Goal: Entertainment & Leisure: Browse casually

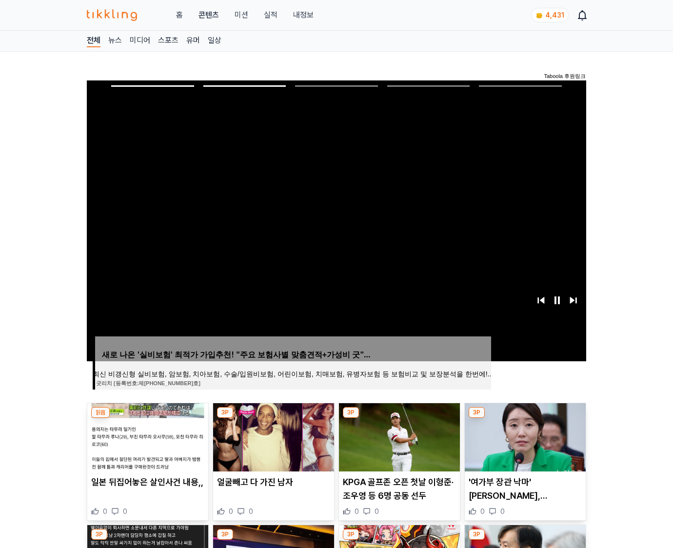
click at [523, 445] on img at bounding box center [525, 437] width 121 height 68
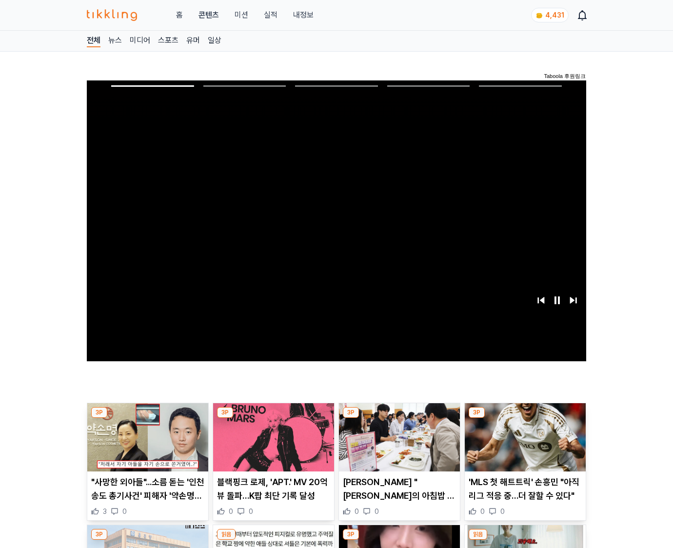
click at [523, 445] on img at bounding box center [525, 437] width 121 height 68
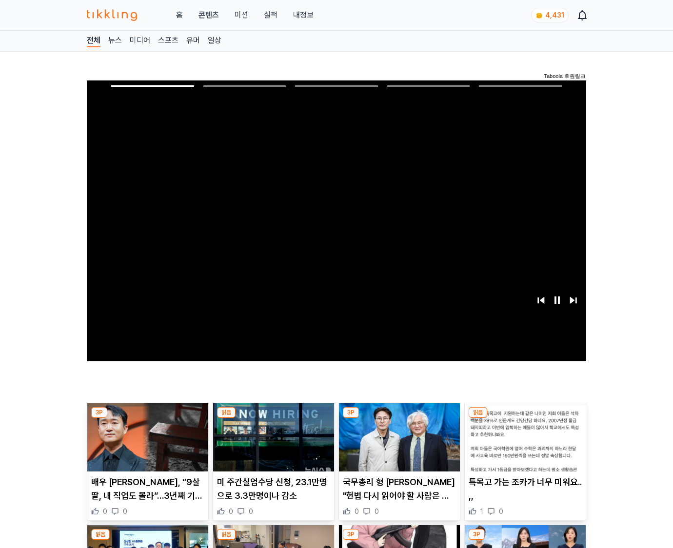
click at [523, 445] on img at bounding box center [525, 437] width 121 height 68
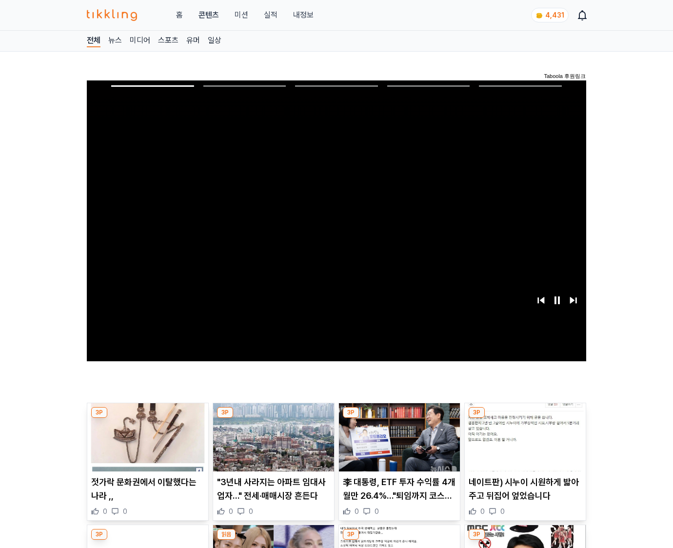
click at [523, 445] on img at bounding box center [525, 437] width 121 height 68
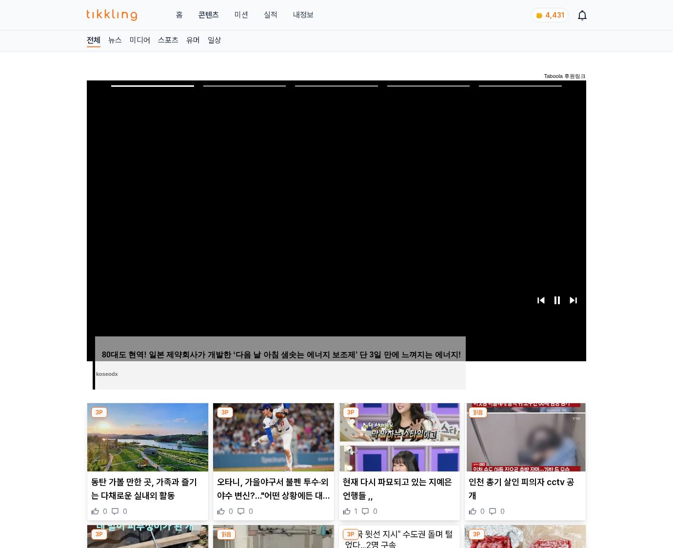
click at [523, 445] on img at bounding box center [525, 437] width 121 height 68
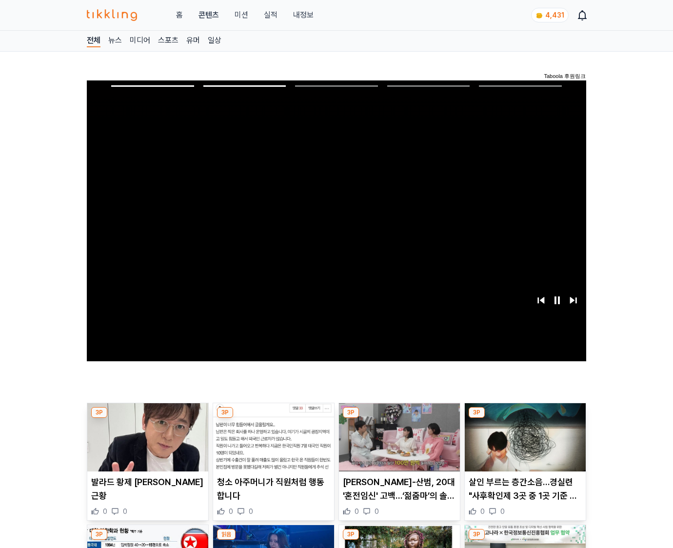
click at [523, 445] on img at bounding box center [525, 437] width 121 height 68
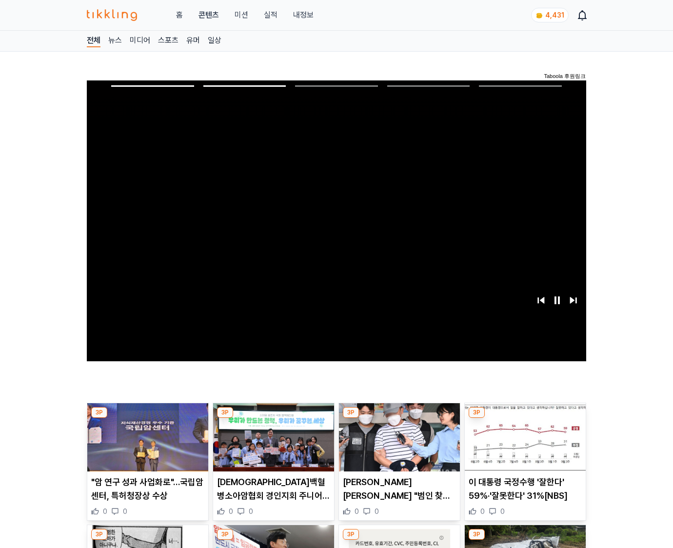
click at [523, 445] on img at bounding box center [525, 437] width 121 height 68
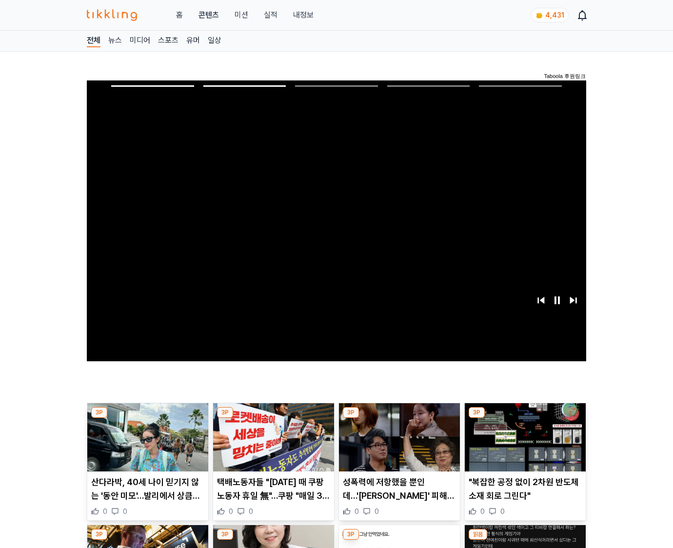
click at [523, 445] on img at bounding box center [525, 437] width 121 height 68
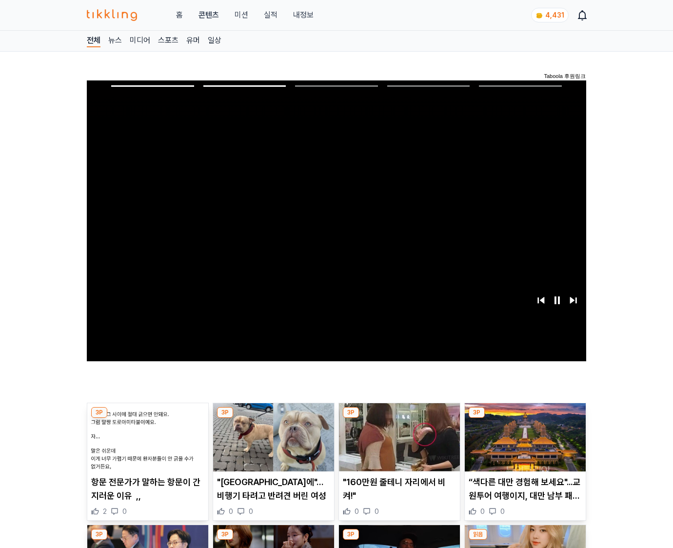
click at [523, 445] on img at bounding box center [525, 437] width 121 height 68
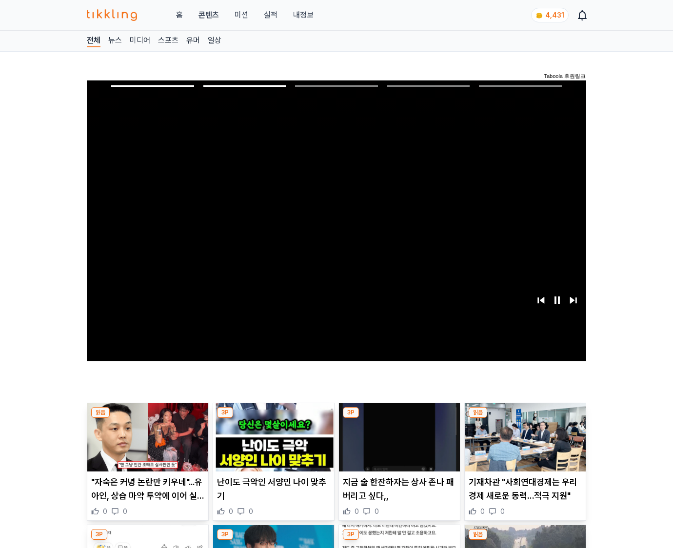
click at [523, 445] on img at bounding box center [525, 437] width 121 height 68
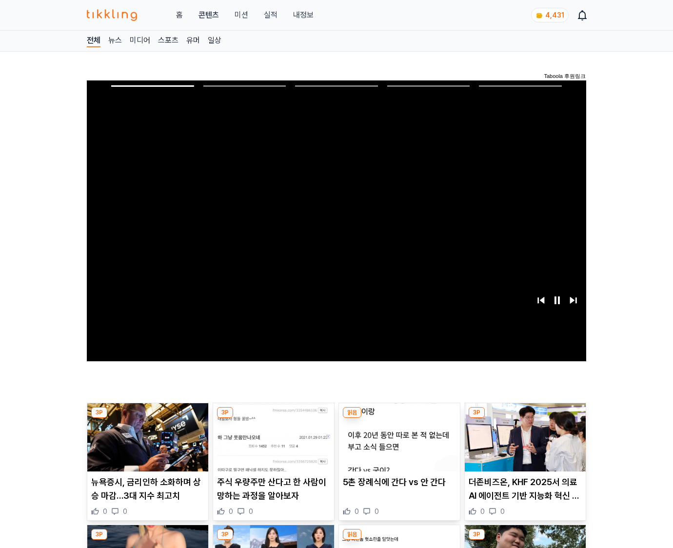
click at [523, 445] on img at bounding box center [525, 437] width 121 height 68
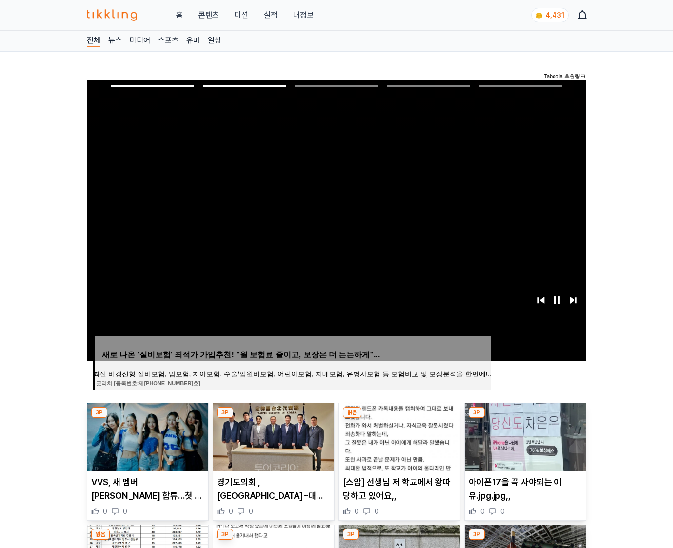
click at [523, 445] on img at bounding box center [525, 437] width 121 height 68
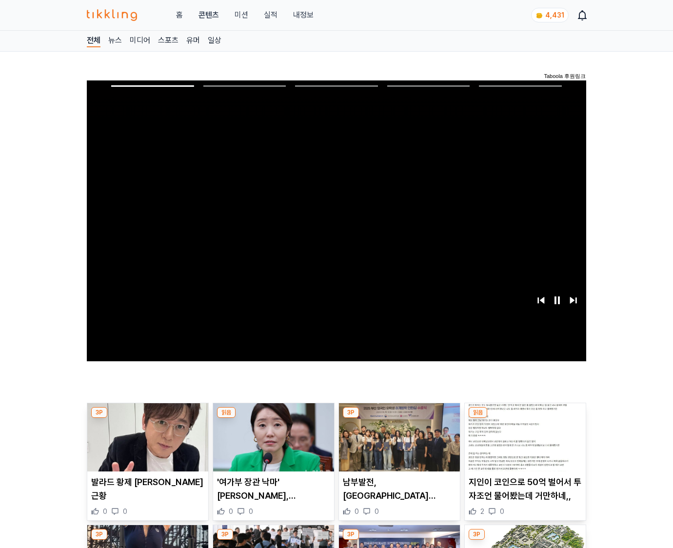
click at [523, 445] on img at bounding box center [525, 437] width 121 height 68
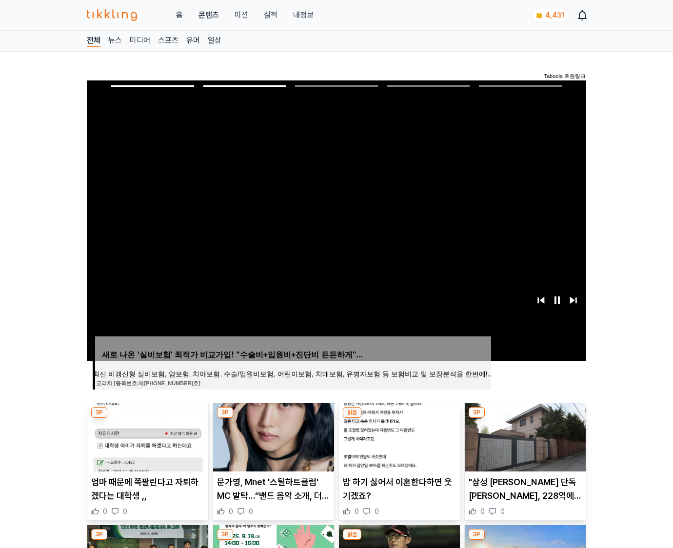
click at [523, 445] on img at bounding box center [525, 437] width 121 height 68
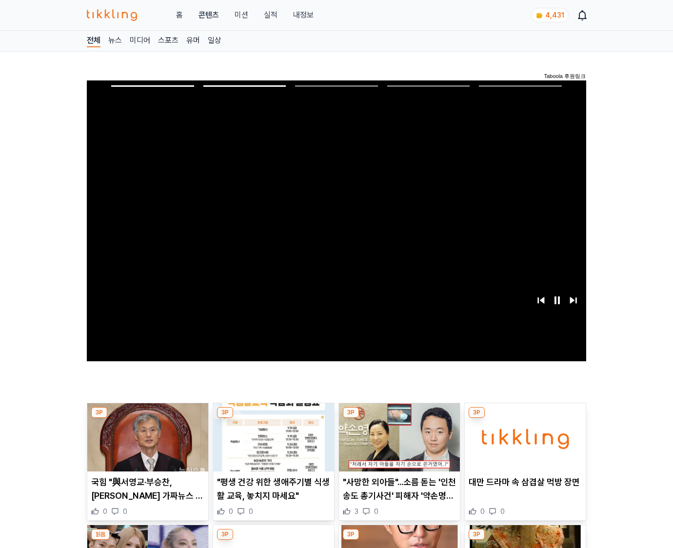
click at [523, 445] on img at bounding box center [525, 437] width 121 height 68
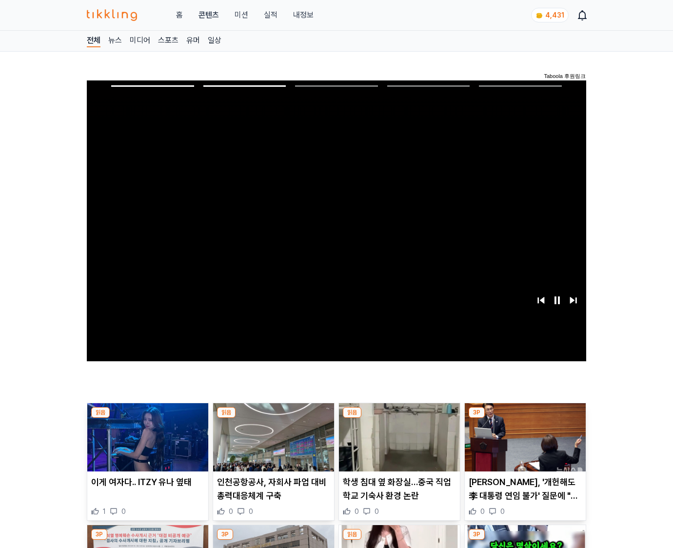
click at [523, 445] on img at bounding box center [525, 437] width 121 height 68
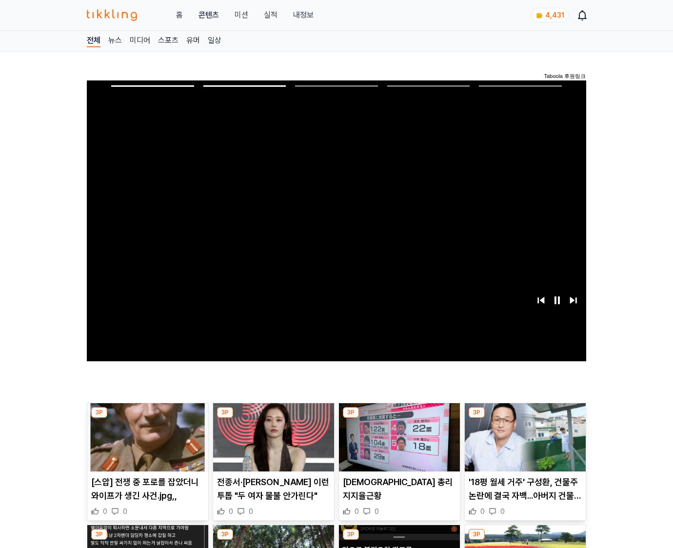
click at [523, 445] on img at bounding box center [525, 437] width 121 height 68
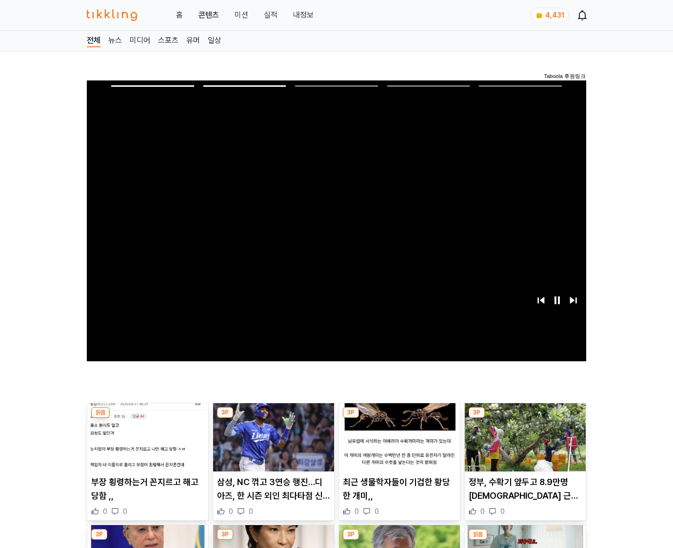
click at [523, 445] on img at bounding box center [525, 437] width 121 height 68
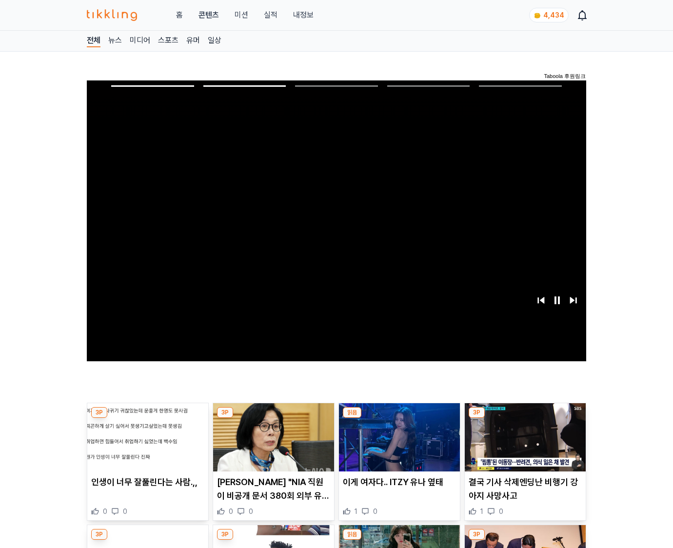
click at [523, 445] on img at bounding box center [525, 437] width 121 height 68
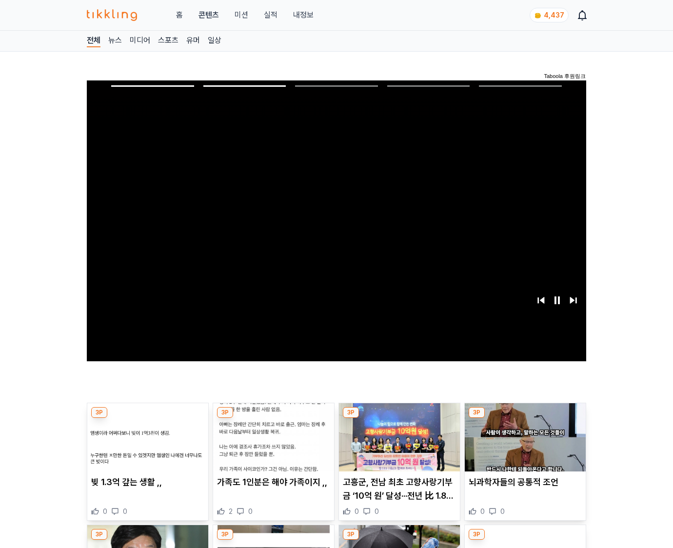
click at [523, 445] on img at bounding box center [525, 437] width 121 height 68
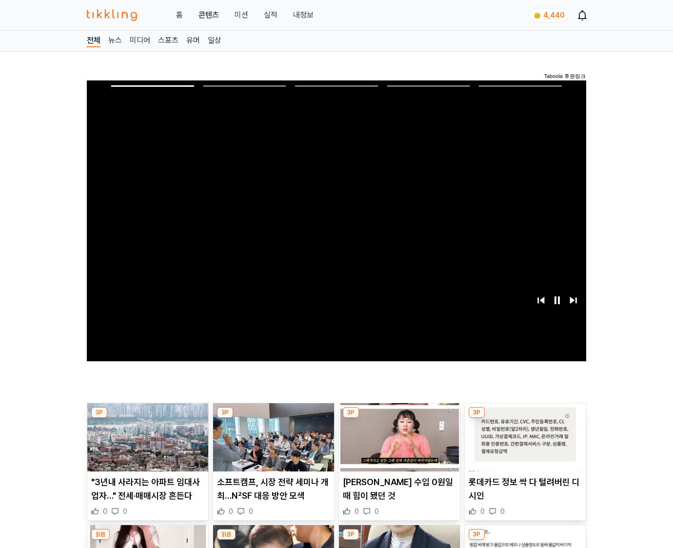
click at [523, 445] on img at bounding box center [525, 437] width 121 height 68
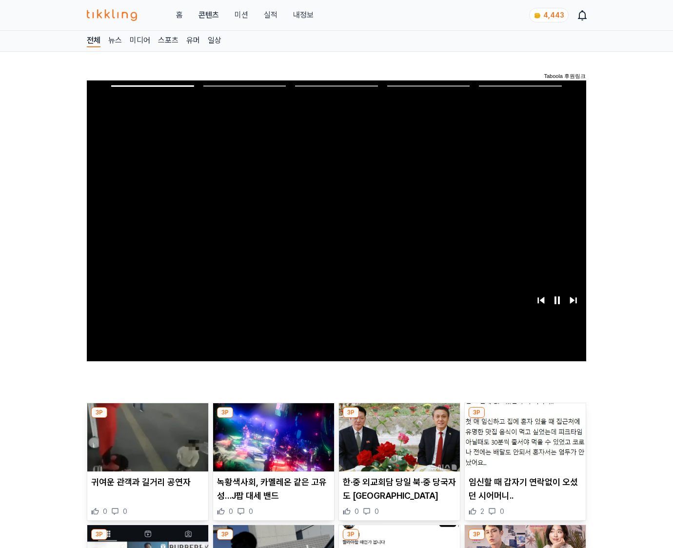
click at [523, 445] on img at bounding box center [525, 437] width 121 height 68
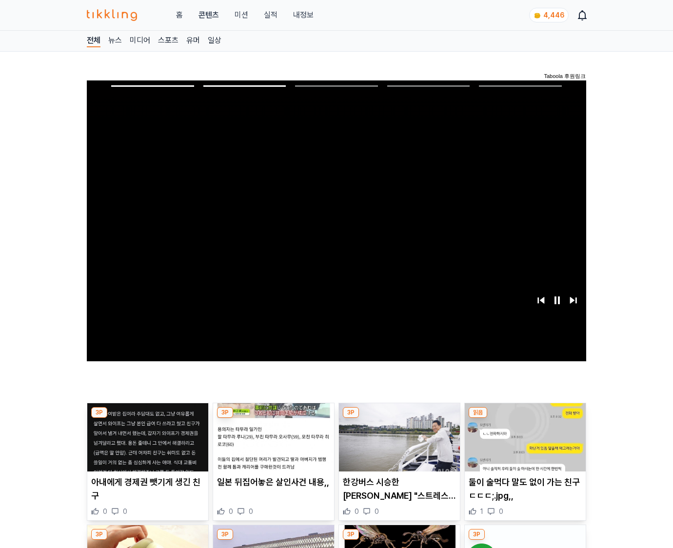
click at [523, 445] on img at bounding box center [525, 437] width 121 height 68
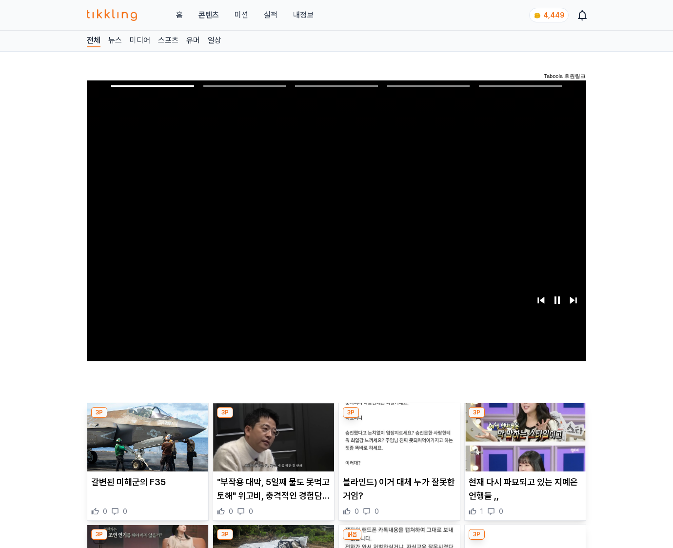
click at [523, 445] on img at bounding box center [525, 437] width 121 height 68
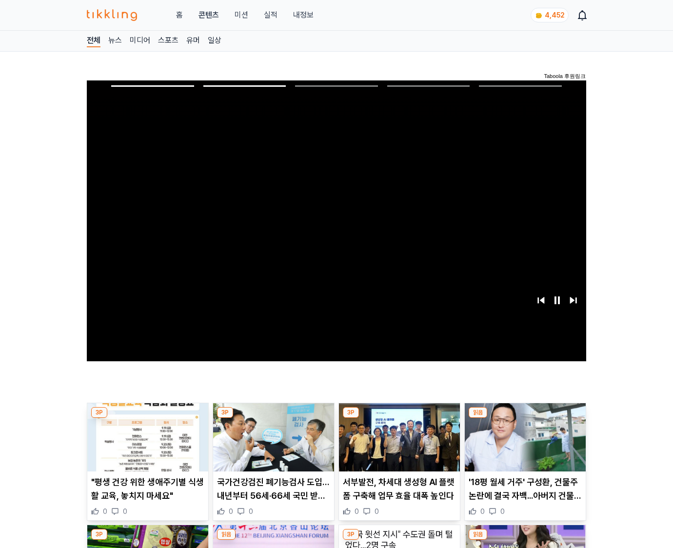
click at [523, 445] on img at bounding box center [525, 437] width 121 height 68
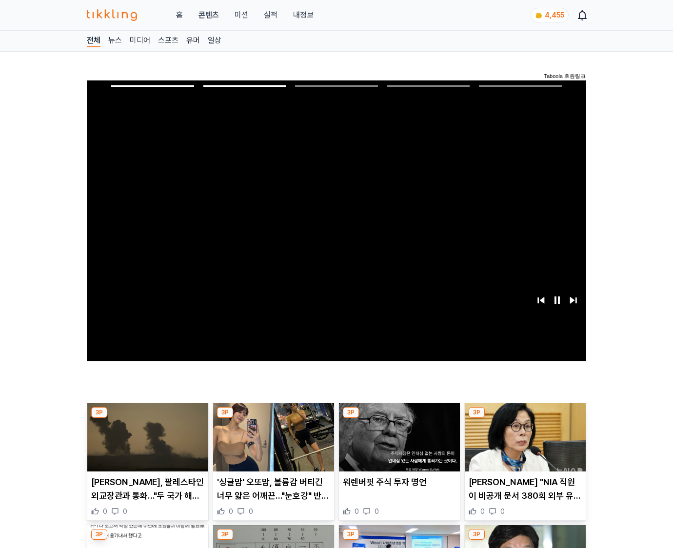
click at [523, 445] on img at bounding box center [525, 437] width 121 height 68
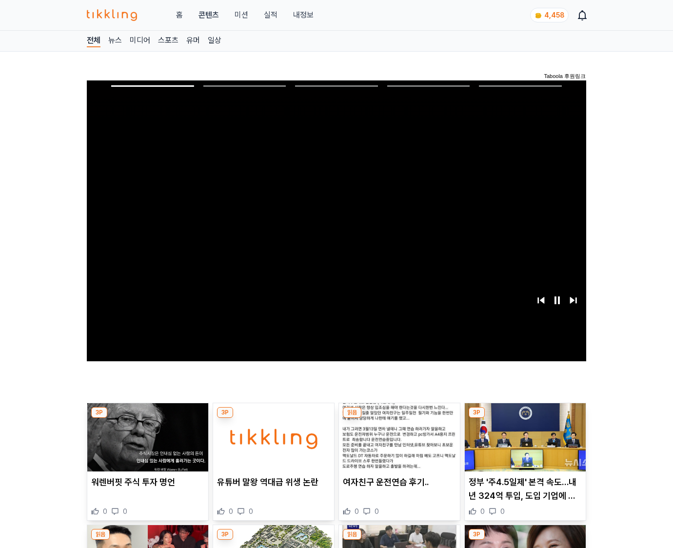
click at [523, 445] on img at bounding box center [525, 437] width 121 height 68
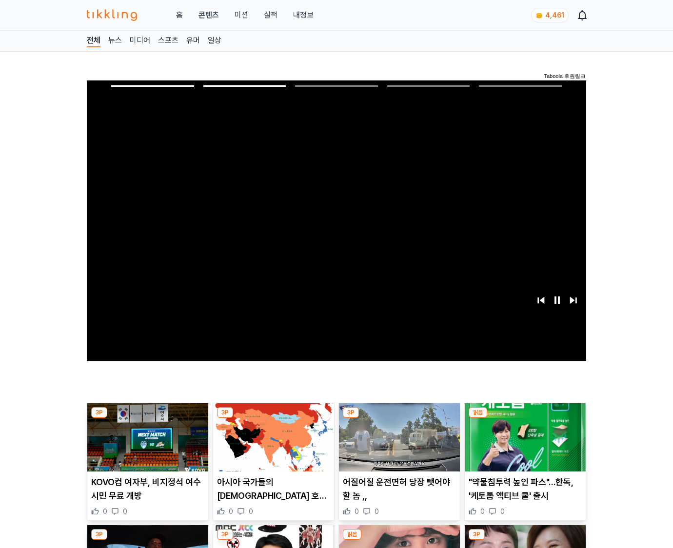
click at [523, 445] on img at bounding box center [525, 437] width 121 height 68
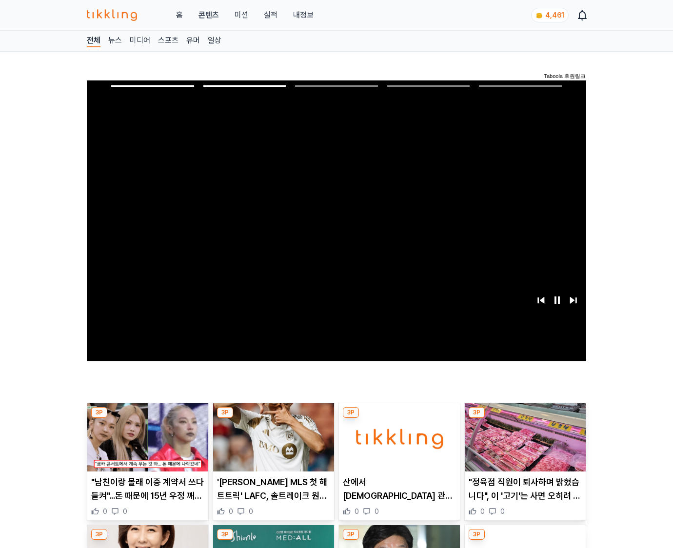
click at [523, 445] on img at bounding box center [525, 437] width 121 height 68
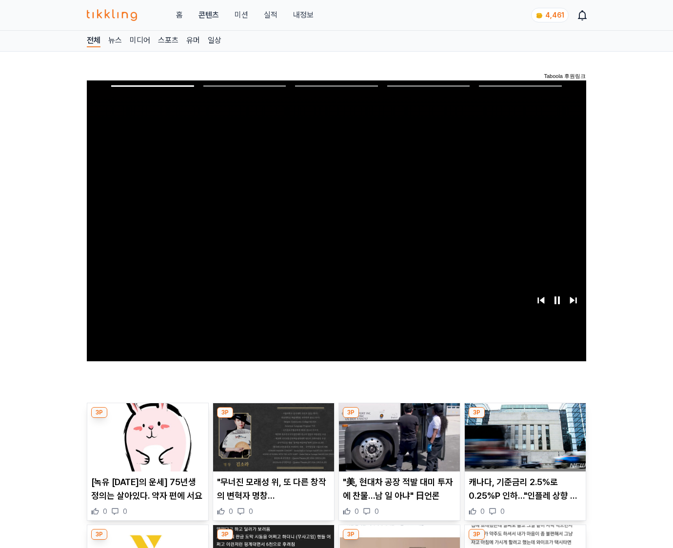
click at [523, 445] on img at bounding box center [525, 437] width 121 height 68
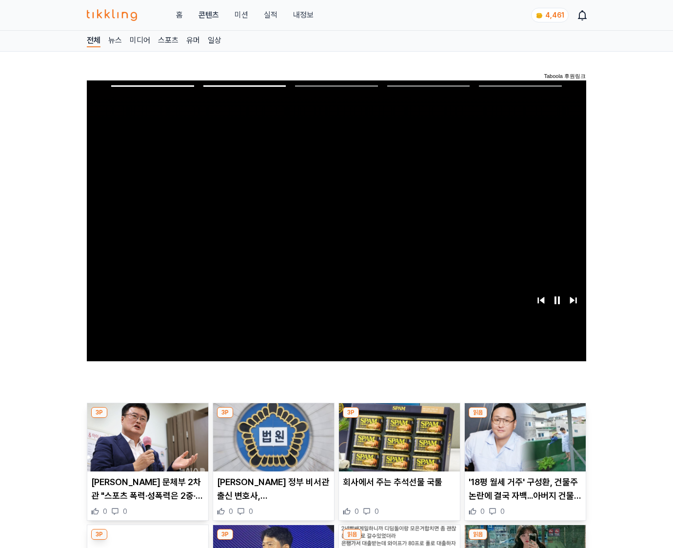
click at [523, 445] on img at bounding box center [525, 437] width 121 height 68
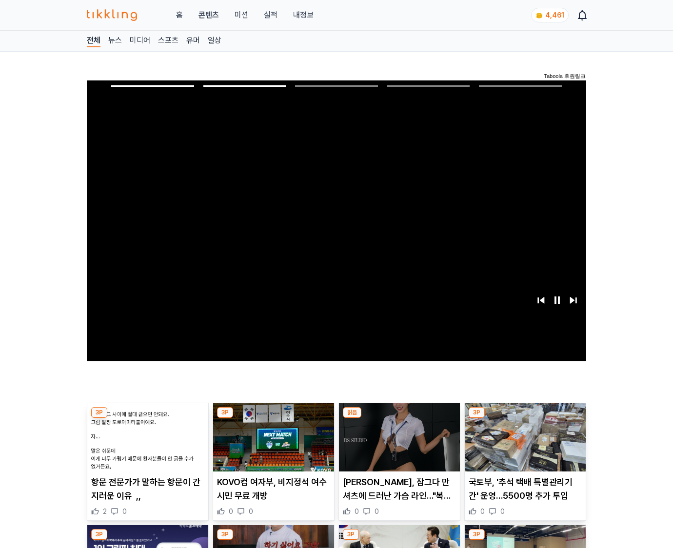
click at [523, 445] on img at bounding box center [525, 437] width 121 height 68
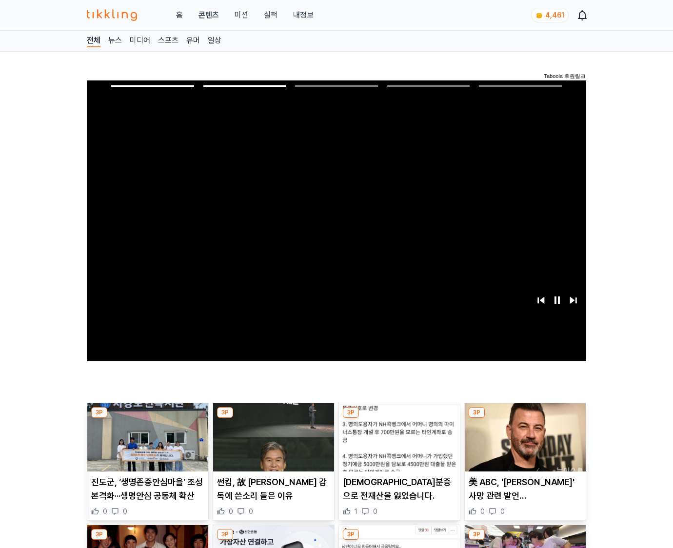
click at [523, 445] on img at bounding box center [525, 437] width 121 height 68
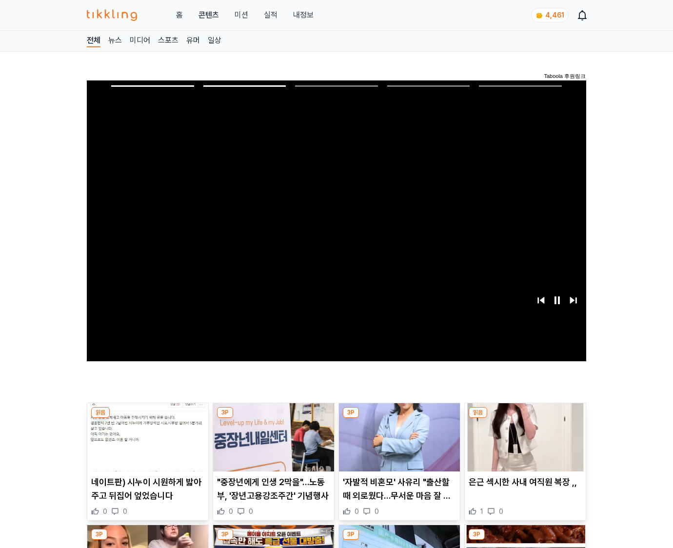
click at [523, 445] on img at bounding box center [525, 437] width 121 height 68
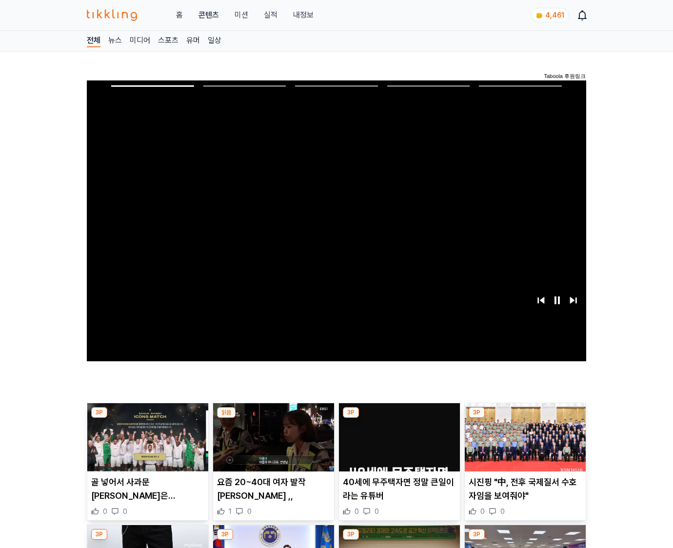
click at [523, 445] on img at bounding box center [525, 437] width 121 height 68
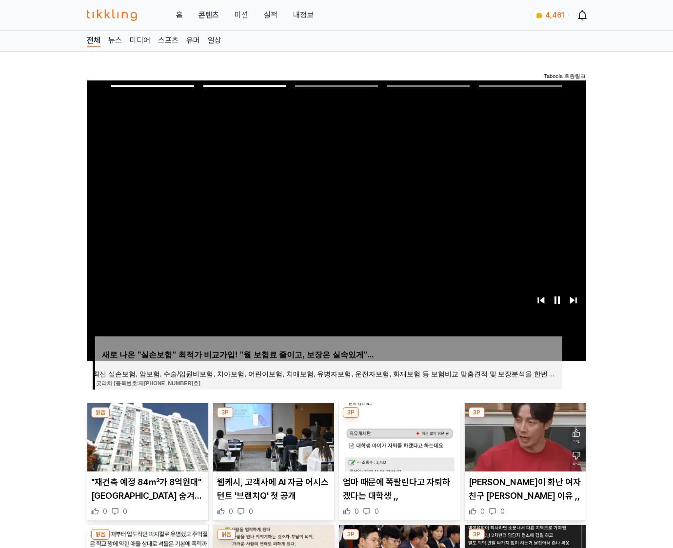
click at [523, 445] on img at bounding box center [525, 437] width 121 height 68
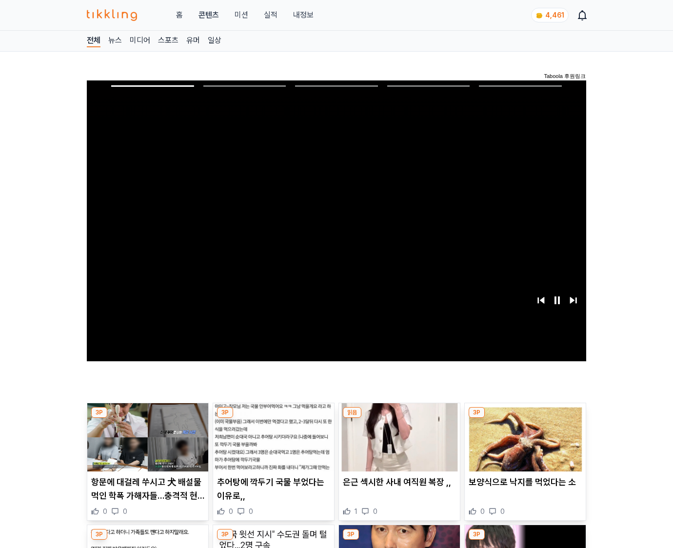
click at [523, 445] on img at bounding box center [525, 437] width 121 height 68
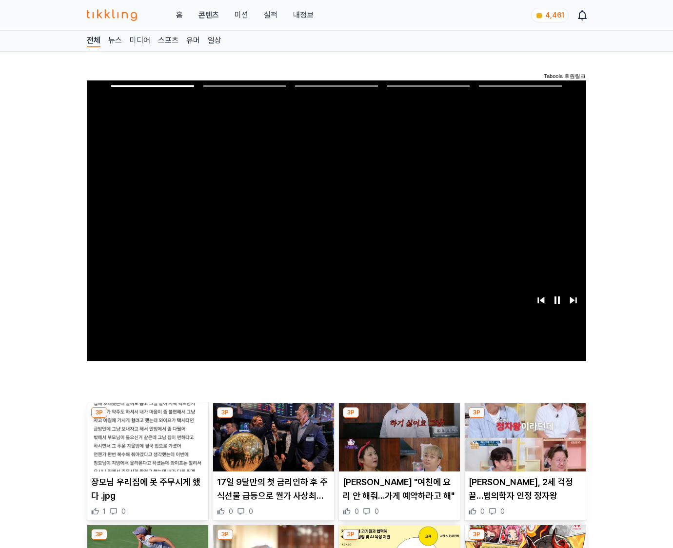
click at [523, 445] on img at bounding box center [525, 437] width 121 height 68
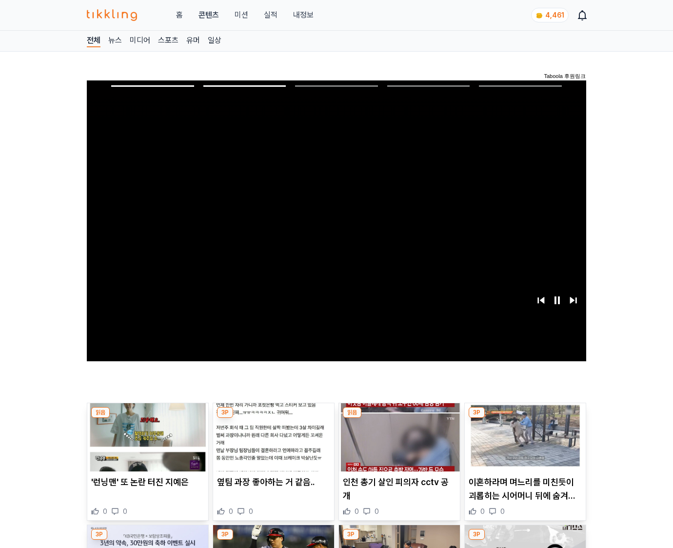
click at [523, 445] on img at bounding box center [525, 437] width 121 height 68
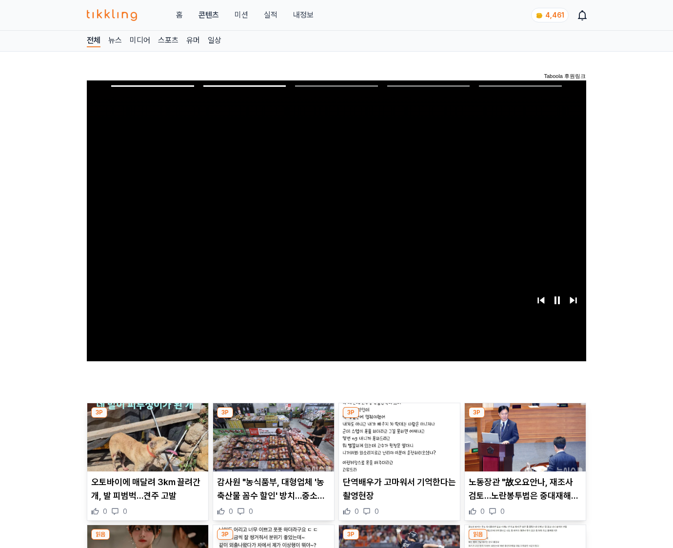
click at [523, 445] on img at bounding box center [525, 437] width 121 height 68
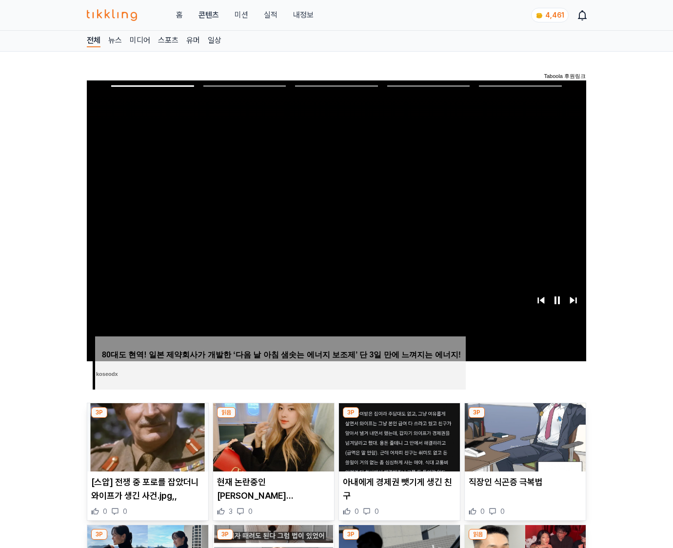
click at [523, 445] on img at bounding box center [525, 437] width 121 height 68
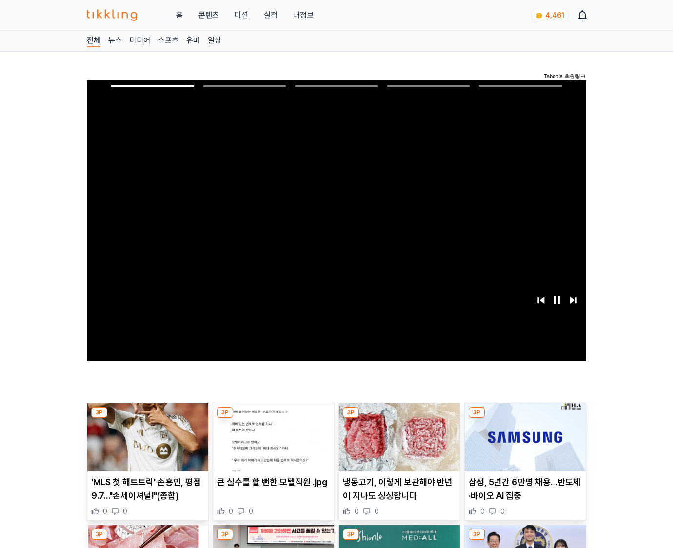
click at [523, 445] on img at bounding box center [525, 437] width 121 height 68
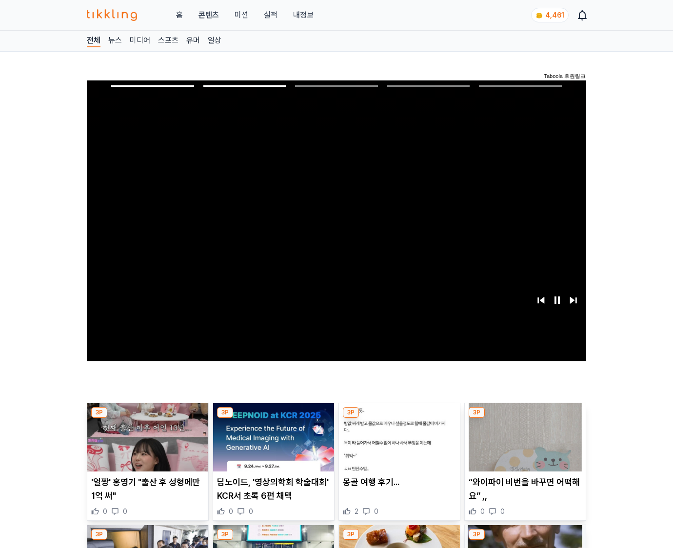
click at [523, 445] on img at bounding box center [525, 437] width 121 height 68
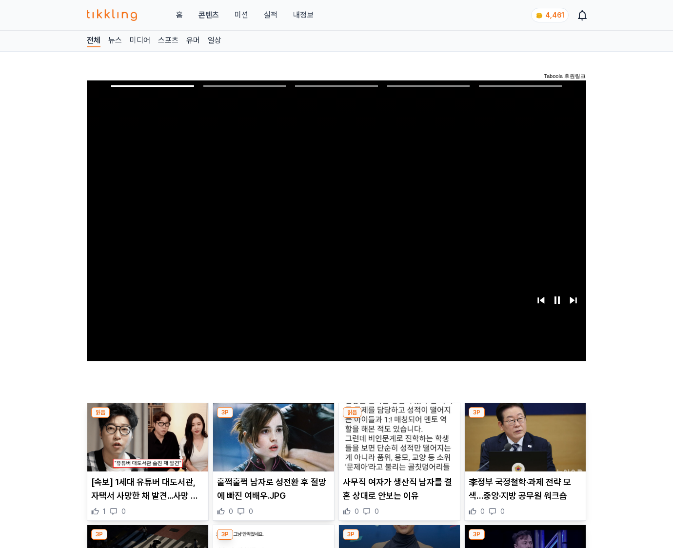
click at [523, 445] on img at bounding box center [525, 437] width 121 height 68
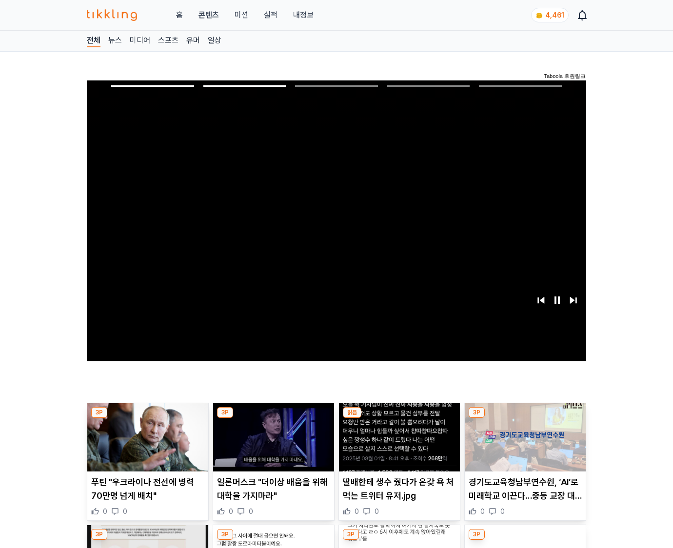
click at [523, 445] on img at bounding box center [525, 437] width 121 height 68
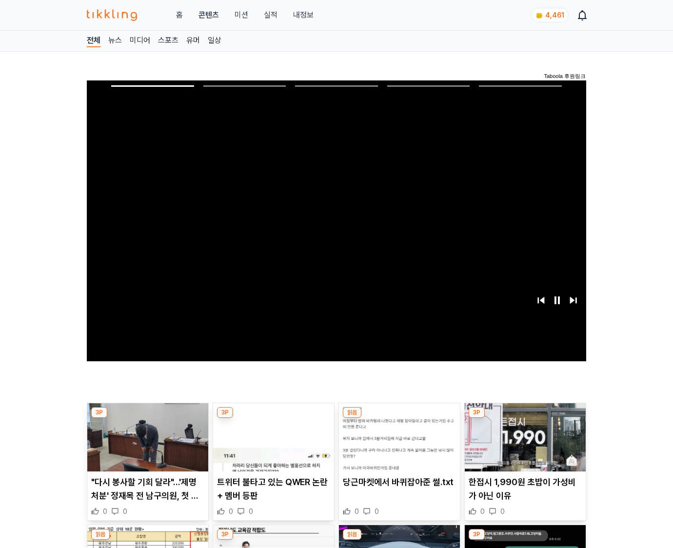
click at [523, 445] on img at bounding box center [525, 437] width 121 height 68
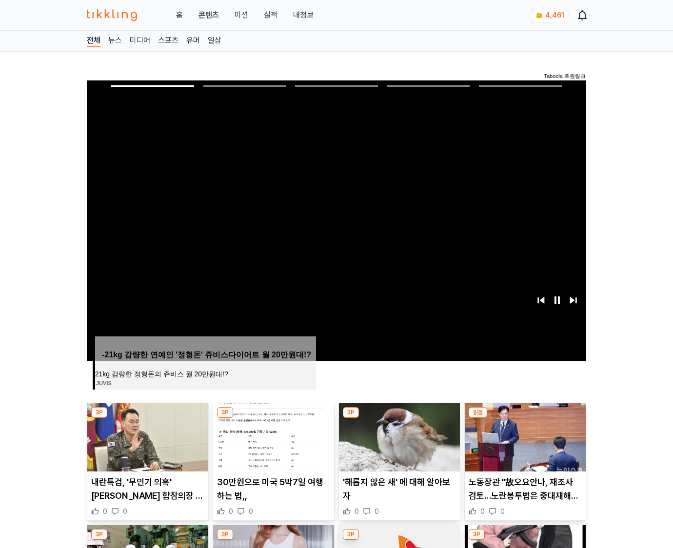
click at [523, 445] on img at bounding box center [525, 437] width 121 height 68
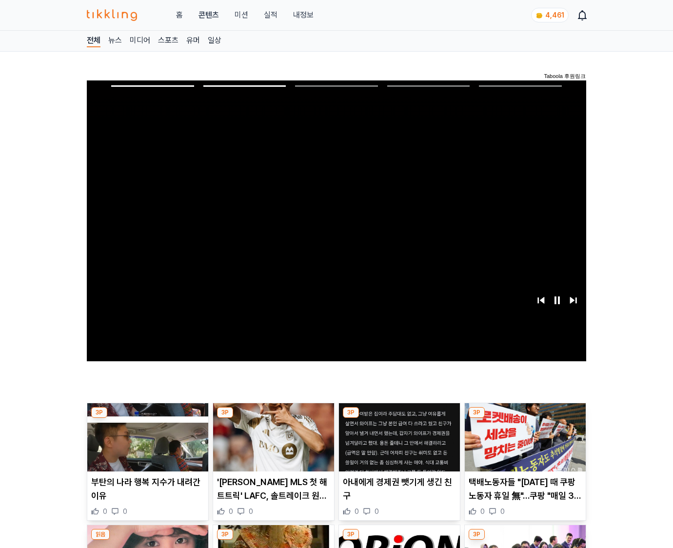
click at [523, 445] on img at bounding box center [525, 437] width 121 height 68
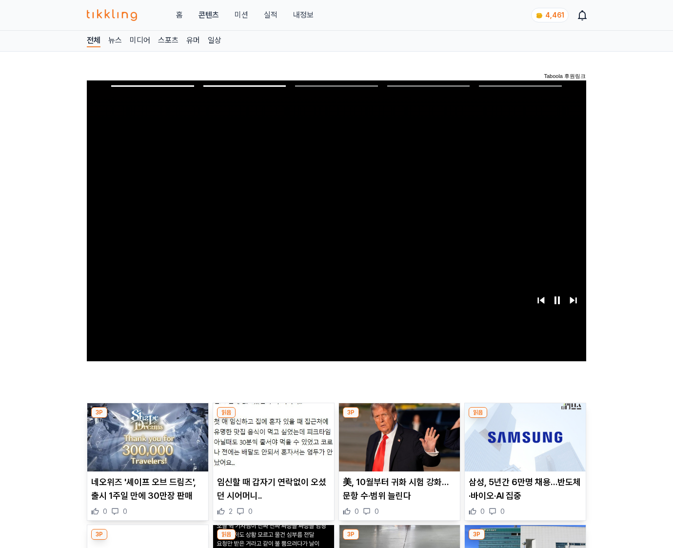
click at [523, 445] on img at bounding box center [525, 437] width 121 height 68
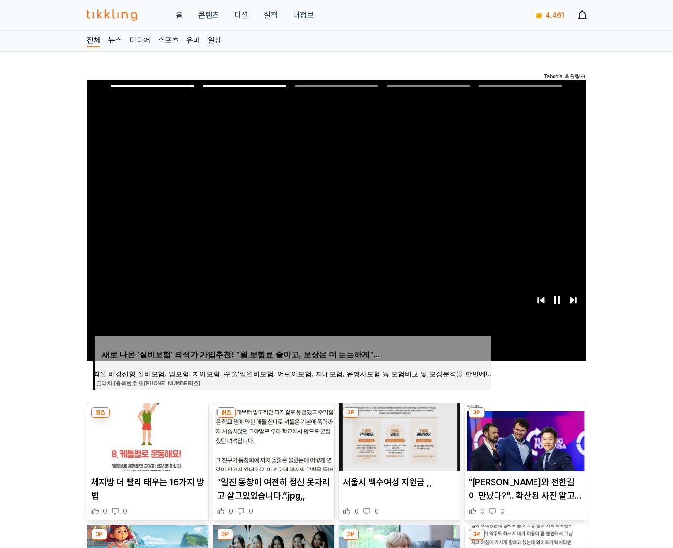
click at [523, 445] on img at bounding box center [525, 437] width 121 height 68
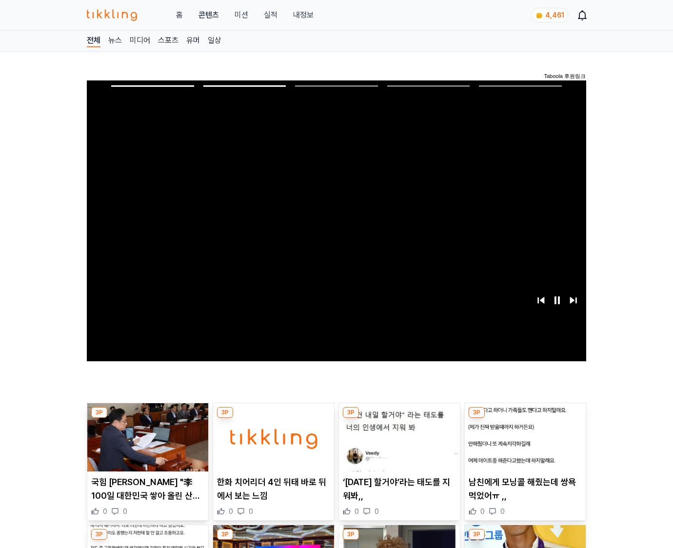
click at [523, 445] on img at bounding box center [525, 437] width 121 height 68
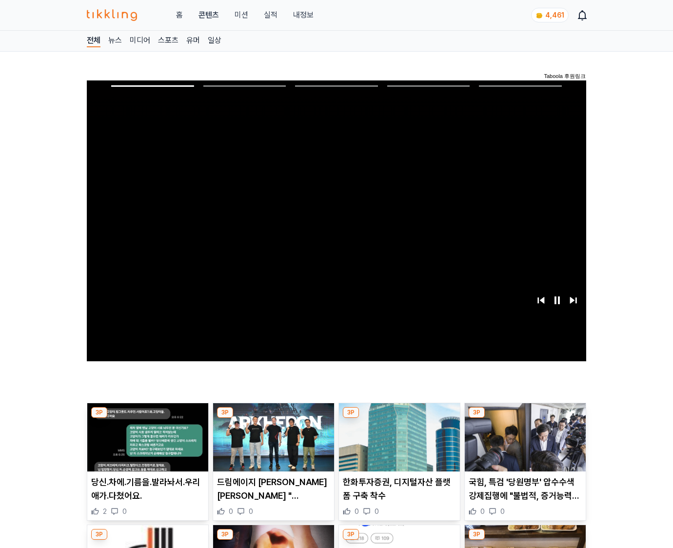
click at [523, 445] on img at bounding box center [525, 437] width 121 height 68
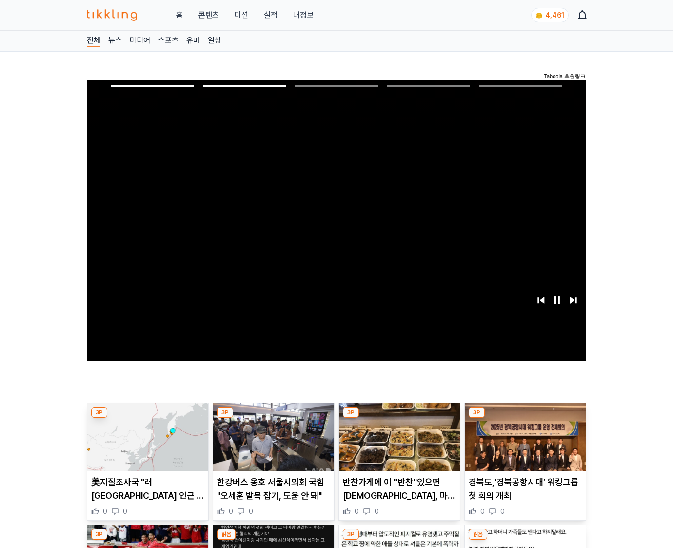
click at [523, 445] on img at bounding box center [525, 437] width 121 height 68
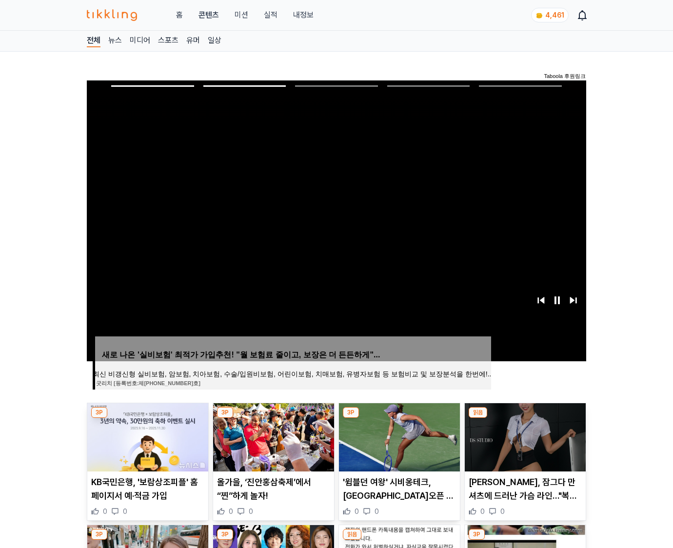
click at [523, 445] on img at bounding box center [525, 437] width 121 height 68
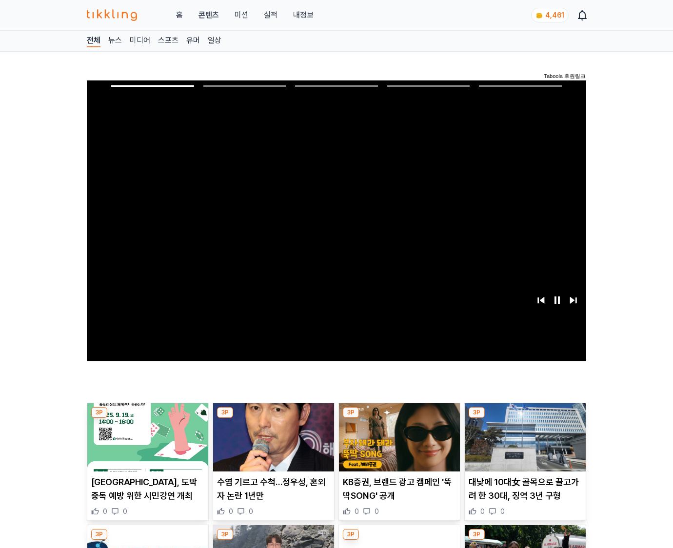
click at [523, 445] on img at bounding box center [525, 437] width 121 height 68
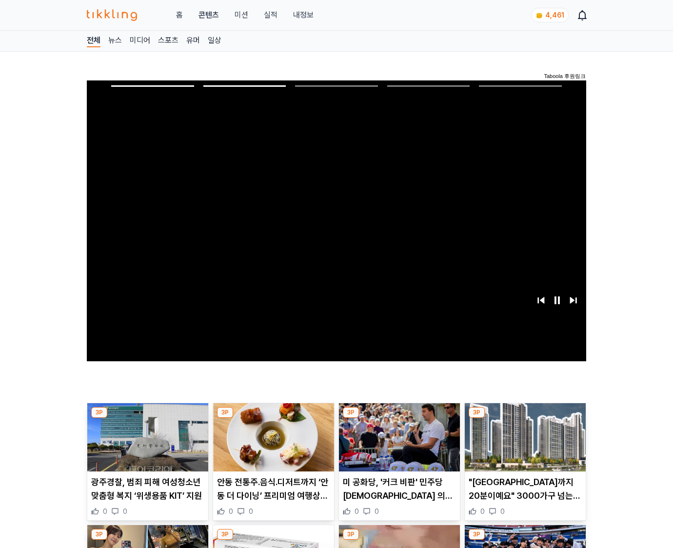
click at [523, 445] on img at bounding box center [525, 437] width 121 height 68
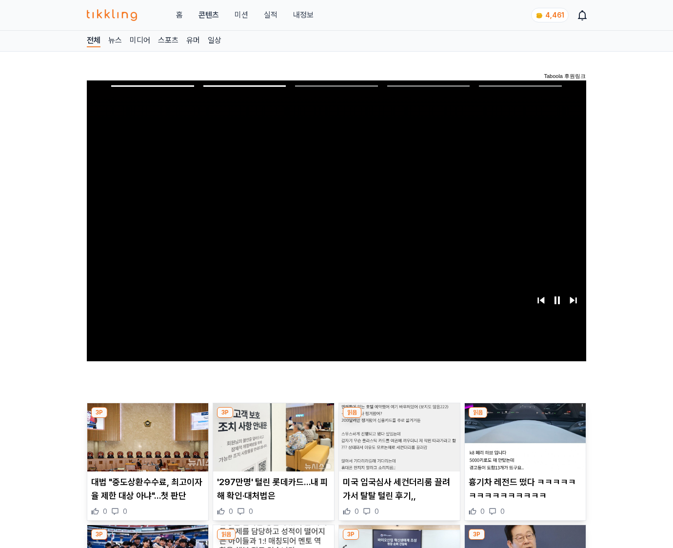
click at [523, 445] on img at bounding box center [525, 437] width 121 height 68
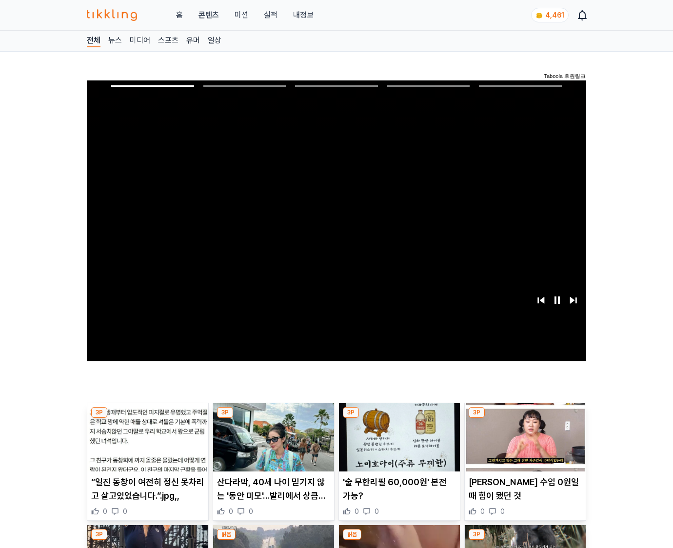
click at [523, 445] on img at bounding box center [525, 437] width 121 height 68
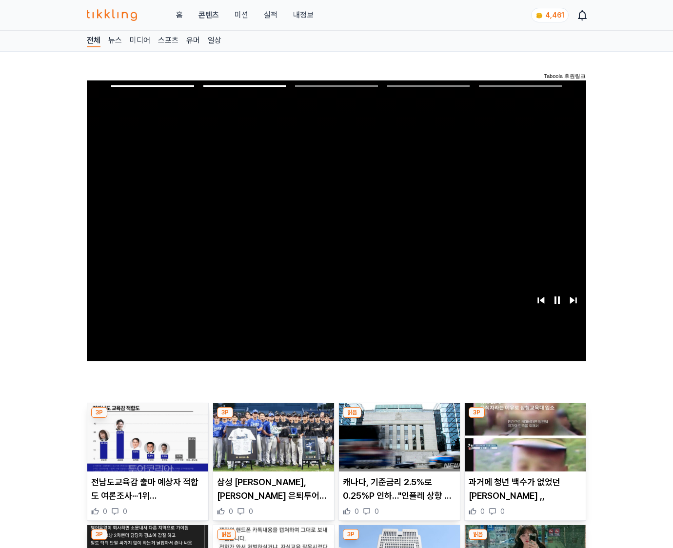
click at [523, 445] on img at bounding box center [525, 437] width 121 height 68
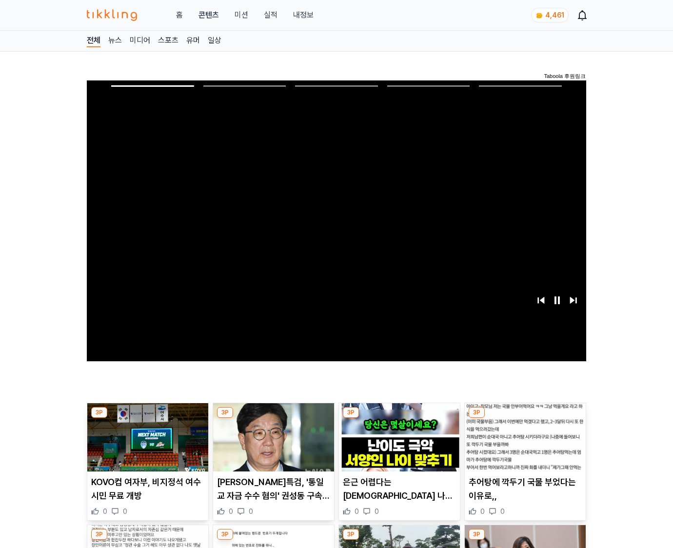
click at [523, 445] on img at bounding box center [525, 437] width 121 height 68
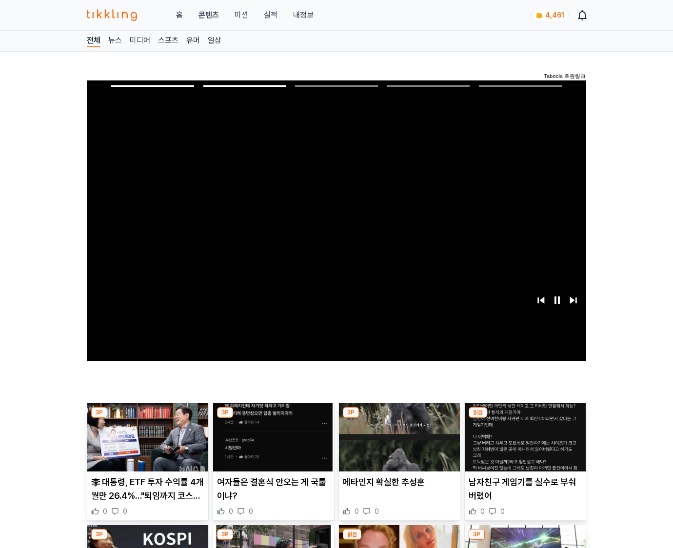
click at [523, 445] on img at bounding box center [525, 437] width 121 height 68
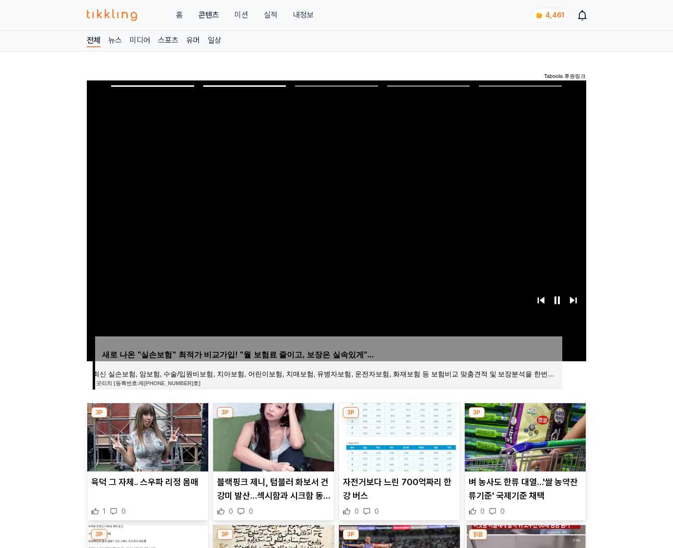
click at [523, 445] on img at bounding box center [525, 437] width 121 height 68
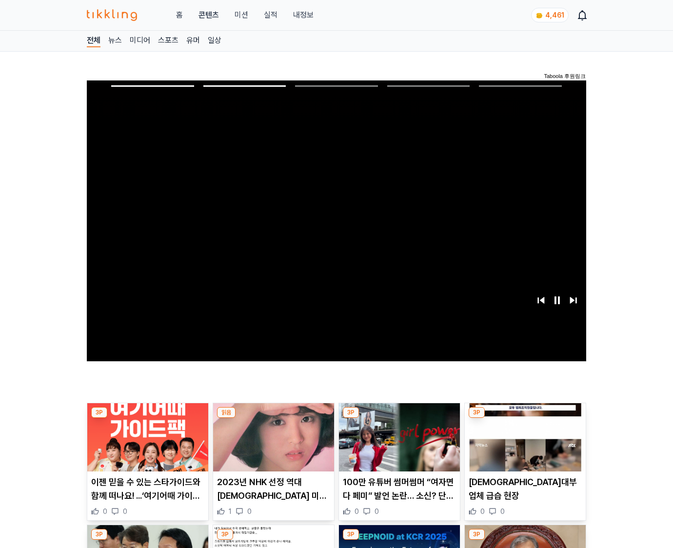
click at [523, 445] on img at bounding box center [525, 437] width 121 height 68
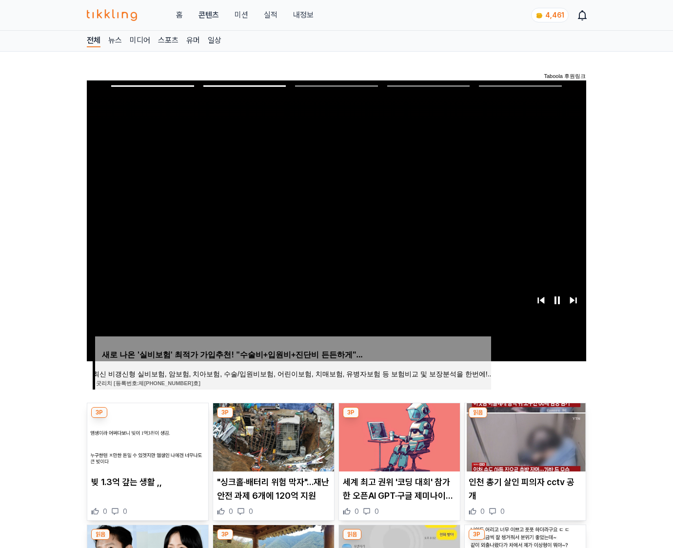
click at [523, 445] on img at bounding box center [525, 437] width 121 height 68
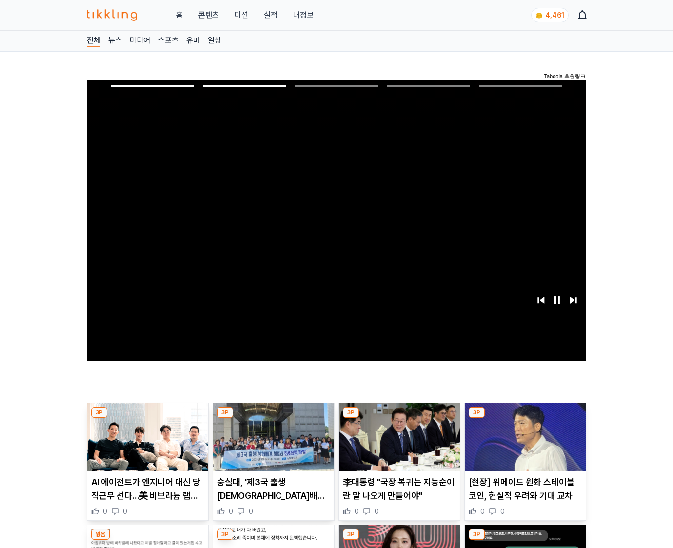
click at [523, 445] on img at bounding box center [525, 437] width 121 height 68
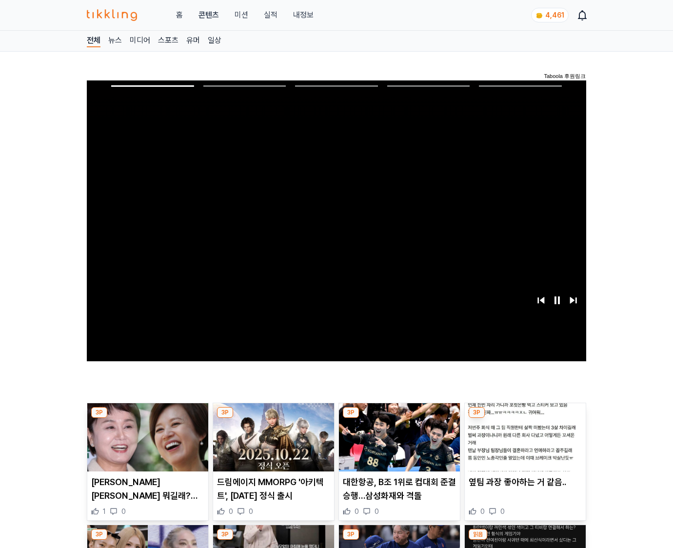
click at [523, 445] on img at bounding box center [525, 437] width 121 height 68
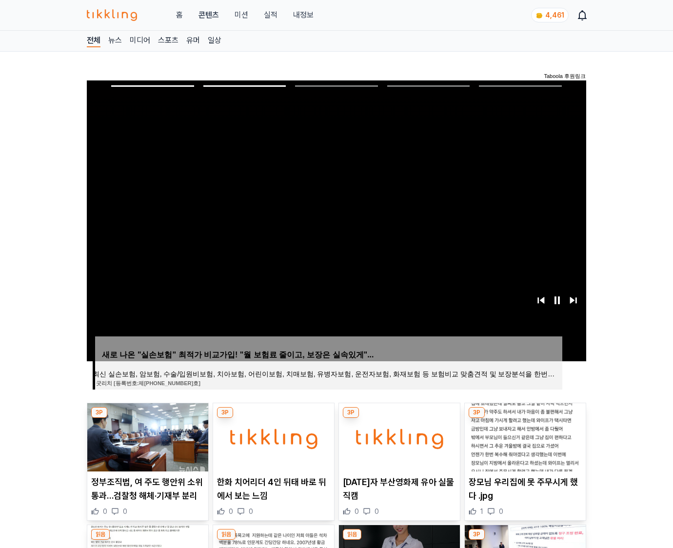
click at [523, 445] on img at bounding box center [525, 437] width 121 height 68
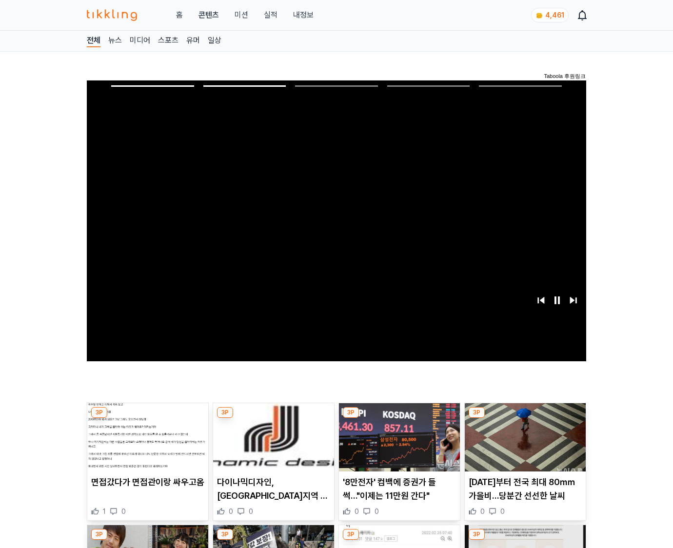
click at [523, 445] on img at bounding box center [525, 437] width 121 height 68
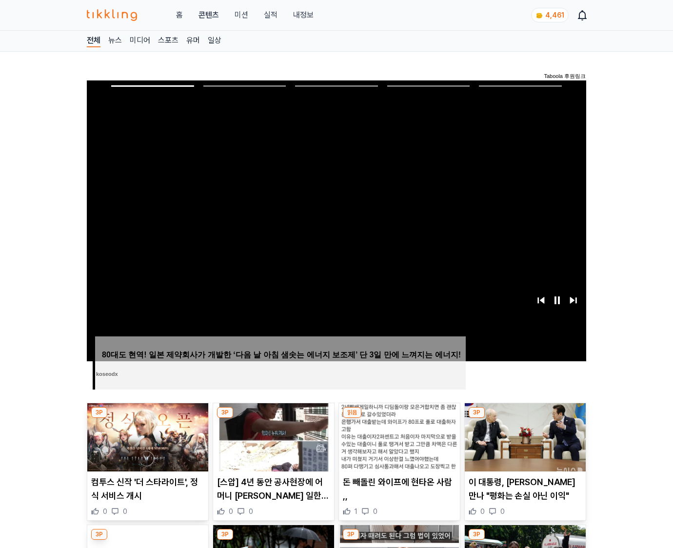
click at [523, 445] on img at bounding box center [525, 437] width 121 height 68
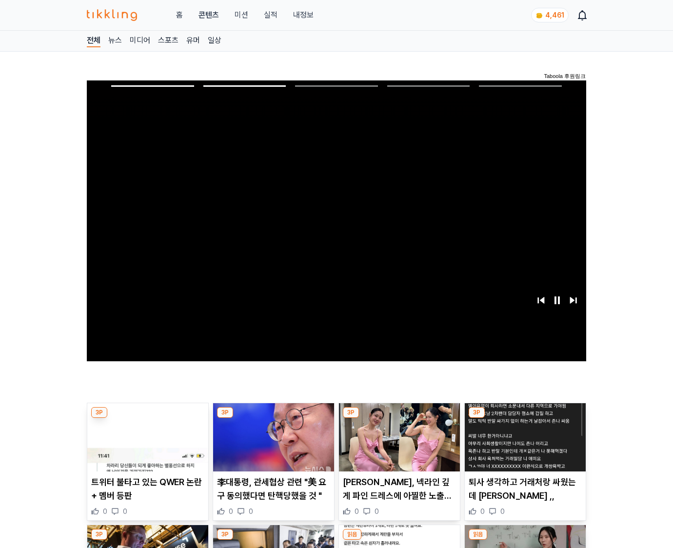
click at [523, 445] on img at bounding box center [525, 437] width 121 height 68
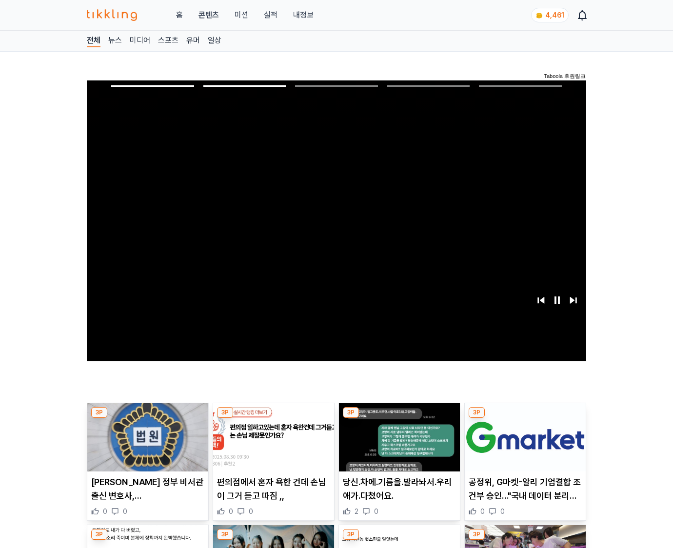
click at [523, 445] on img at bounding box center [525, 437] width 121 height 68
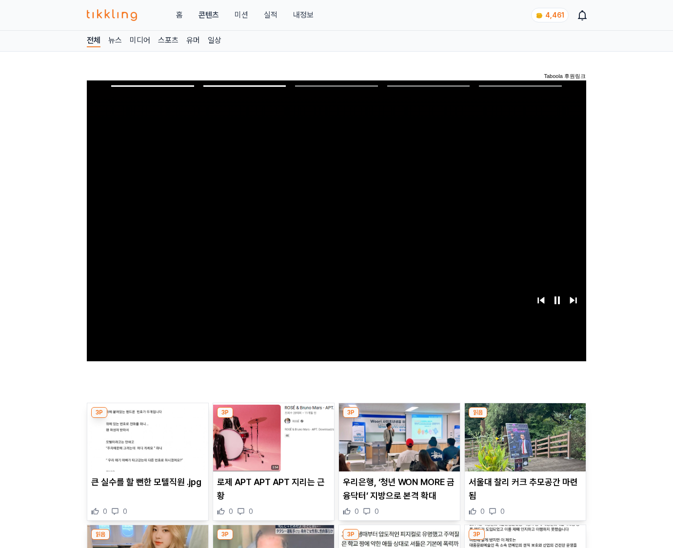
click at [523, 445] on img at bounding box center [525, 437] width 121 height 68
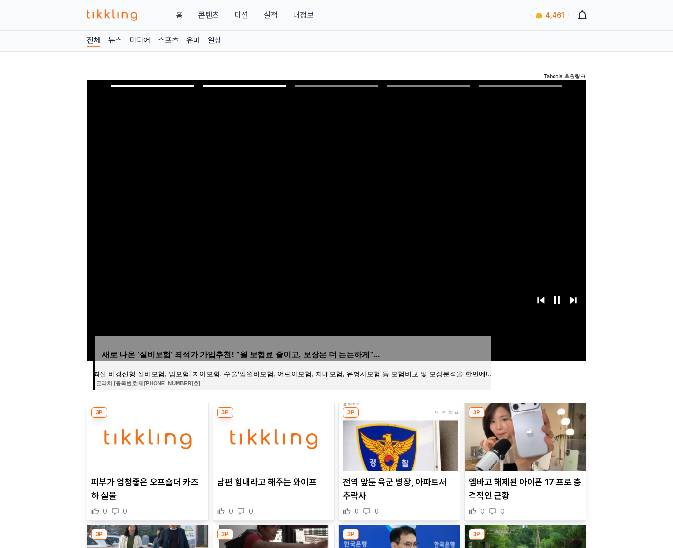
click at [523, 445] on img at bounding box center [525, 437] width 121 height 68
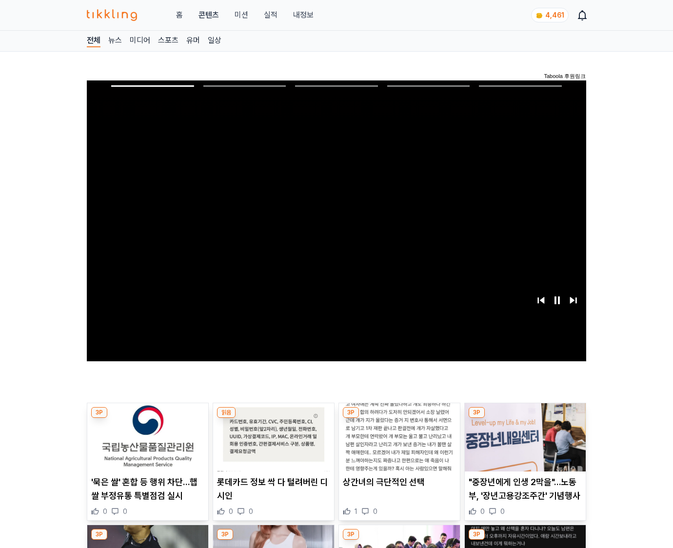
click at [523, 445] on img at bounding box center [525, 437] width 121 height 68
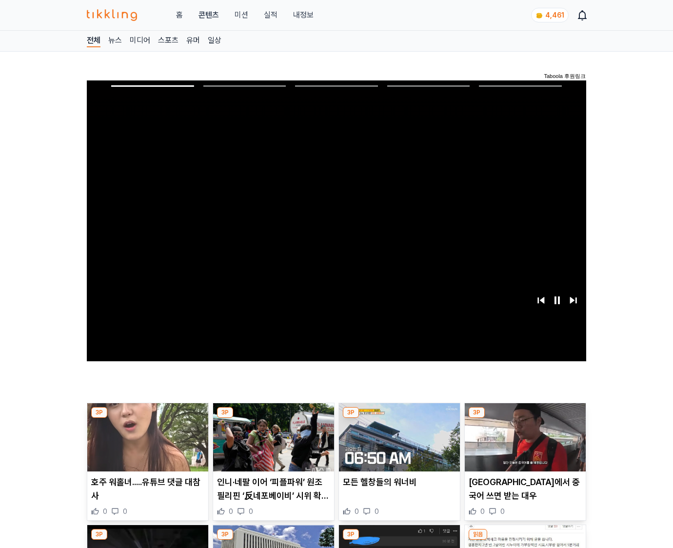
click at [523, 445] on img at bounding box center [525, 437] width 121 height 68
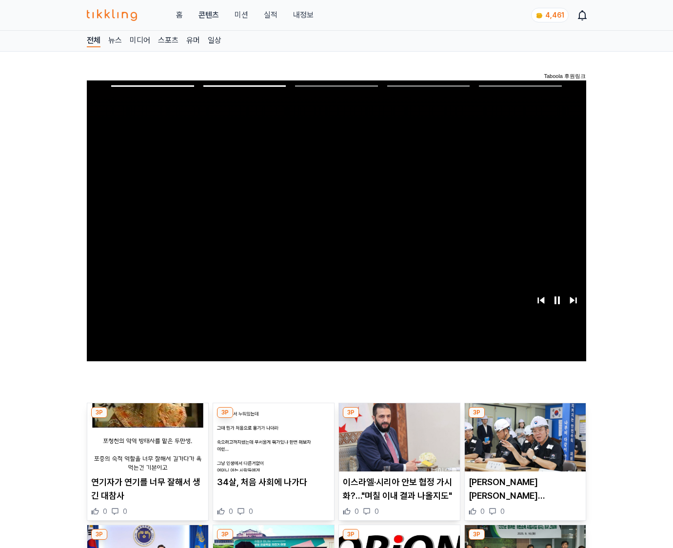
click at [523, 445] on img at bounding box center [525, 437] width 121 height 68
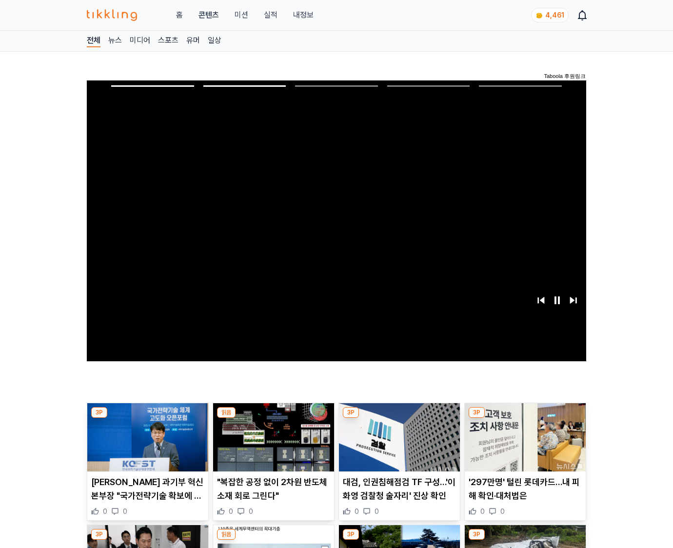
click at [523, 445] on img at bounding box center [525, 437] width 121 height 68
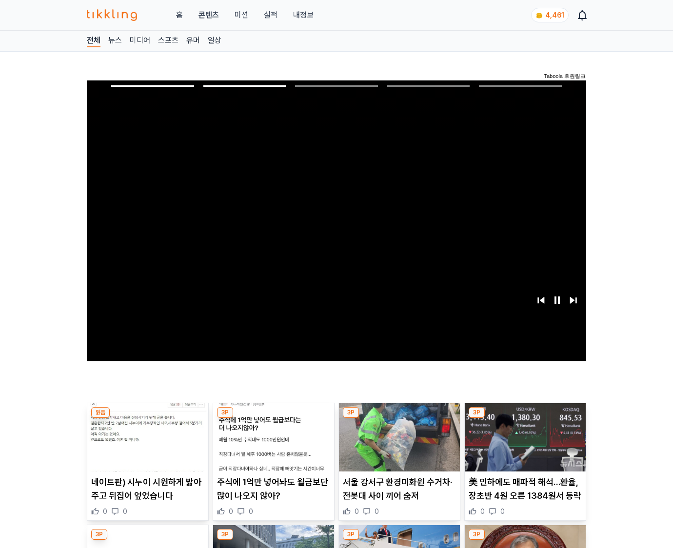
click at [523, 445] on img at bounding box center [525, 437] width 121 height 68
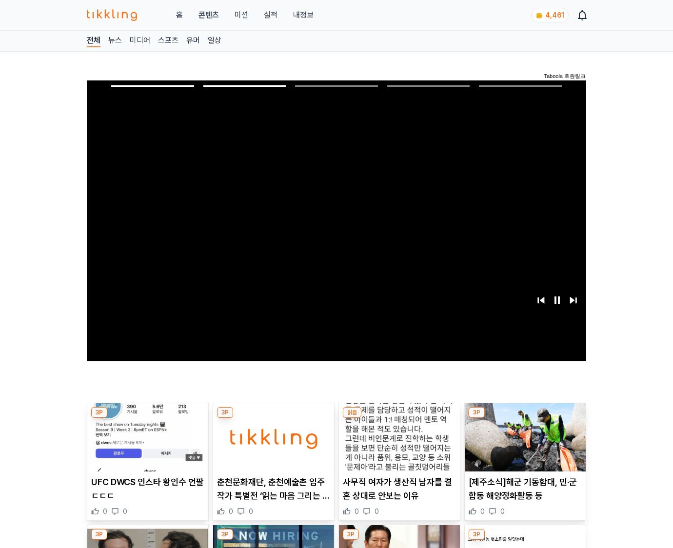
click at [523, 445] on img at bounding box center [525, 437] width 121 height 68
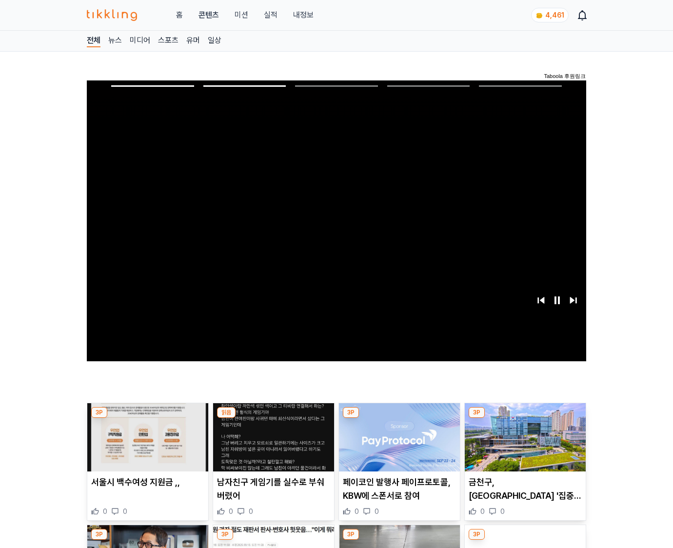
click at [523, 445] on img at bounding box center [525, 437] width 121 height 68
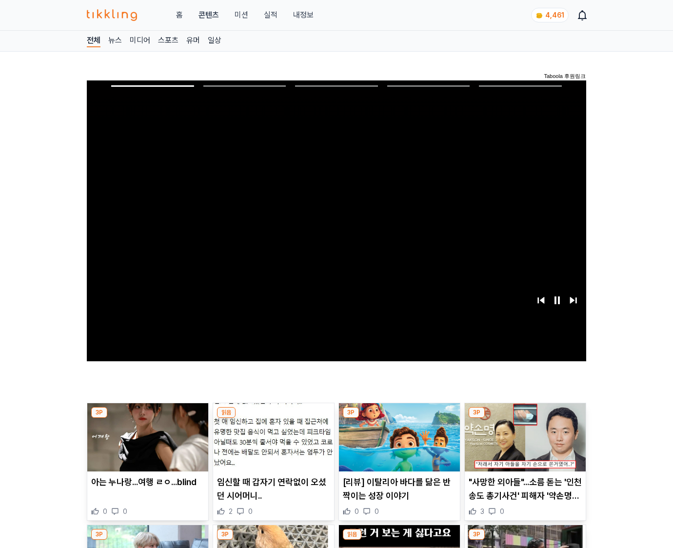
click at [523, 445] on img at bounding box center [525, 437] width 121 height 68
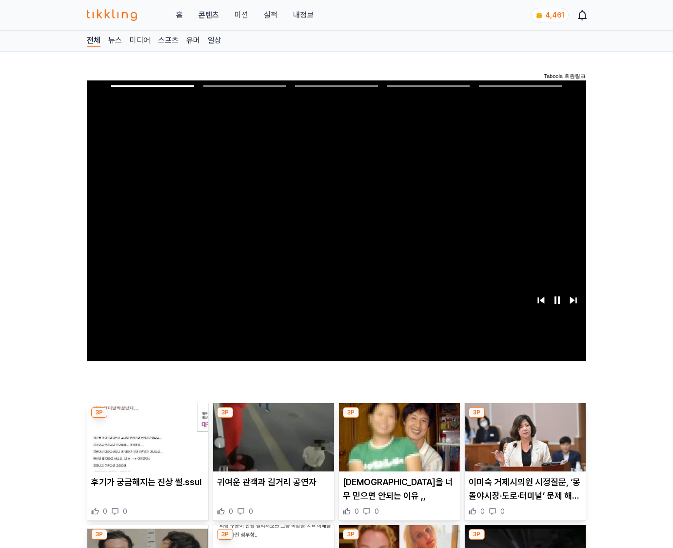
click at [523, 445] on img at bounding box center [525, 437] width 121 height 68
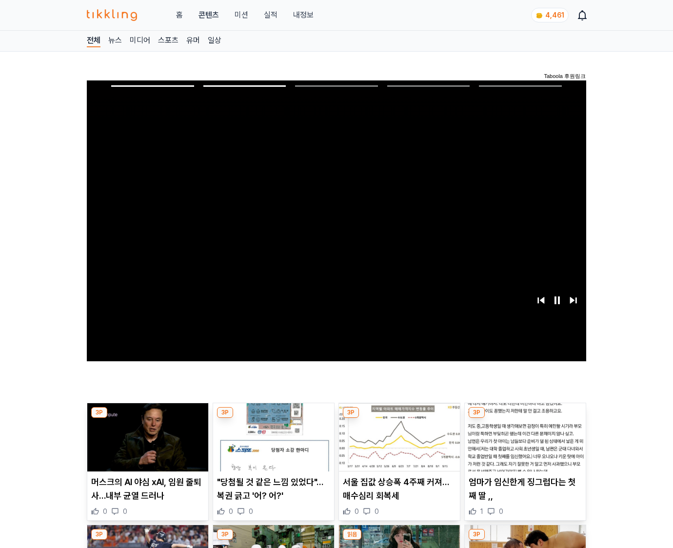
click at [523, 445] on img at bounding box center [525, 437] width 121 height 68
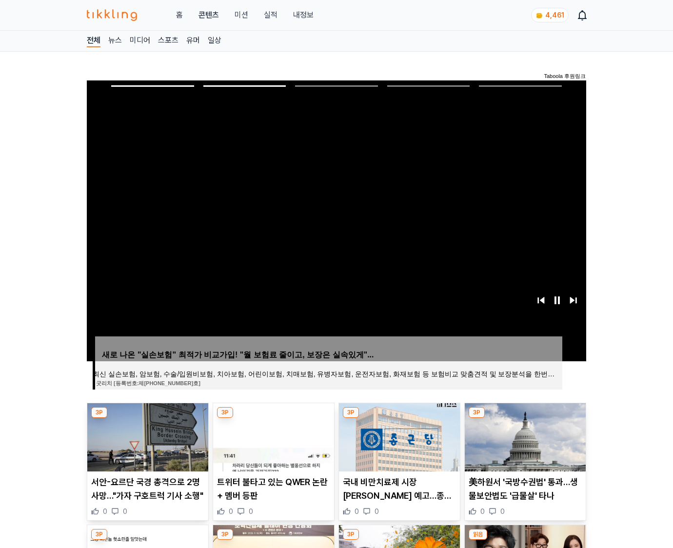
click at [523, 445] on img at bounding box center [525, 437] width 121 height 68
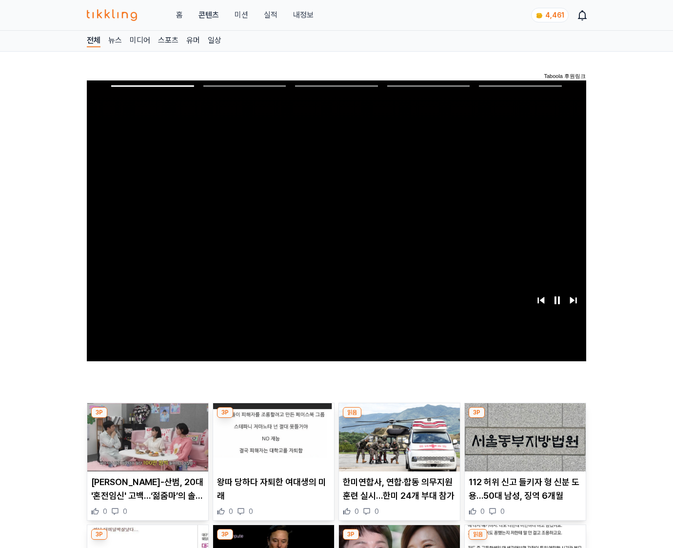
click at [523, 445] on img at bounding box center [525, 437] width 121 height 68
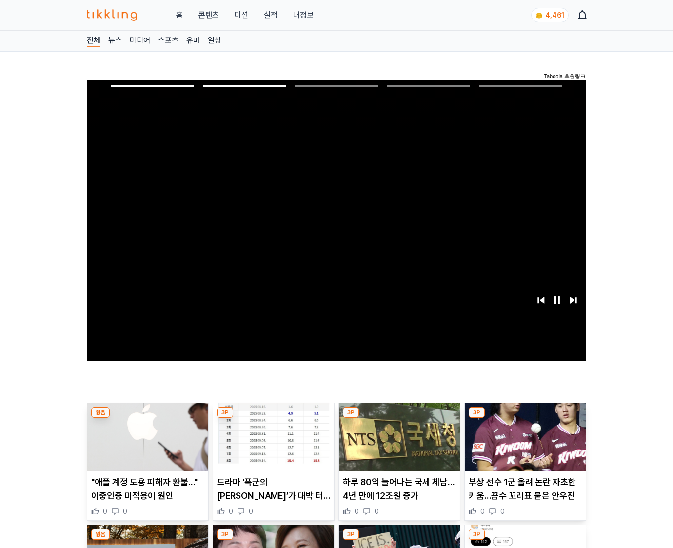
click at [523, 445] on img at bounding box center [525, 437] width 121 height 68
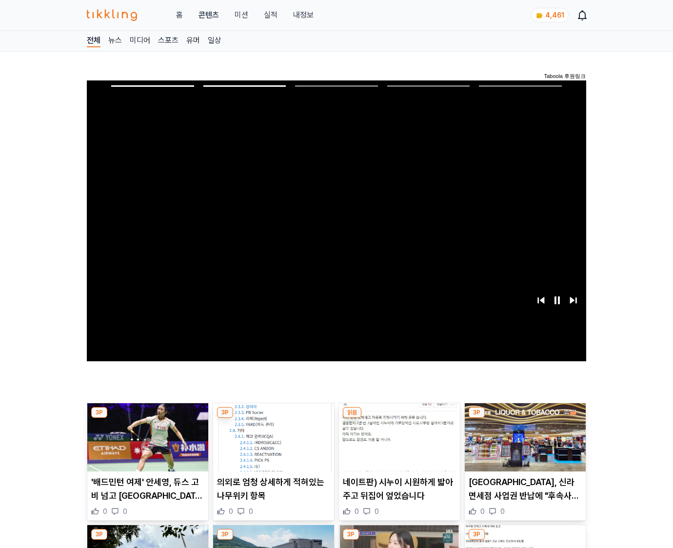
click at [523, 445] on img at bounding box center [525, 437] width 121 height 68
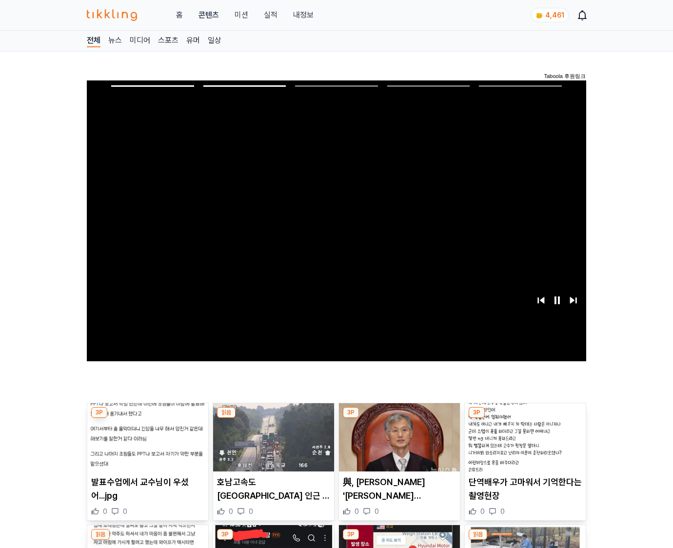
click at [523, 445] on img at bounding box center [525, 437] width 121 height 68
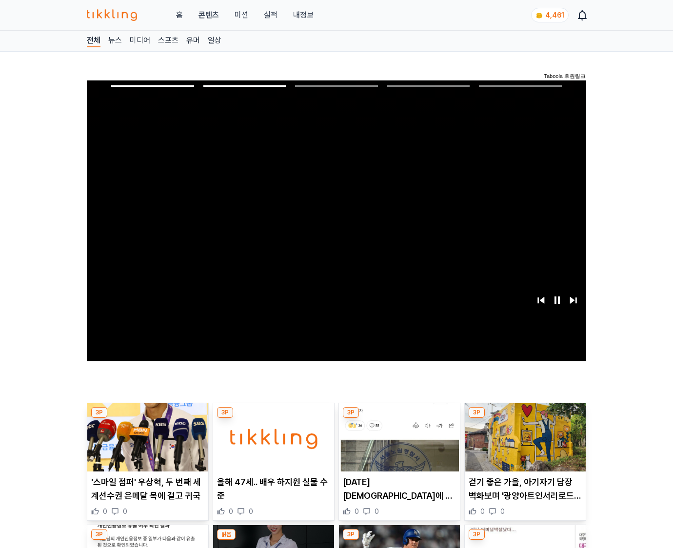
click at [523, 445] on img at bounding box center [525, 437] width 121 height 68
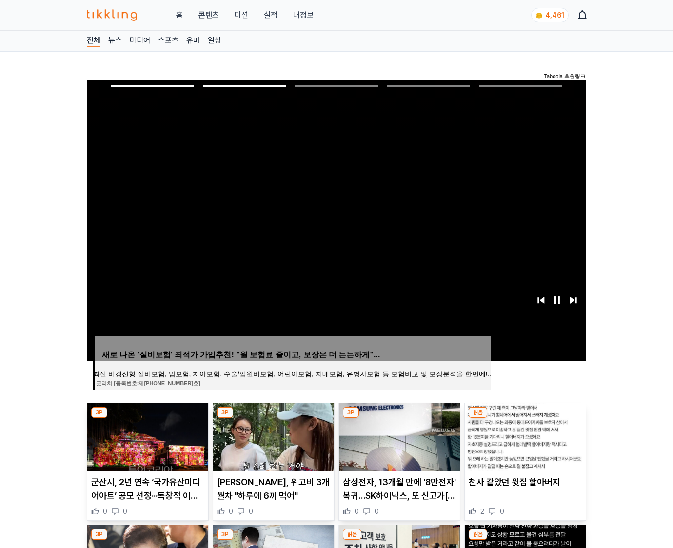
click at [523, 445] on img at bounding box center [525, 437] width 121 height 68
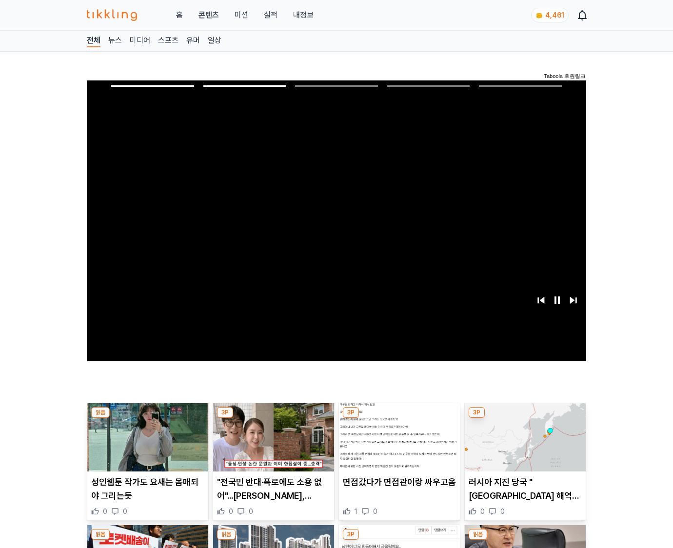
click at [523, 445] on img at bounding box center [525, 437] width 121 height 68
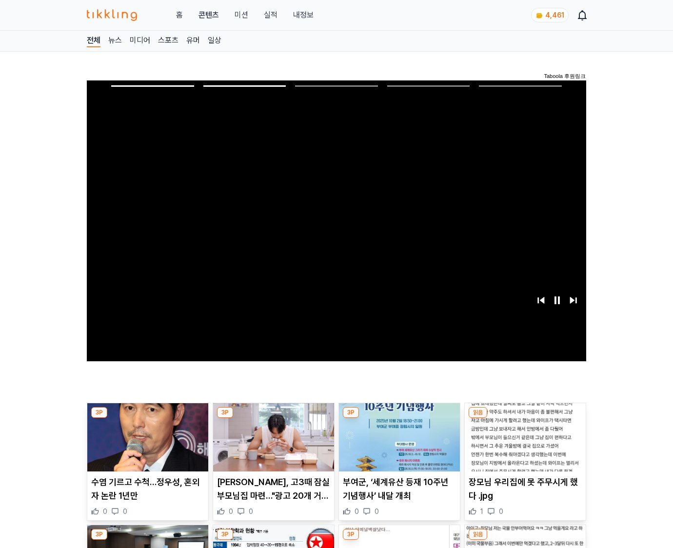
click at [523, 445] on img at bounding box center [525, 437] width 121 height 68
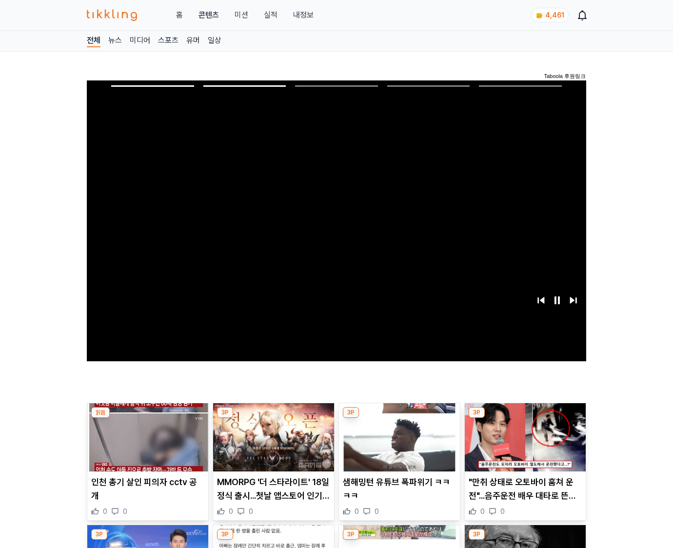
click at [523, 445] on img at bounding box center [525, 437] width 121 height 68
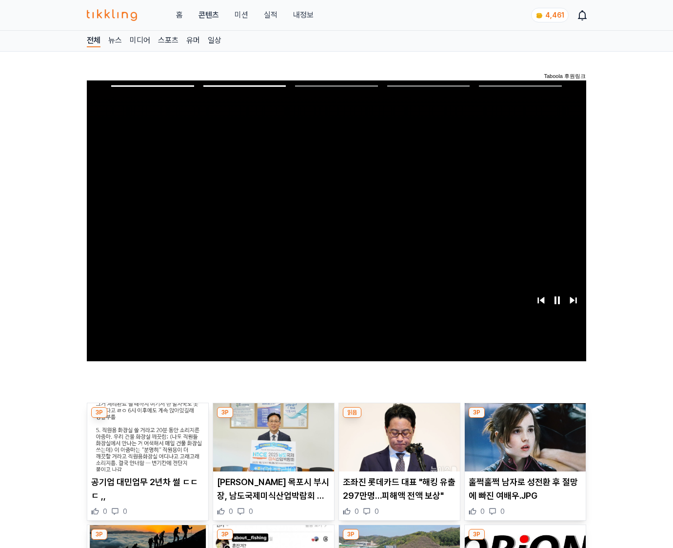
click at [523, 445] on img at bounding box center [525, 437] width 121 height 68
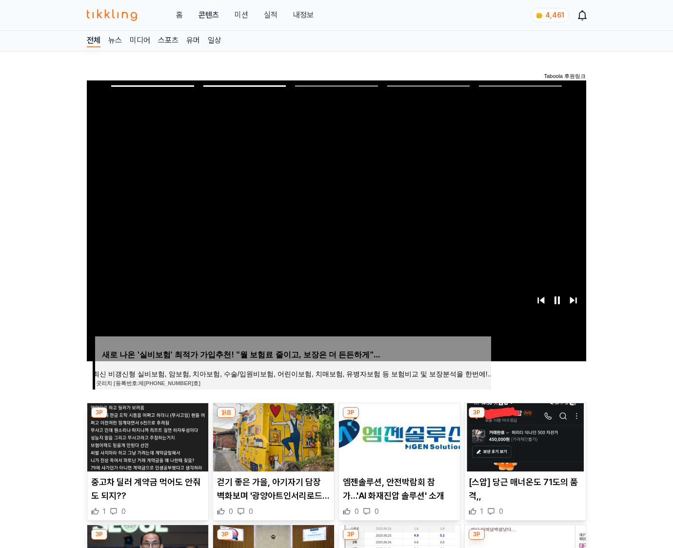
click at [523, 445] on img at bounding box center [525, 437] width 121 height 68
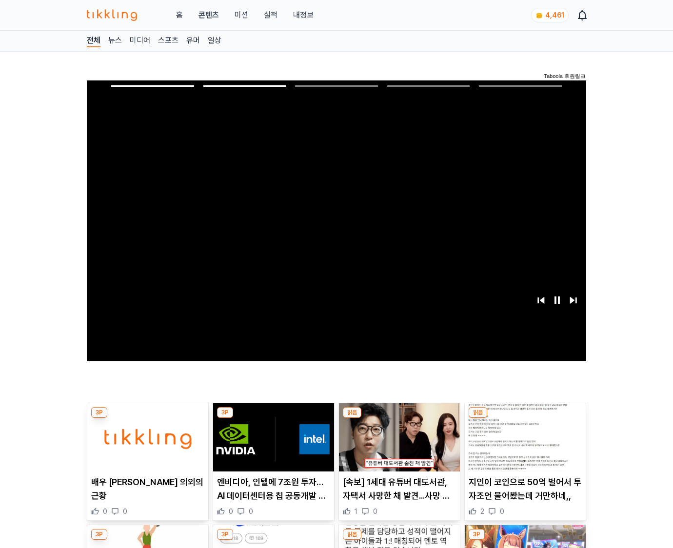
click at [523, 445] on img at bounding box center [525, 437] width 121 height 68
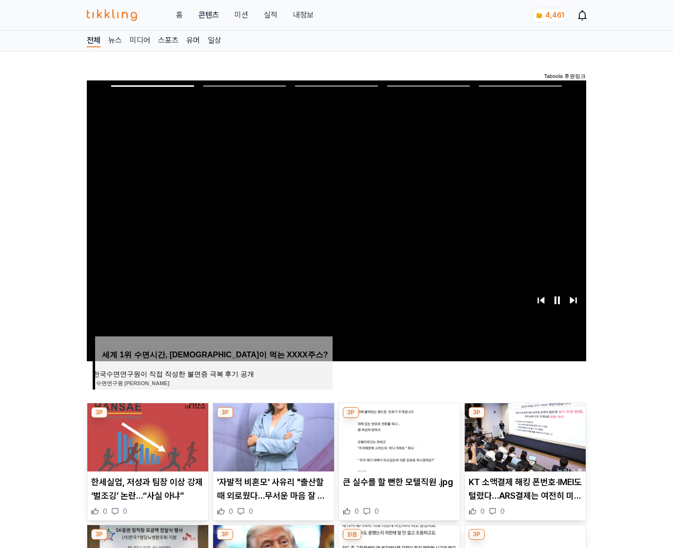
click at [523, 445] on img at bounding box center [525, 437] width 121 height 68
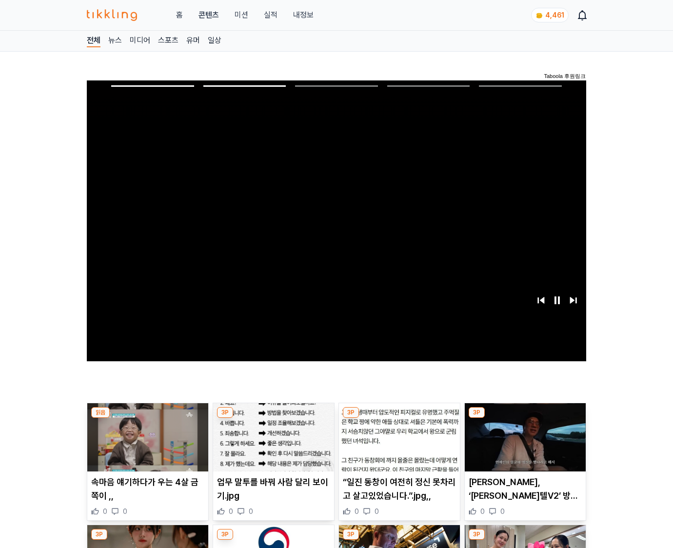
click at [523, 445] on img at bounding box center [525, 437] width 121 height 68
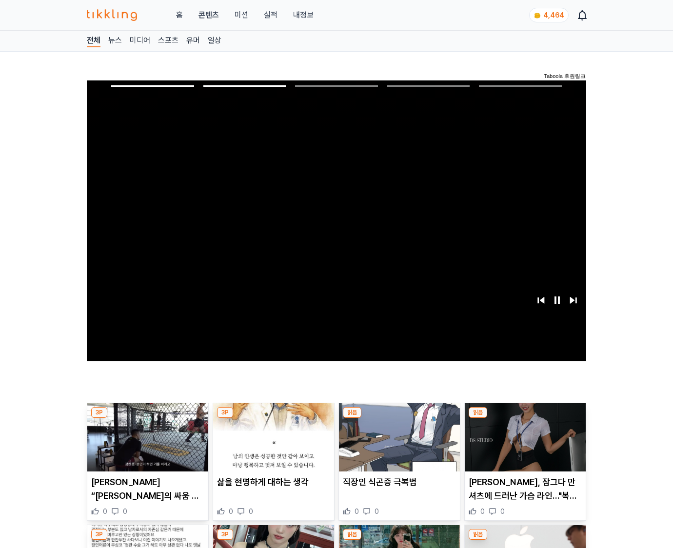
click at [523, 445] on img at bounding box center [525, 437] width 121 height 68
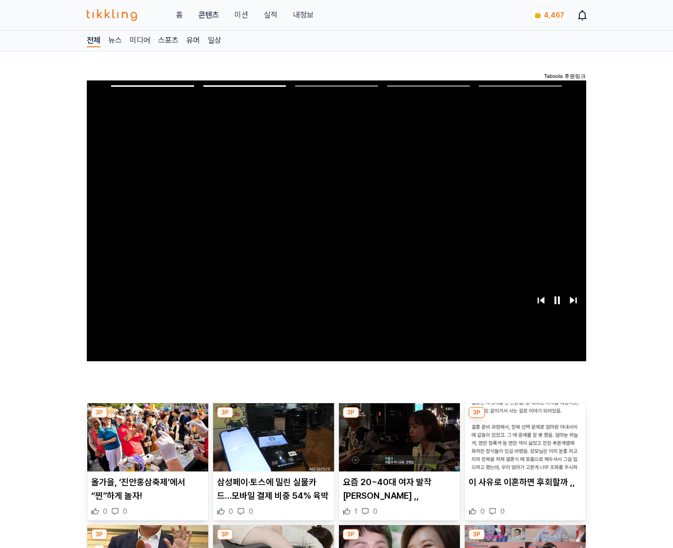
click at [523, 445] on img at bounding box center [525, 437] width 121 height 68
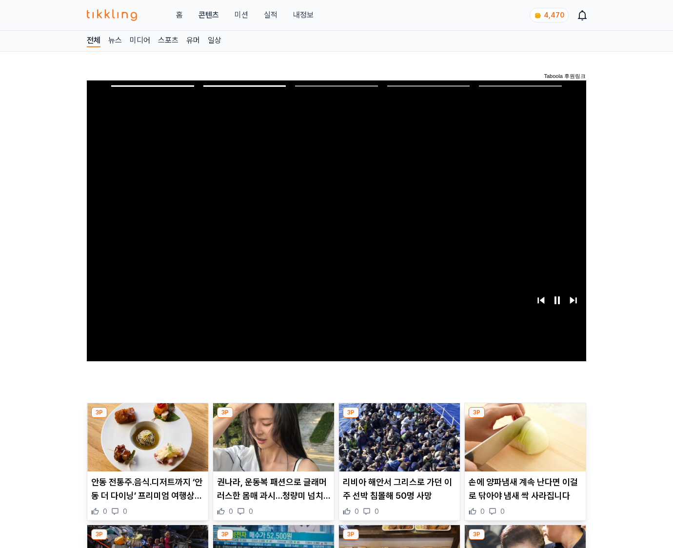
click at [523, 445] on img at bounding box center [525, 437] width 121 height 68
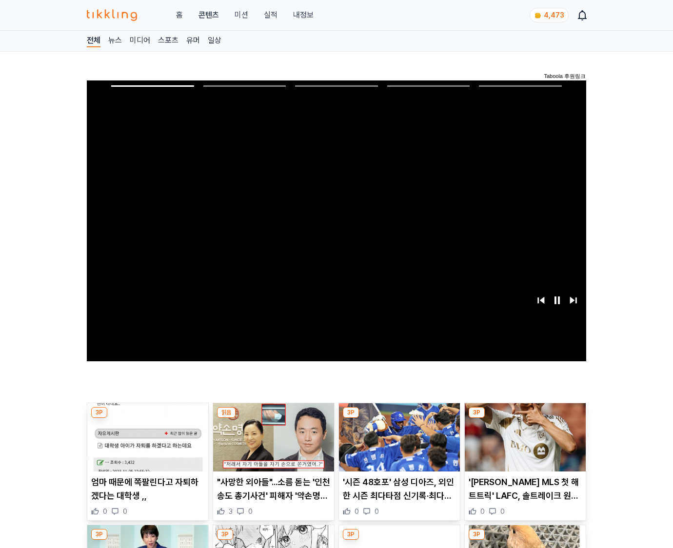
click at [523, 445] on img at bounding box center [525, 437] width 121 height 68
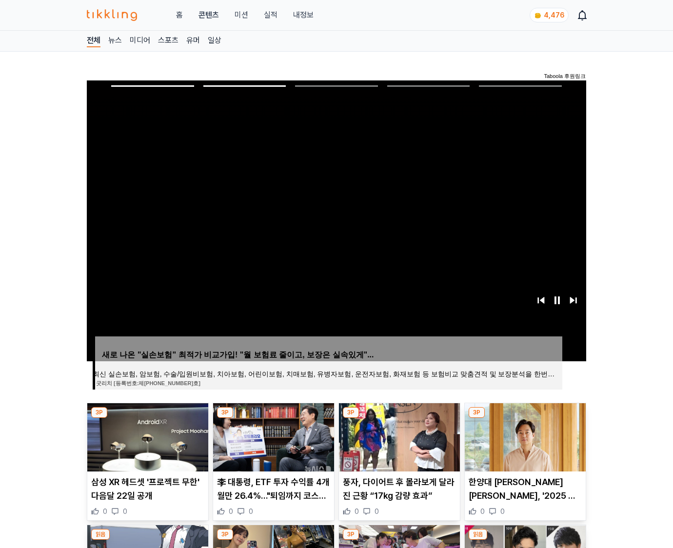
click at [523, 445] on img at bounding box center [525, 437] width 121 height 68
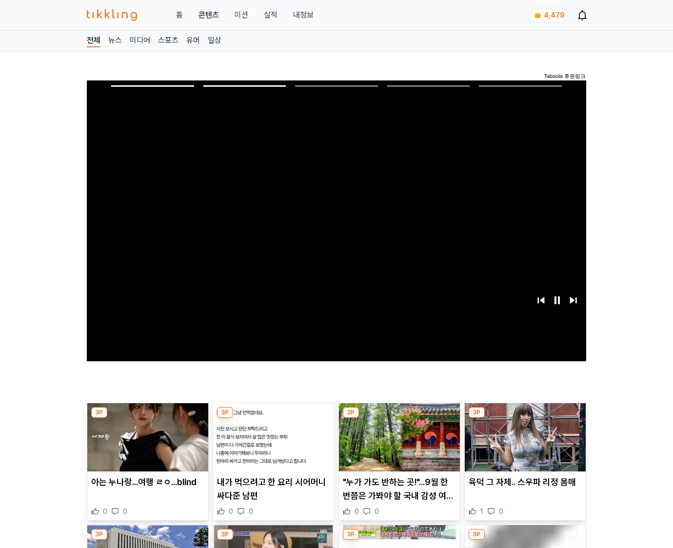
click at [523, 445] on img at bounding box center [525, 437] width 121 height 68
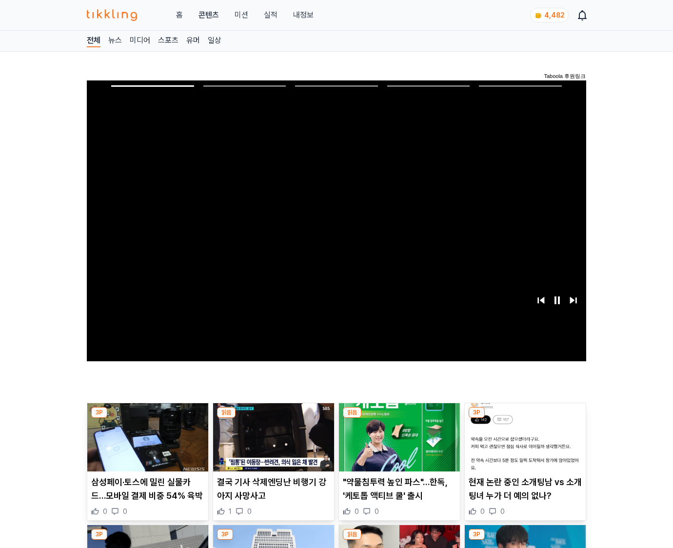
click at [523, 445] on img at bounding box center [525, 437] width 121 height 68
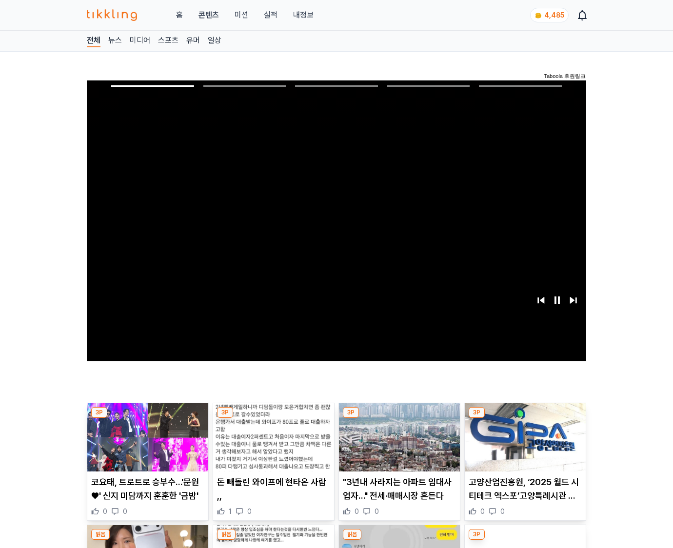
click at [523, 445] on img at bounding box center [525, 437] width 121 height 68
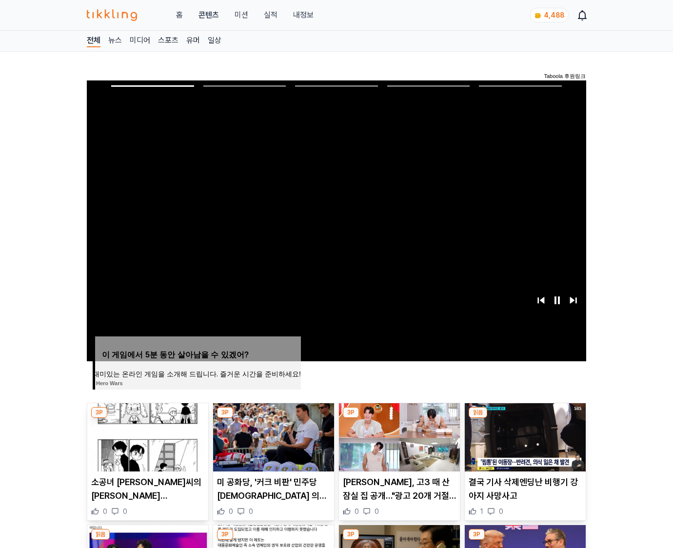
click at [523, 445] on img at bounding box center [525, 437] width 121 height 68
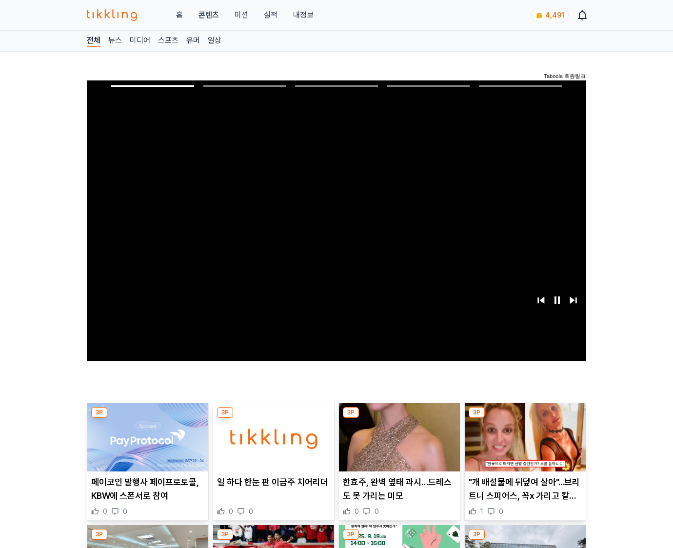
click at [523, 445] on img at bounding box center [525, 437] width 121 height 68
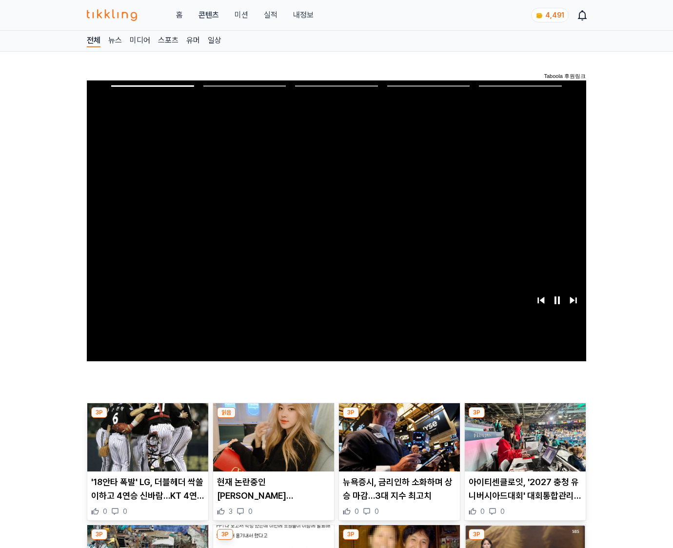
click at [523, 445] on img at bounding box center [525, 437] width 121 height 68
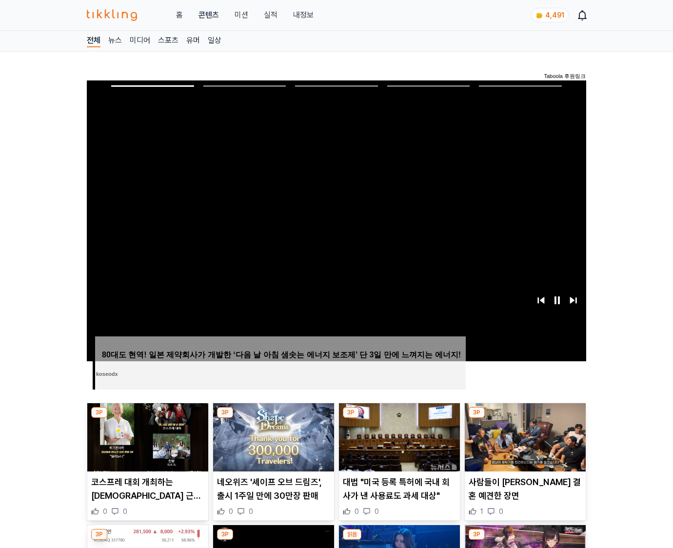
click at [523, 445] on img at bounding box center [525, 437] width 121 height 68
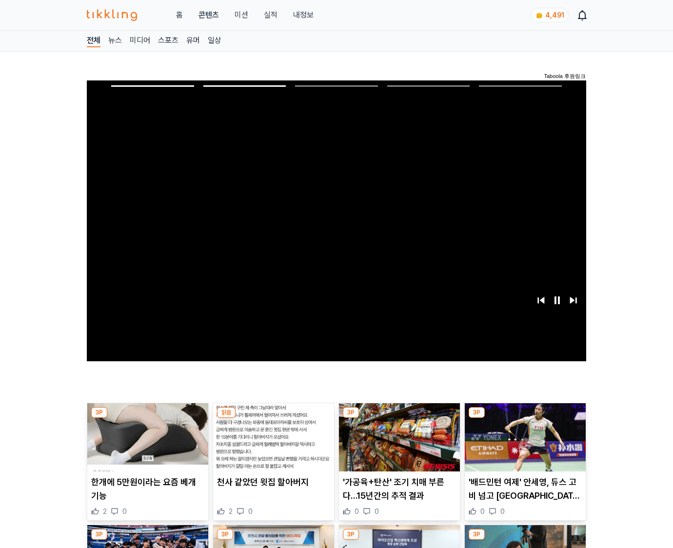
click at [523, 445] on img at bounding box center [525, 437] width 121 height 68
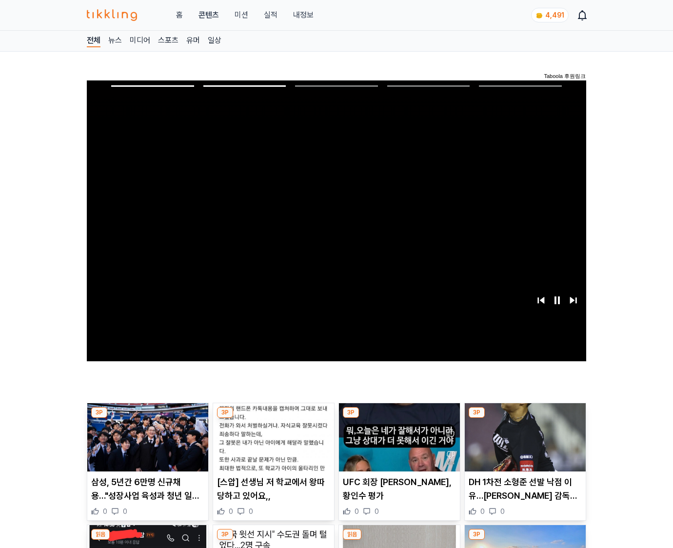
click at [523, 445] on img at bounding box center [525, 437] width 121 height 68
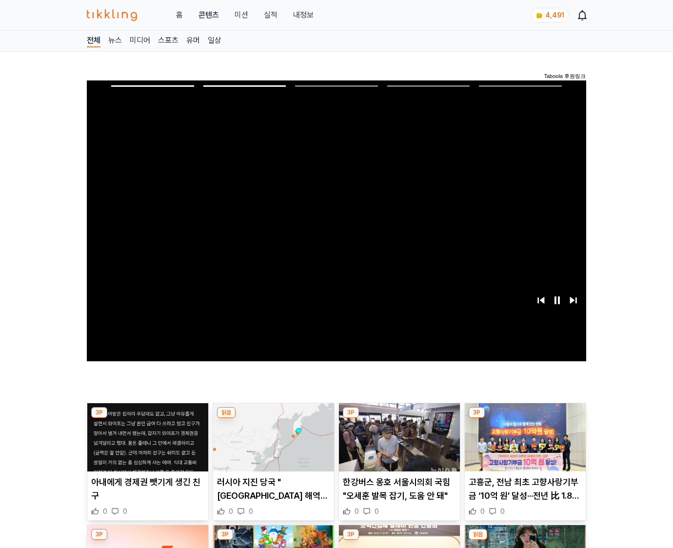
click at [523, 445] on img at bounding box center [525, 437] width 121 height 68
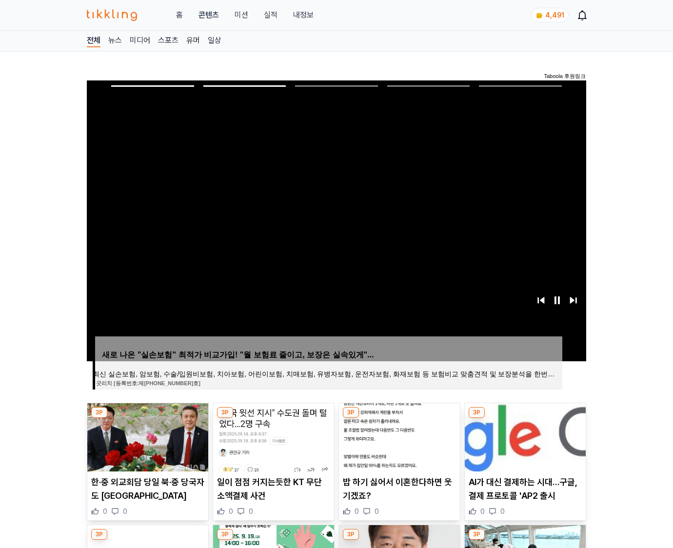
click at [523, 445] on img at bounding box center [525, 437] width 121 height 68
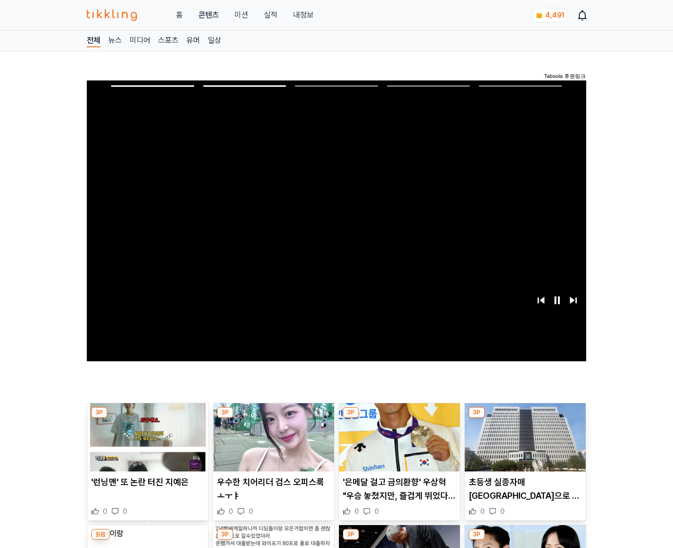
click at [523, 445] on img at bounding box center [525, 437] width 121 height 68
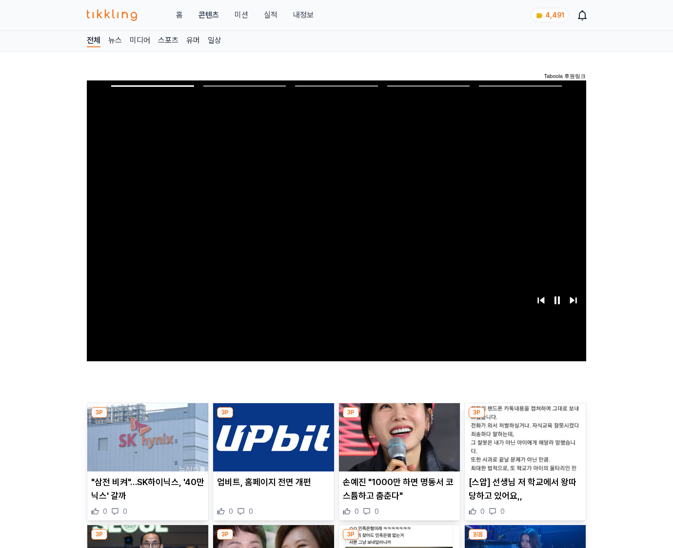
click at [523, 445] on img at bounding box center [525, 437] width 121 height 68
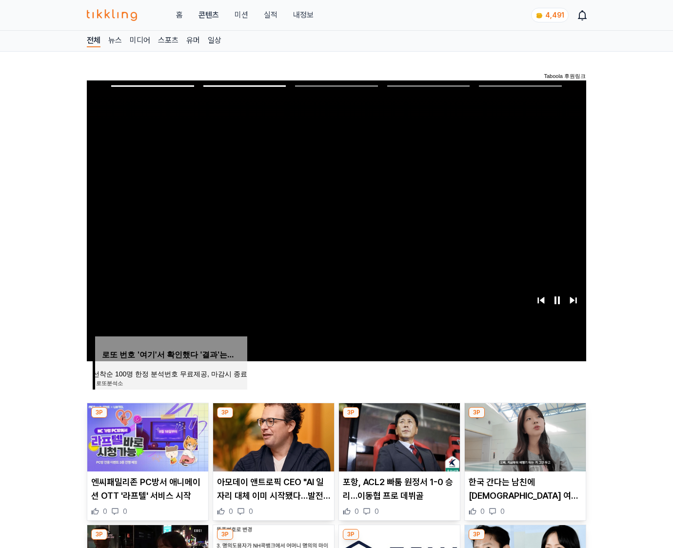
click at [523, 445] on img at bounding box center [525, 437] width 121 height 68
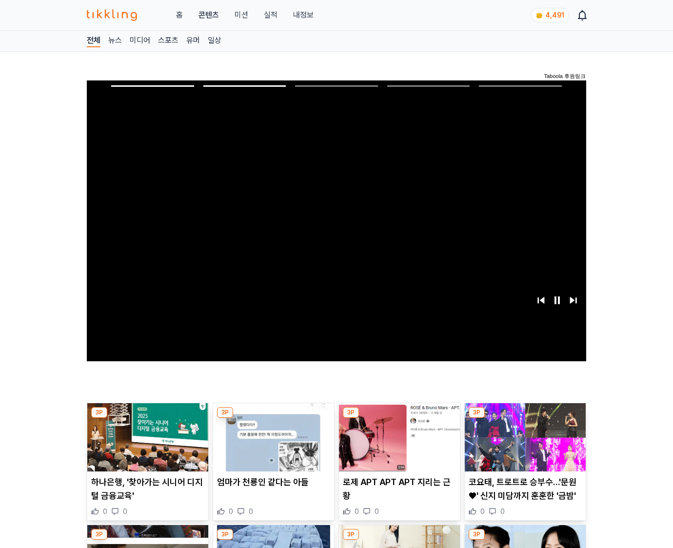
click at [523, 445] on img at bounding box center [525, 437] width 121 height 68
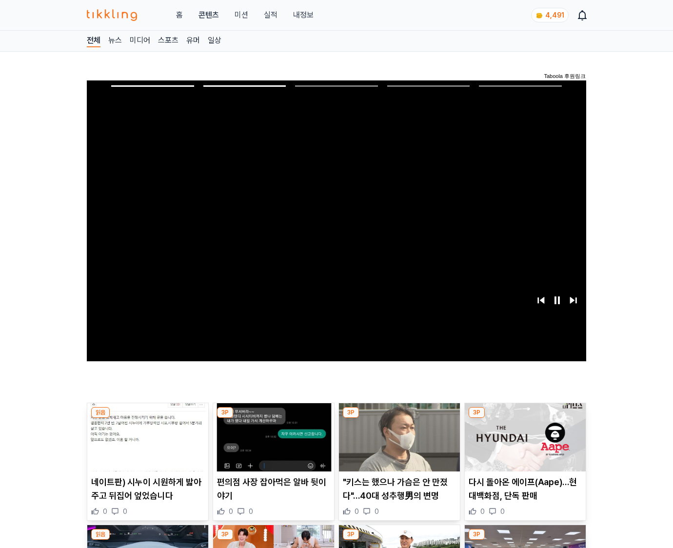
click at [523, 445] on img at bounding box center [525, 437] width 121 height 68
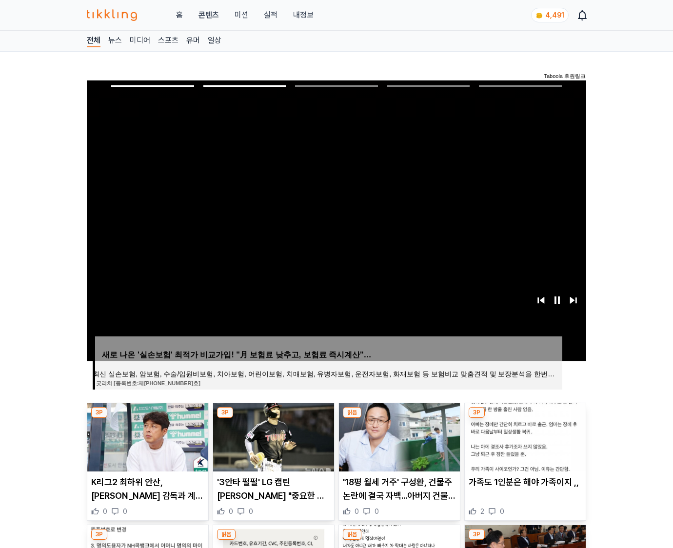
click at [523, 445] on img at bounding box center [525, 437] width 121 height 68
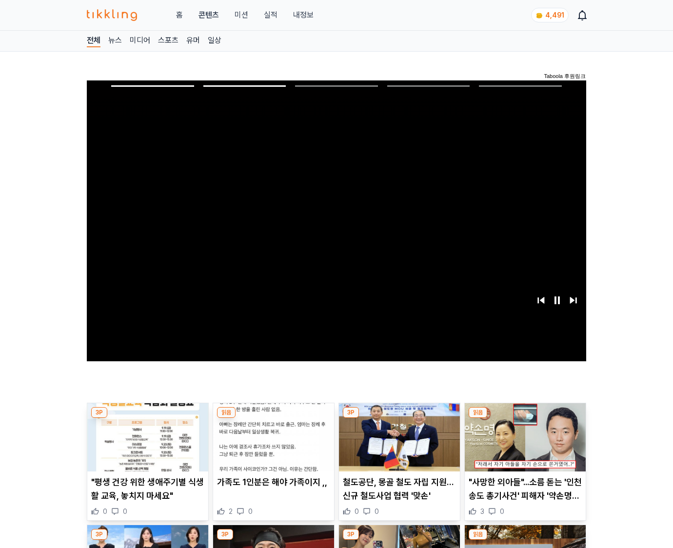
click at [523, 445] on img at bounding box center [525, 437] width 121 height 68
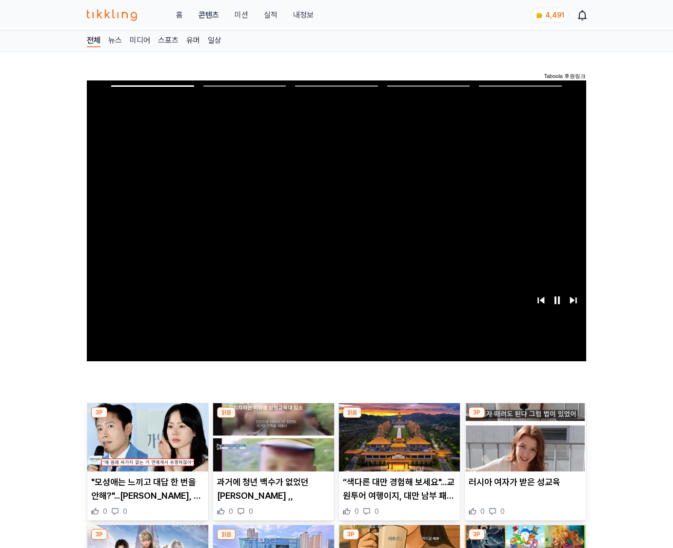
click at [523, 445] on img at bounding box center [525, 437] width 121 height 68
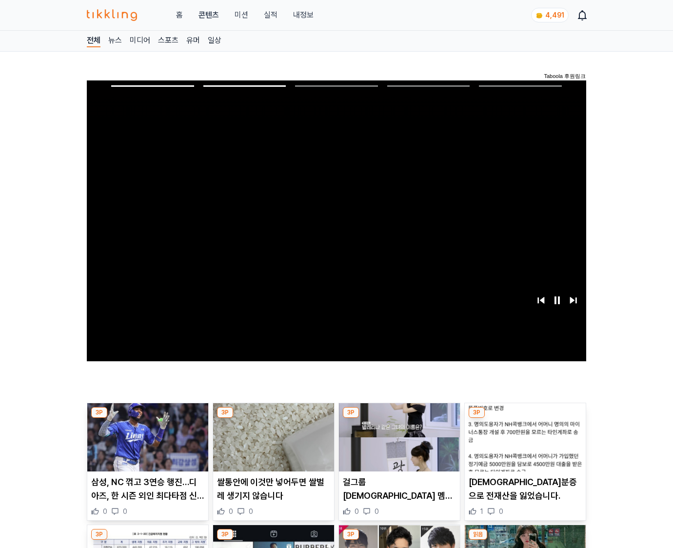
click at [523, 445] on img at bounding box center [525, 437] width 121 height 68
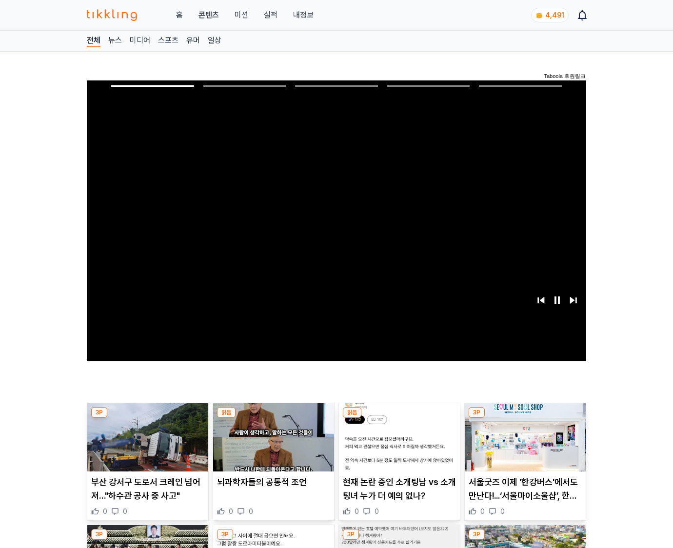
click at [523, 445] on img at bounding box center [525, 437] width 121 height 68
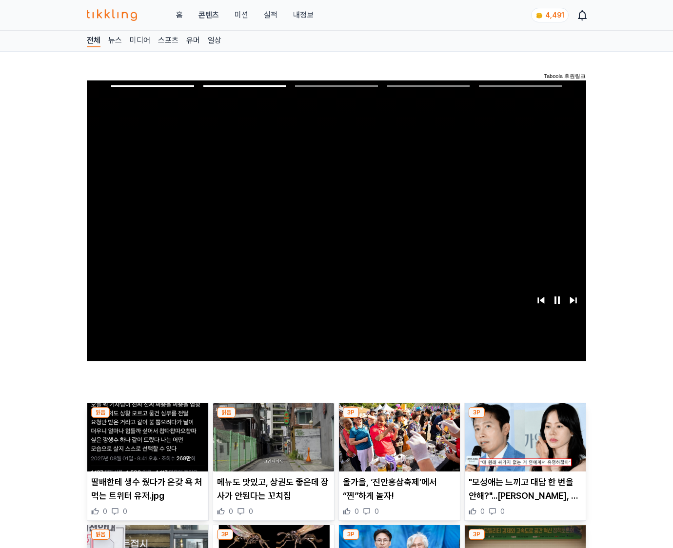
click at [523, 445] on img at bounding box center [525, 437] width 121 height 68
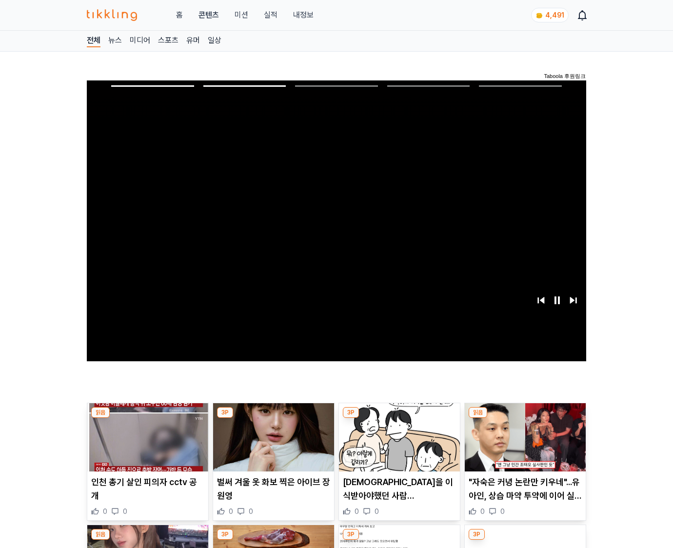
click at [523, 445] on img at bounding box center [525, 437] width 121 height 68
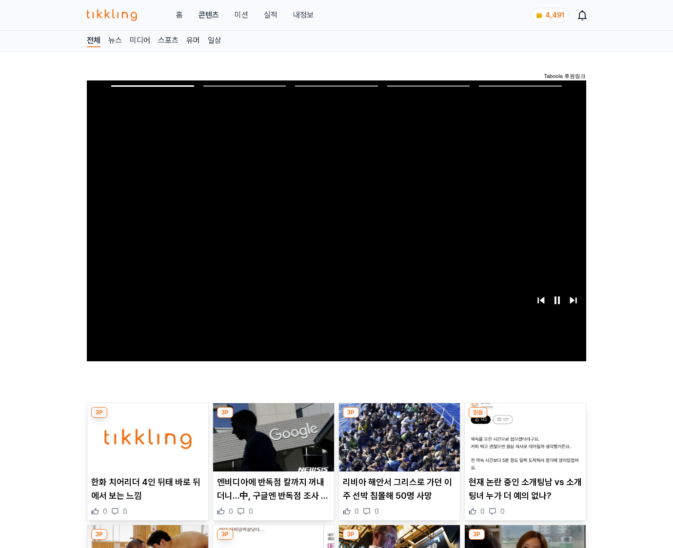
click at [523, 445] on img at bounding box center [525, 437] width 121 height 68
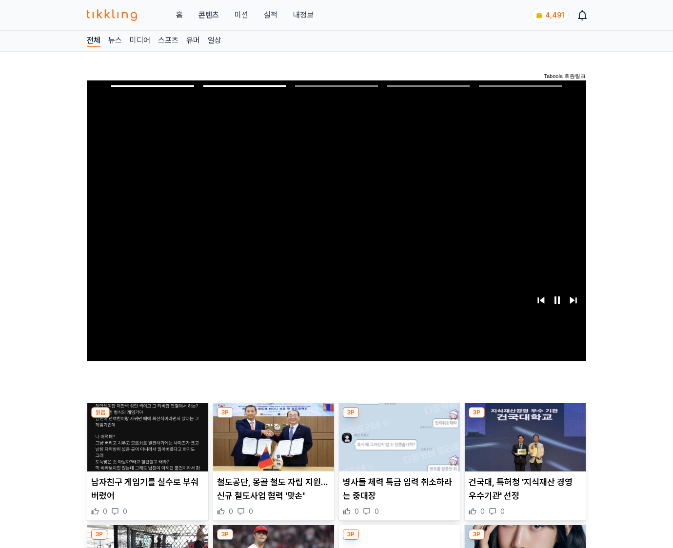
click at [523, 445] on img at bounding box center [525, 437] width 121 height 68
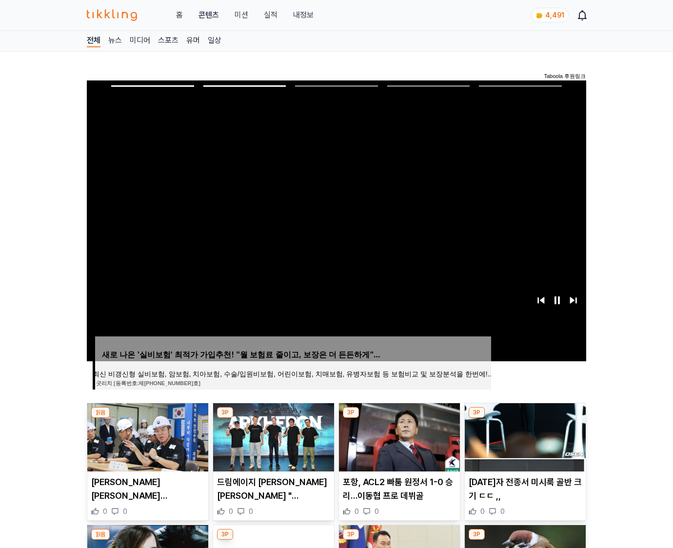
click at [523, 445] on img at bounding box center [525, 437] width 121 height 68
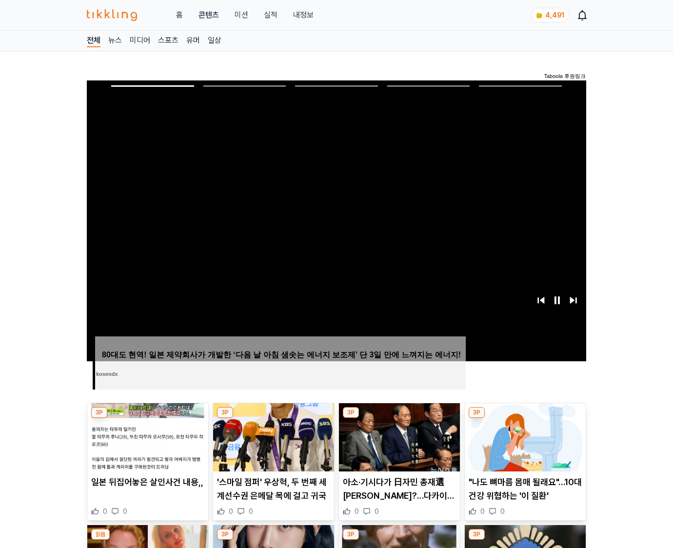
click at [523, 445] on img at bounding box center [525, 437] width 121 height 68
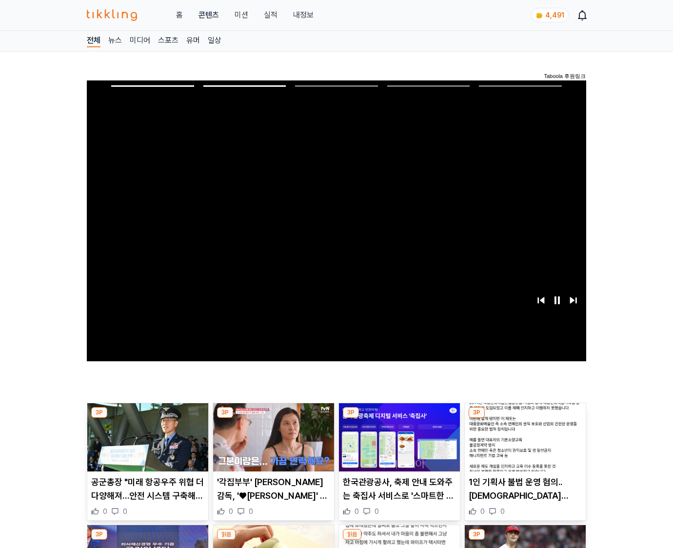
click at [523, 445] on img at bounding box center [525, 437] width 121 height 68
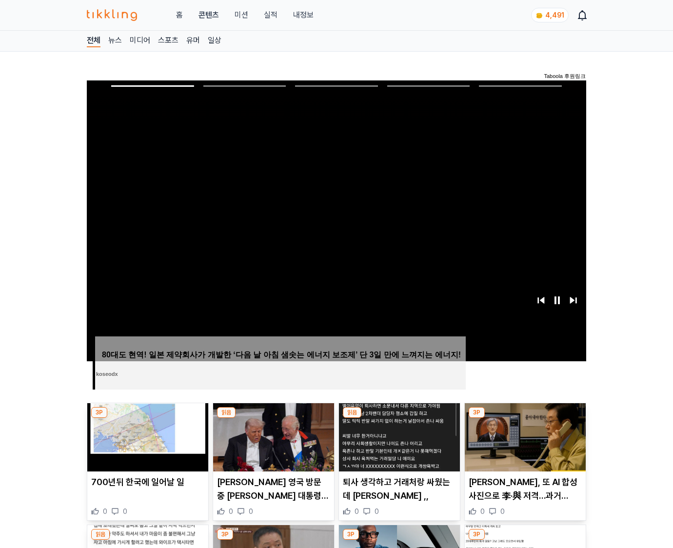
click at [523, 445] on img at bounding box center [525, 437] width 121 height 68
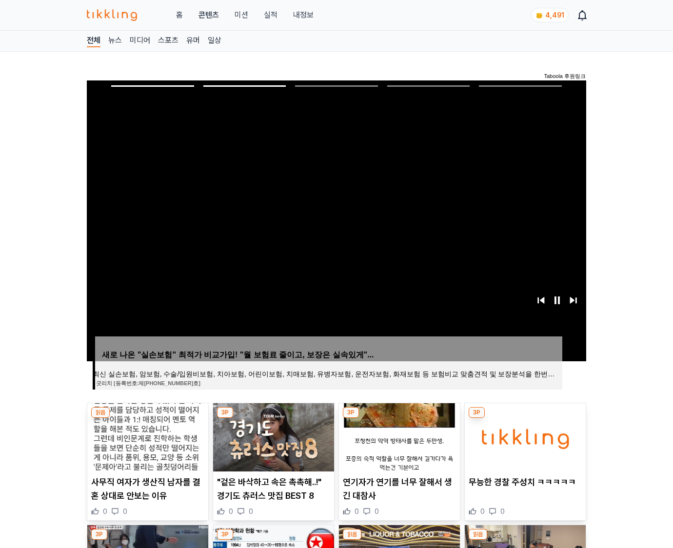
click at [523, 445] on img at bounding box center [525, 437] width 121 height 68
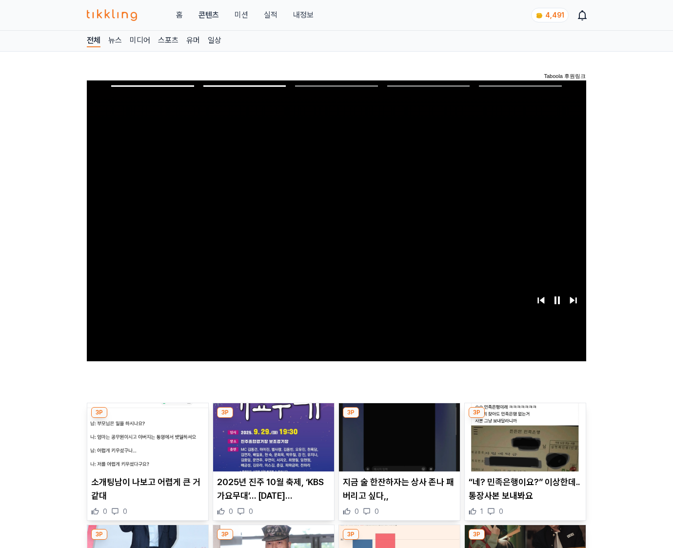
click at [523, 445] on img at bounding box center [525, 437] width 121 height 68
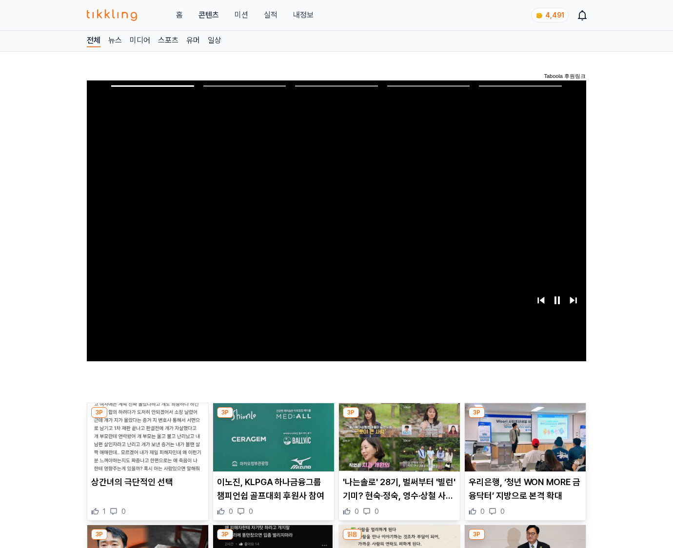
click at [523, 445] on img at bounding box center [525, 437] width 121 height 68
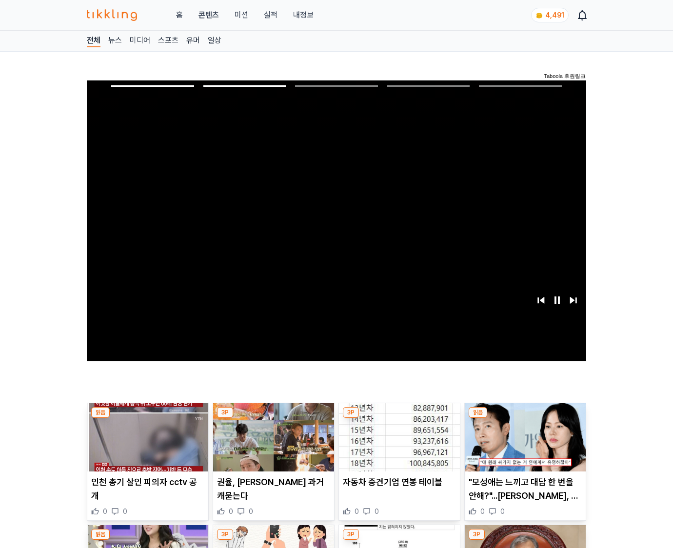
click at [523, 445] on img at bounding box center [525, 437] width 121 height 68
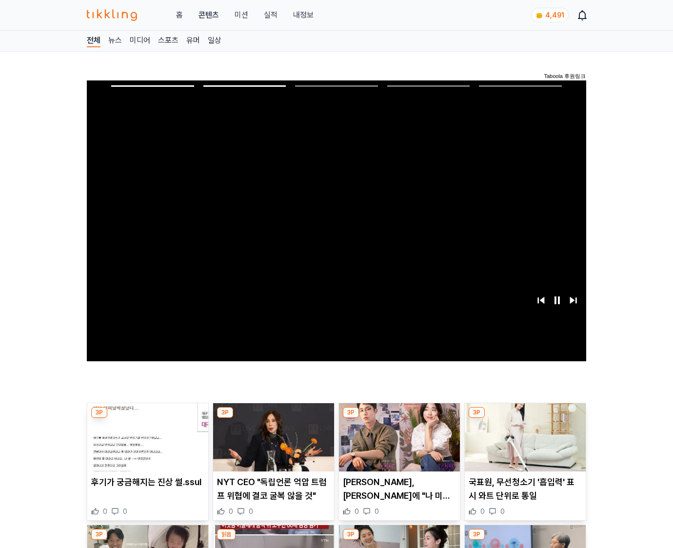
click at [523, 445] on img at bounding box center [525, 437] width 121 height 68
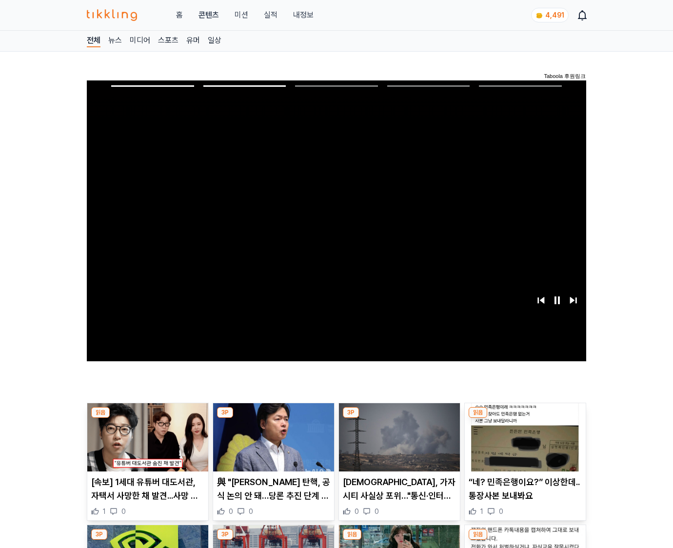
click at [523, 445] on img at bounding box center [525, 437] width 121 height 68
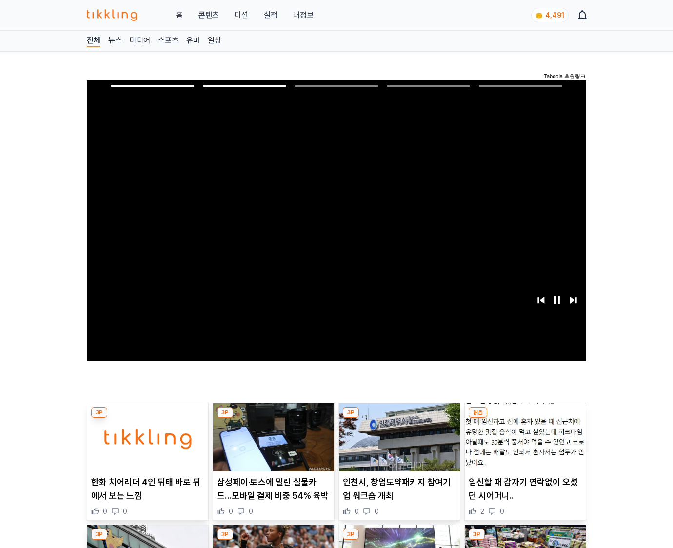
click at [523, 445] on img at bounding box center [525, 437] width 121 height 68
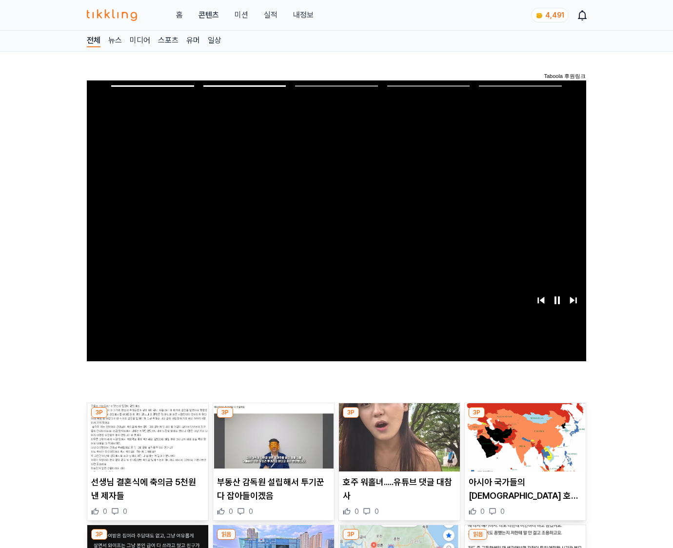
click at [523, 445] on img at bounding box center [525, 437] width 121 height 68
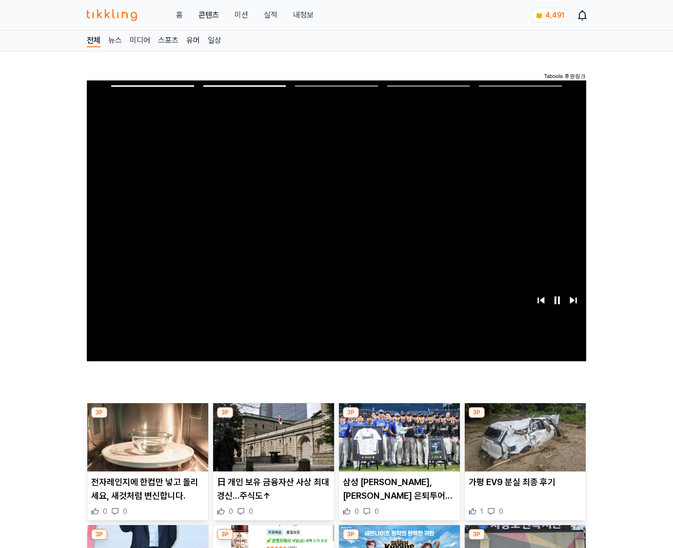
click at [523, 445] on img at bounding box center [525, 437] width 121 height 68
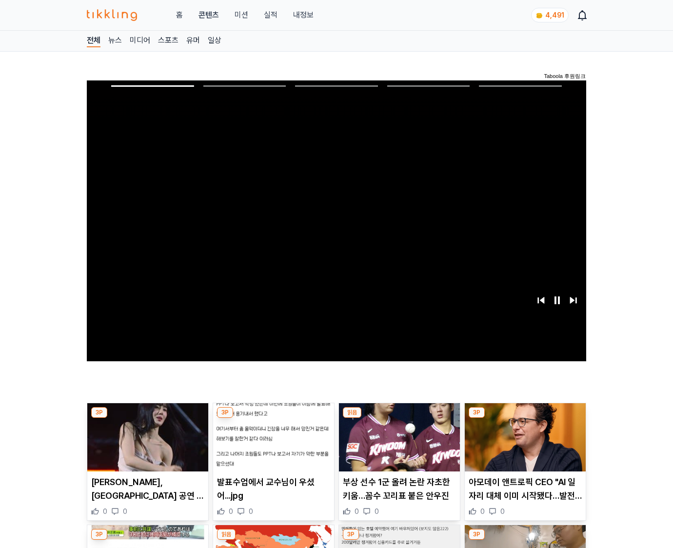
click at [523, 445] on img at bounding box center [525, 437] width 121 height 68
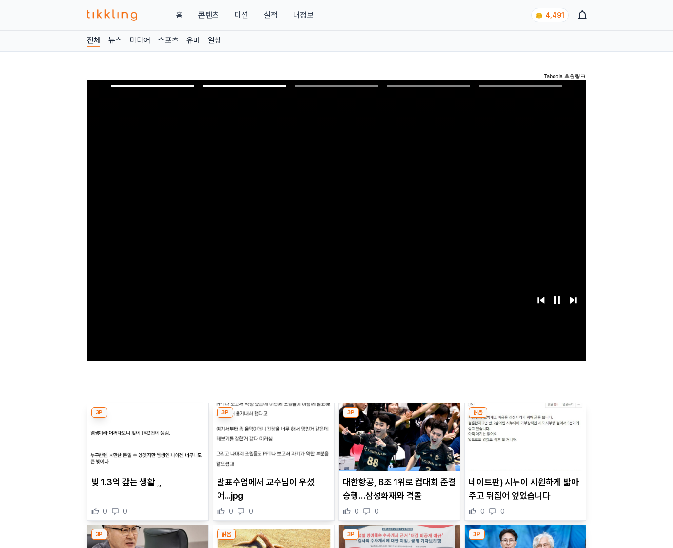
click at [523, 445] on img at bounding box center [525, 437] width 121 height 68
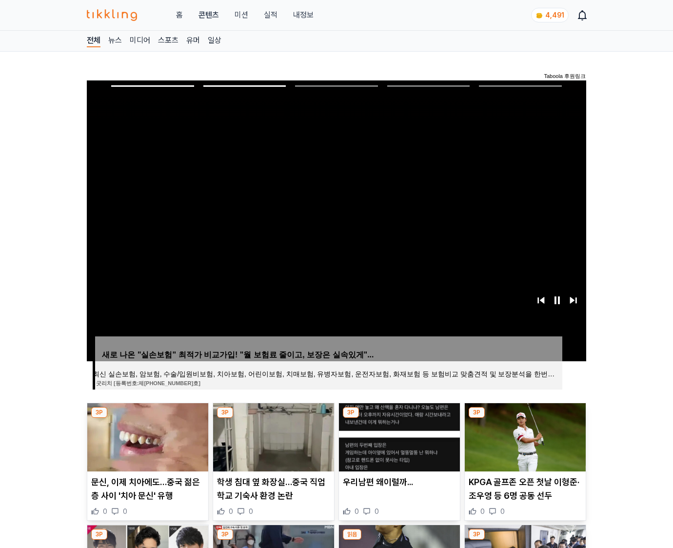
click at [523, 445] on img at bounding box center [525, 437] width 121 height 68
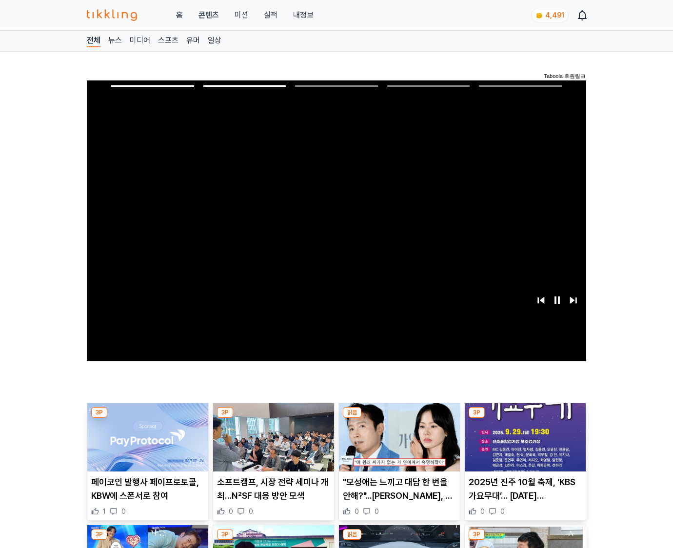
click at [523, 445] on img at bounding box center [525, 437] width 121 height 68
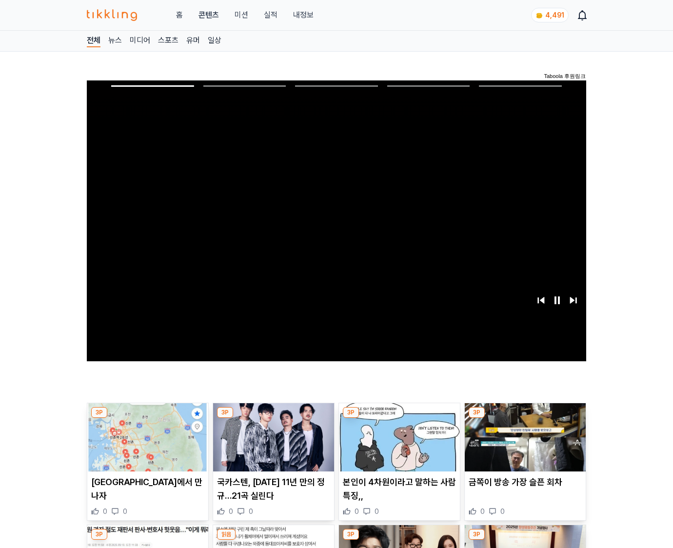
click at [523, 445] on img at bounding box center [525, 437] width 121 height 68
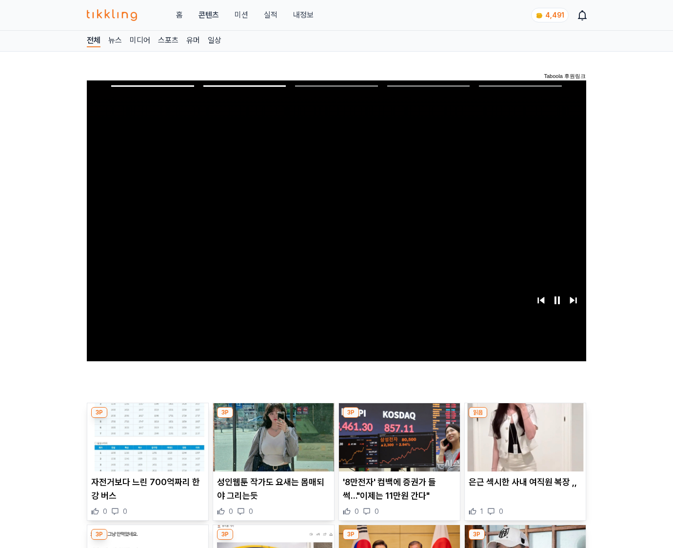
click at [523, 445] on img at bounding box center [525, 437] width 121 height 68
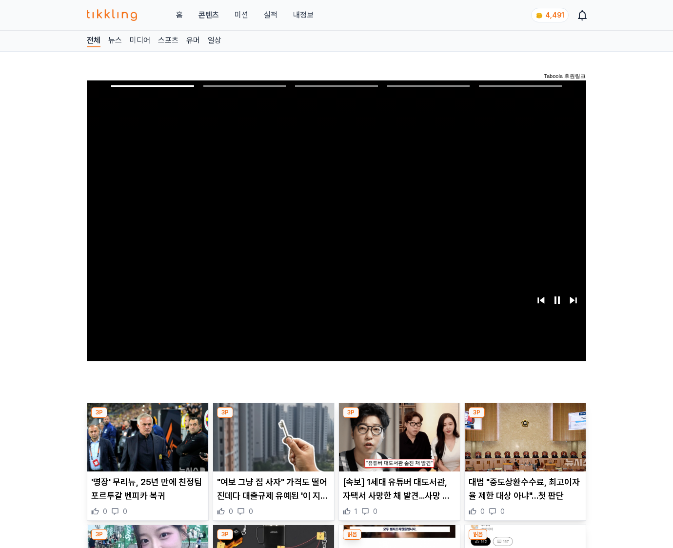
click at [523, 445] on img at bounding box center [525, 437] width 121 height 68
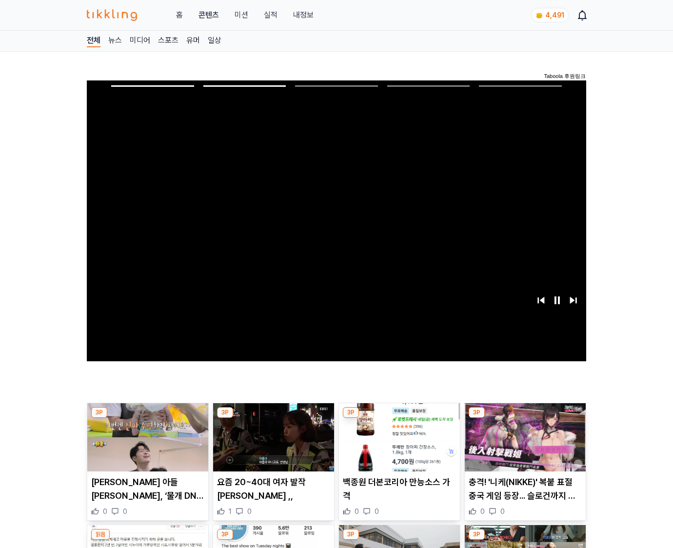
click at [523, 445] on img at bounding box center [525, 437] width 121 height 68
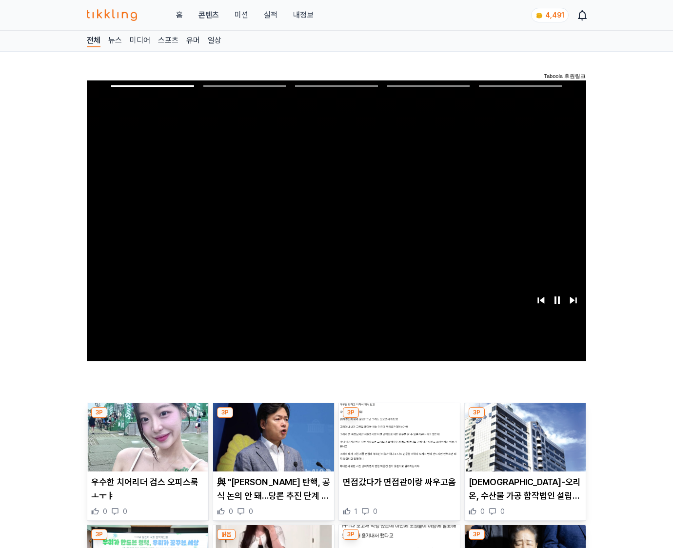
click at [523, 445] on img at bounding box center [525, 437] width 121 height 68
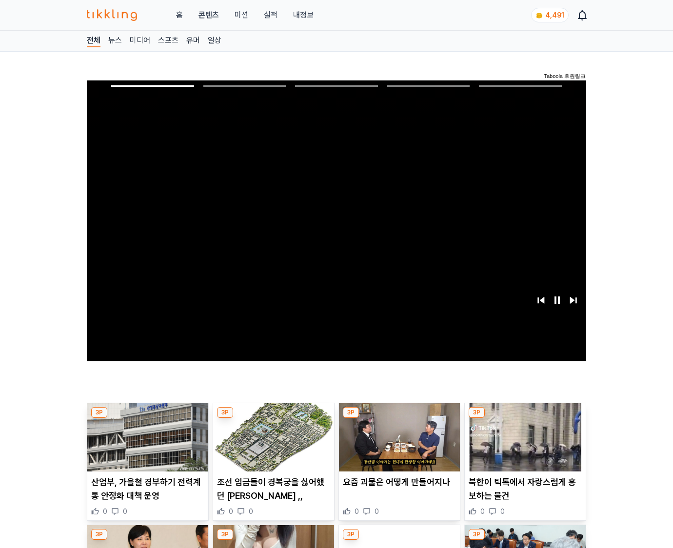
click at [523, 445] on img at bounding box center [525, 437] width 121 height 68
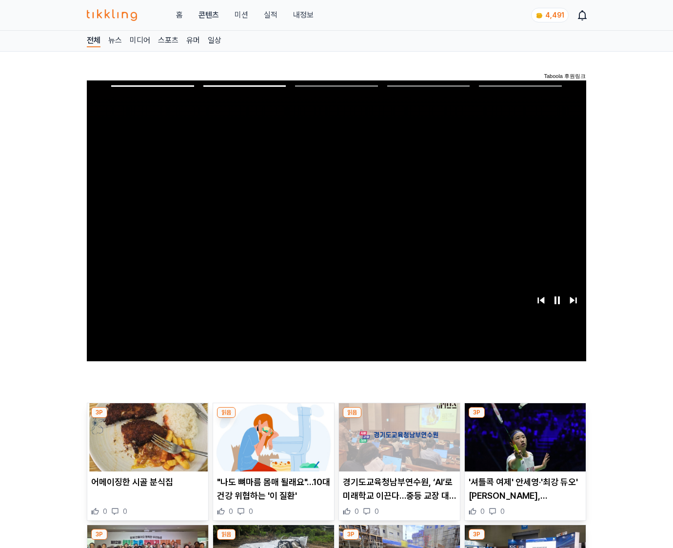
click at [523, 445] on img at bounding box center [525, 437] width 121 height 68
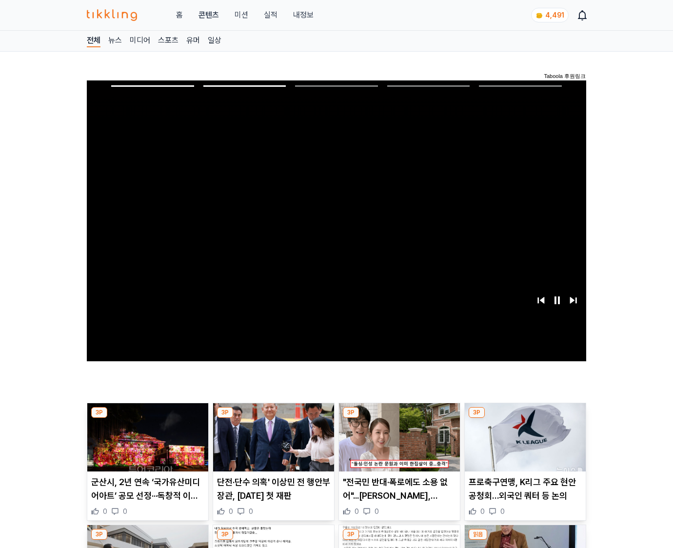
click at [523, 445] on img at bounding box center [525, 437] width 121 height 68
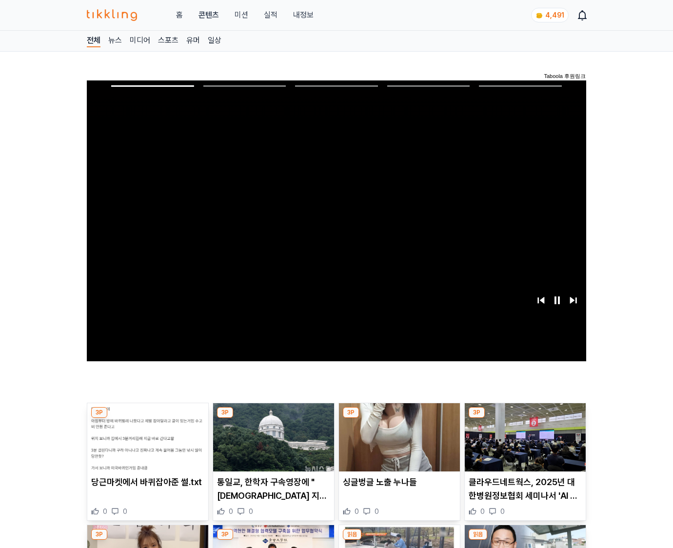
click at [523, 445] on img at bounding box center [525, 437] width 121 height 68
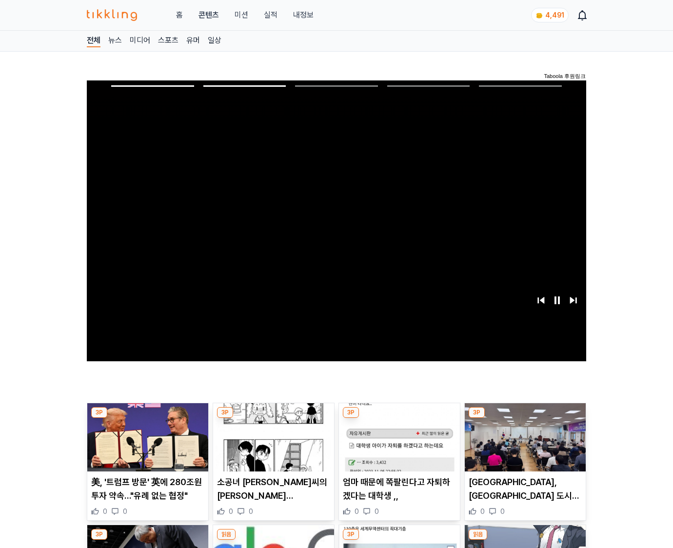
click at [523, 445] on img at bounding box center [525, 437] width 121 height 68
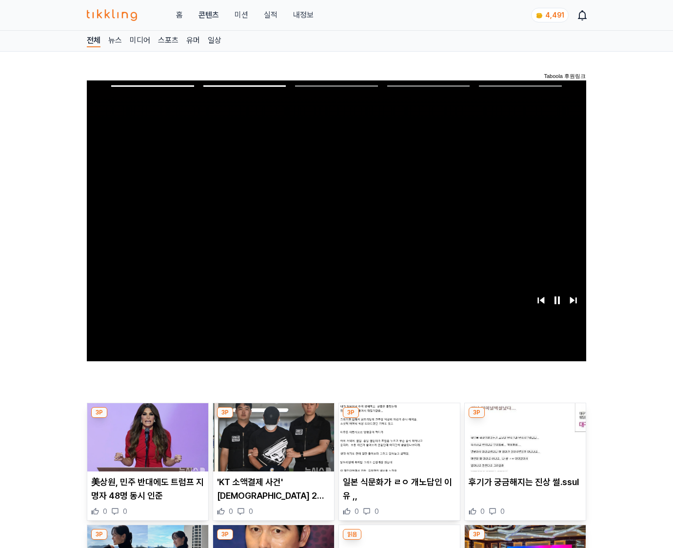
click at [523, 445] on img at bounding box center [525, 437] width 121 height 68
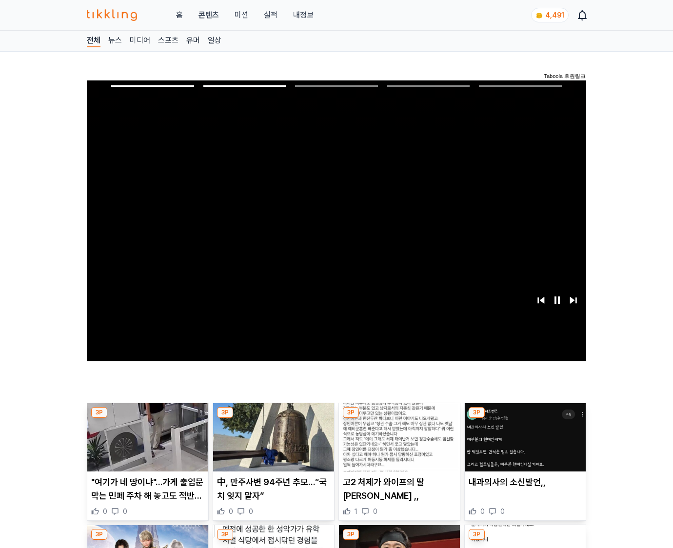
click at [523, 445] on img at bounding box center [525, 437] width 121 height 68
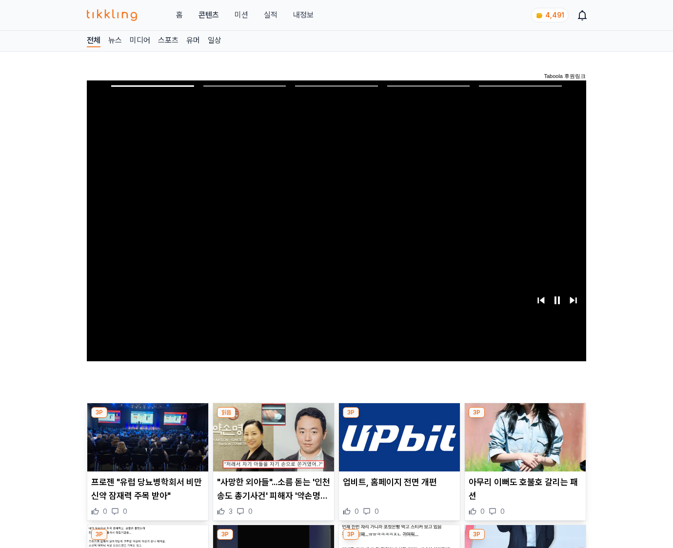
click at [523, 445] on img at bounding box center [525, 437] width 121 height 68
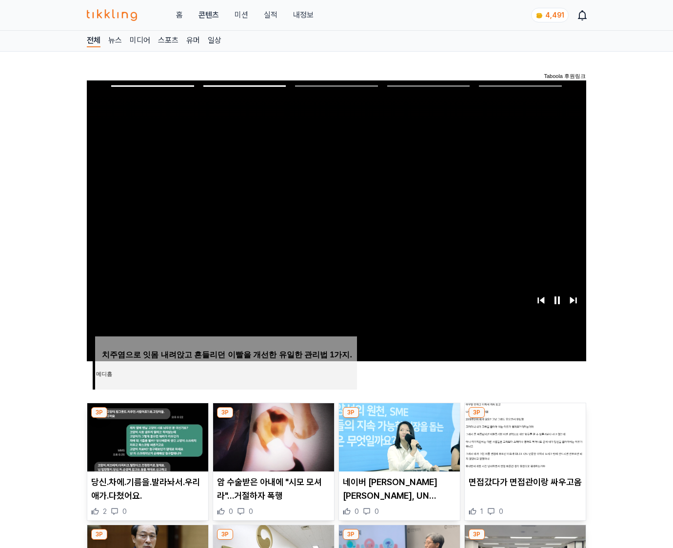
click at [523, 445] on img at bounding box center [525, 437] width 121 height 68
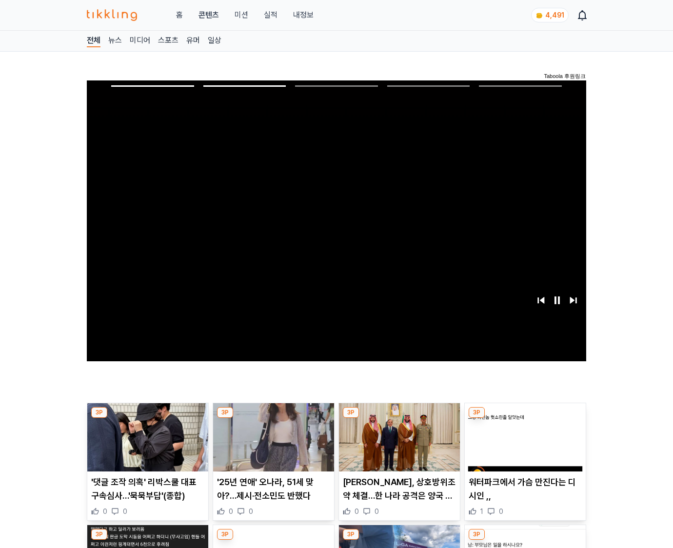
click at [523, 445] on img at bounding box center [525, 437] width 121 height 68
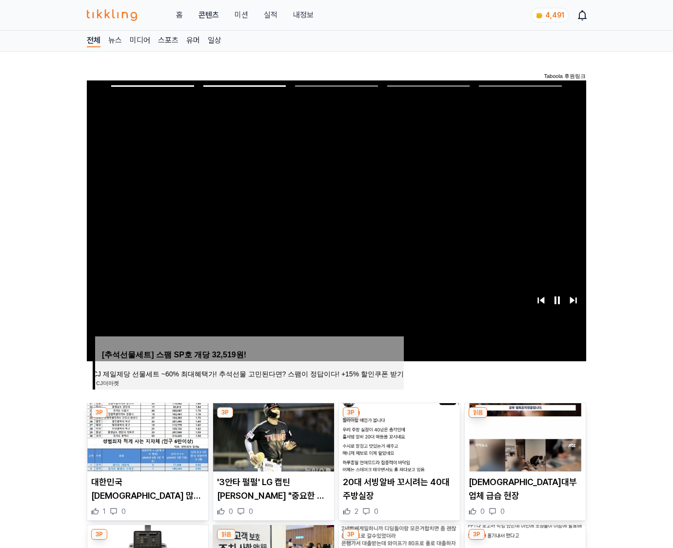
click at [523, 445] on img at bounding box center [525, 437] width 121 height 68
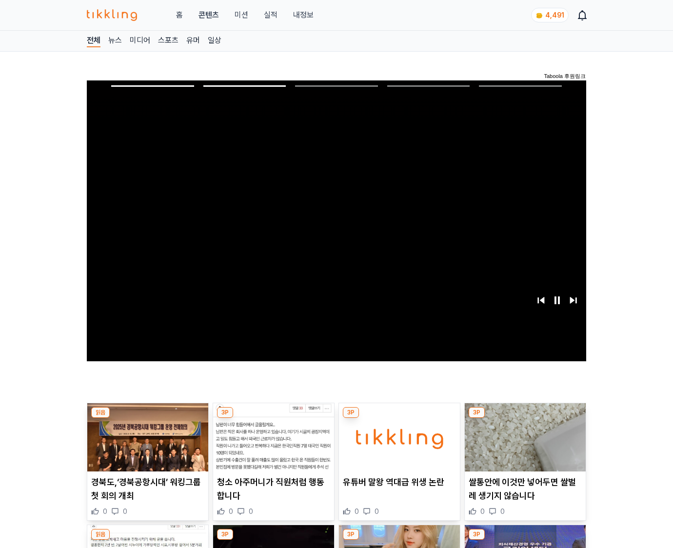
click at [523, 445] on img at bounding box center [525, 437] width 121 height 68
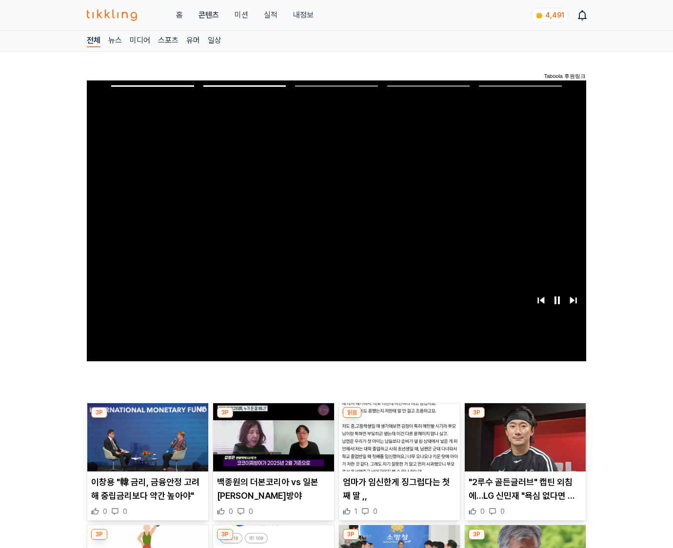
click at [523, 445] on img at bounding box center [525, 437] width 121 height 68
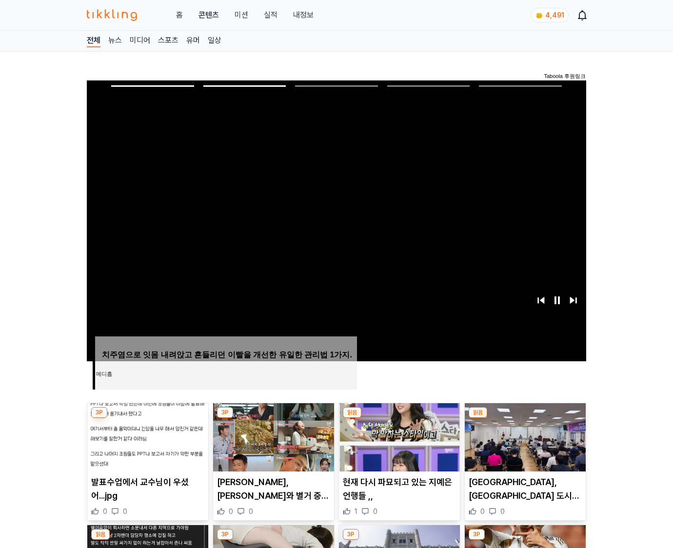
click at [523, 445] on img at bounding box center [525, 437] width 121 height 68
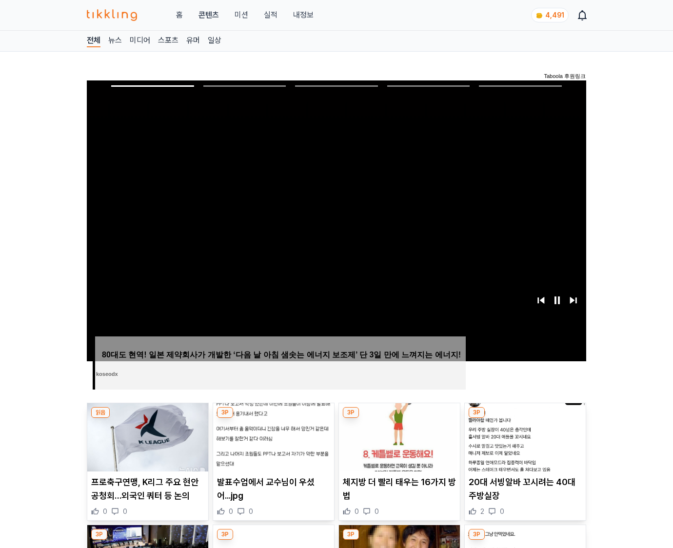
click at [523, 445] on img at bounding box center [525, 437] width 121 height 68
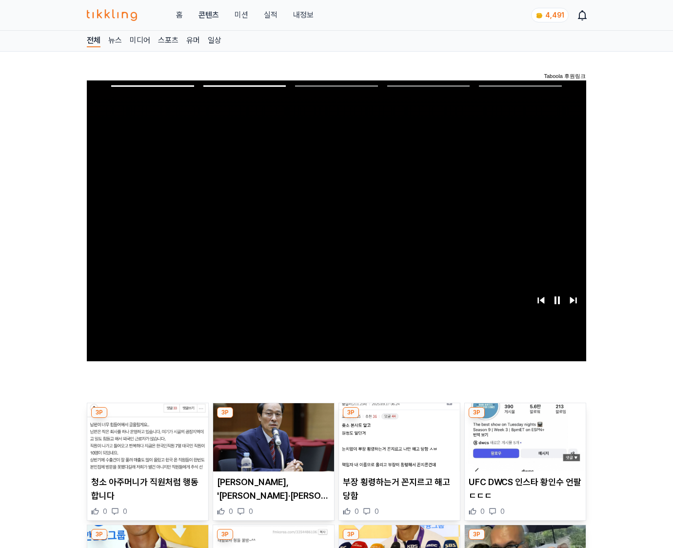
click at [523, 445] on img at bounding box center [525, 437] width 121 height 68
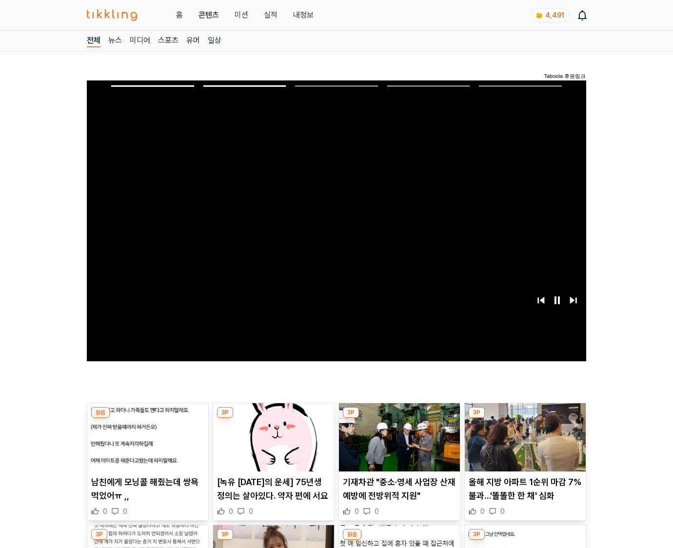
click at [523, 445] on img at bounding box center [525, 437] width 121 height 68
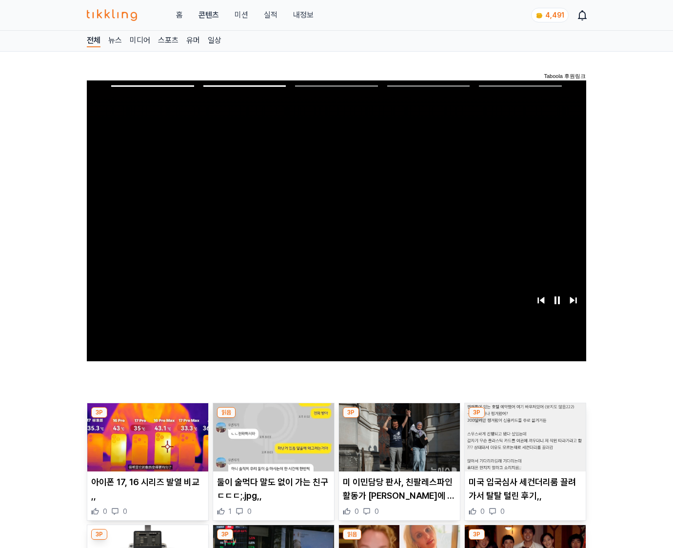
click at [523, 445] on img at bounding box center [525, 437] width 121 height 68
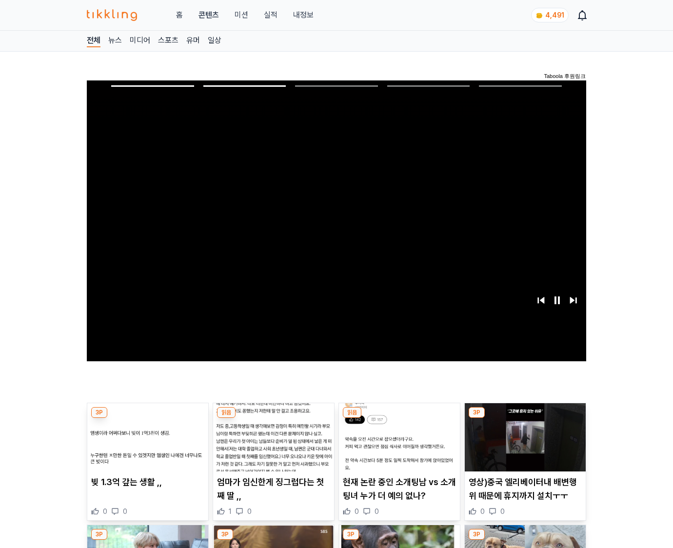
click at [523, 445] on img at bounding box center [525, 437] width 121 height 68
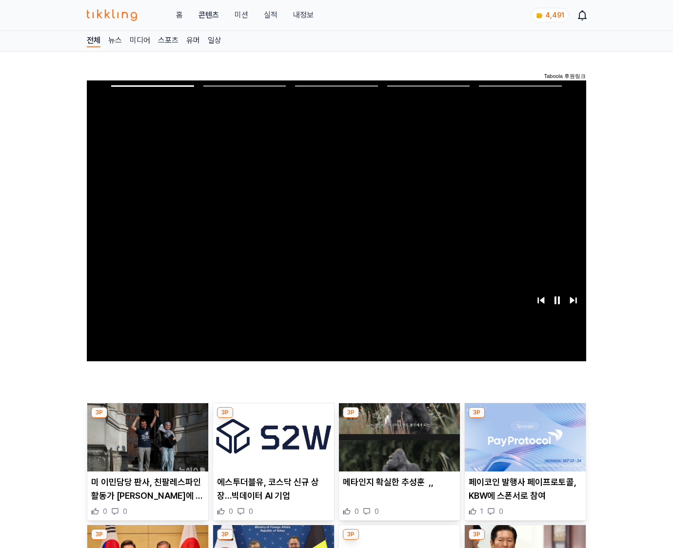
click at [523, 445] on img at bounding box center [525, 437] width 121 height 68
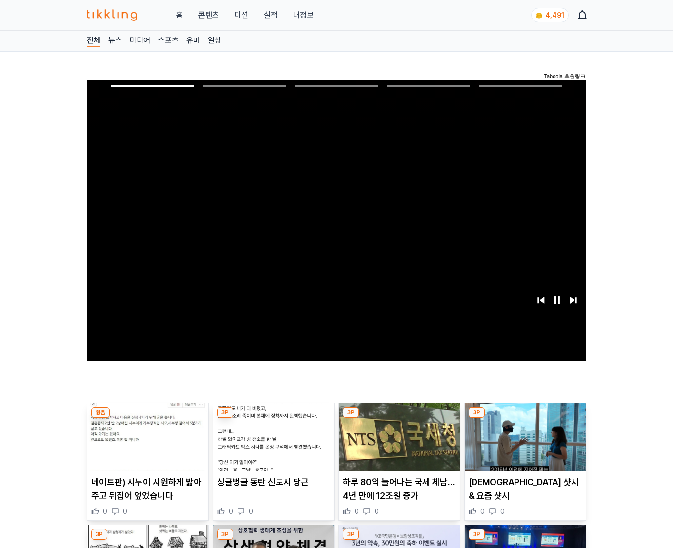
click at [523, 445] on img at bounding box center [525, 437] width 121 height 68
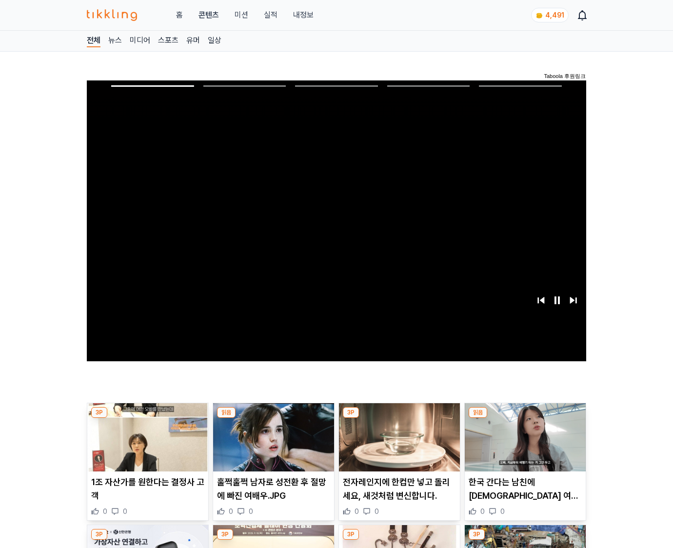
click at [523, 445] on img at bounding box center [525, 437] width 121 height 68
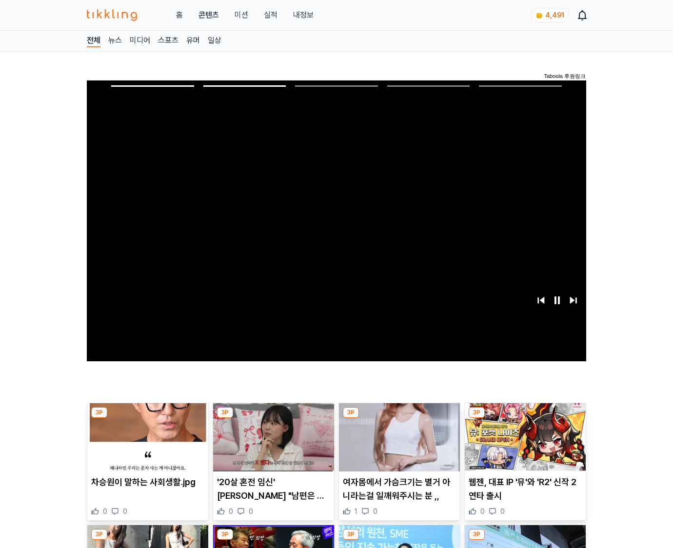
click at [523, 445] on img at bounding box center [525, 437] width 121 height 68
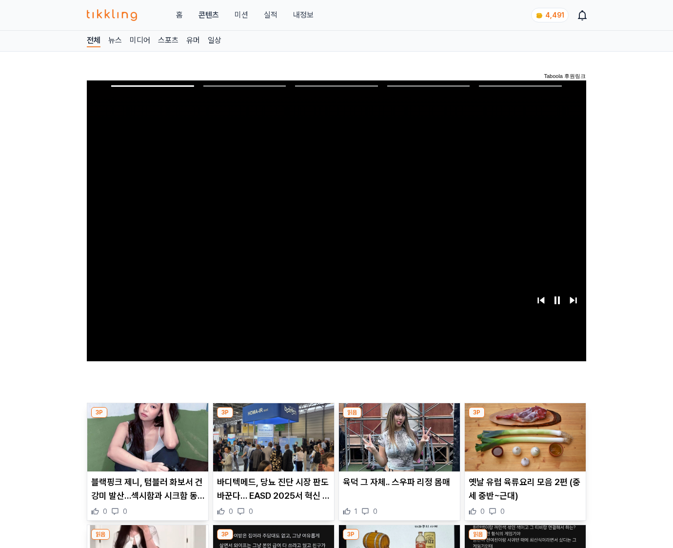
click at [523, 445] on img at bounding box center [525, 437] width 121 height 68
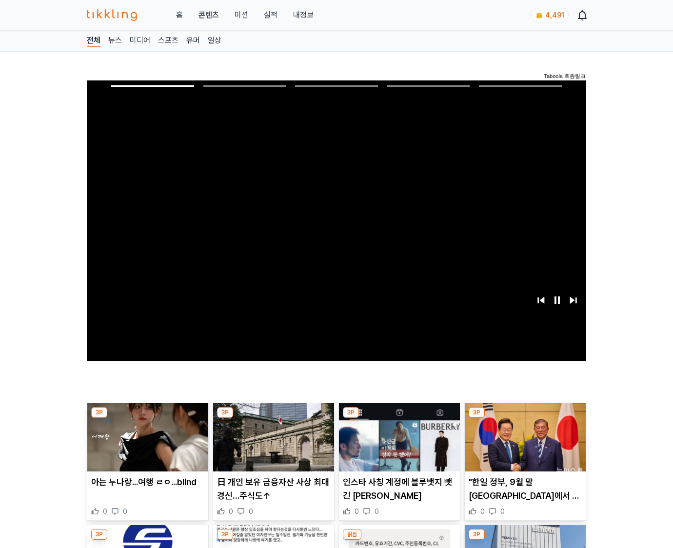
click at [523, 445] on img at bounding box center [525, 437] width 121 height 68
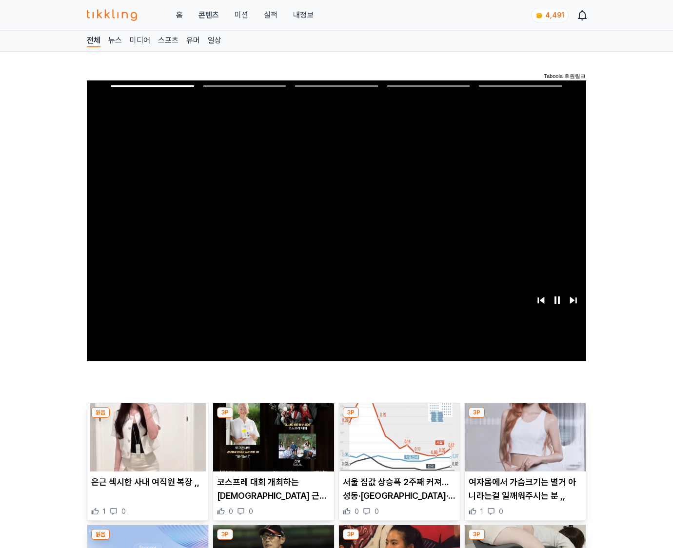
click at [523, 445] on img at bounding box center [525, 437] width 121 height 68
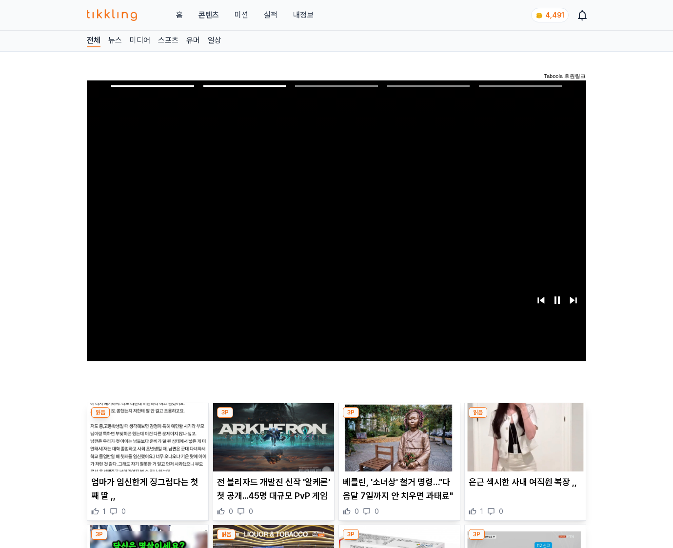
click at [523, 445] on img at bounding box center [525, 437] width 121 height 68
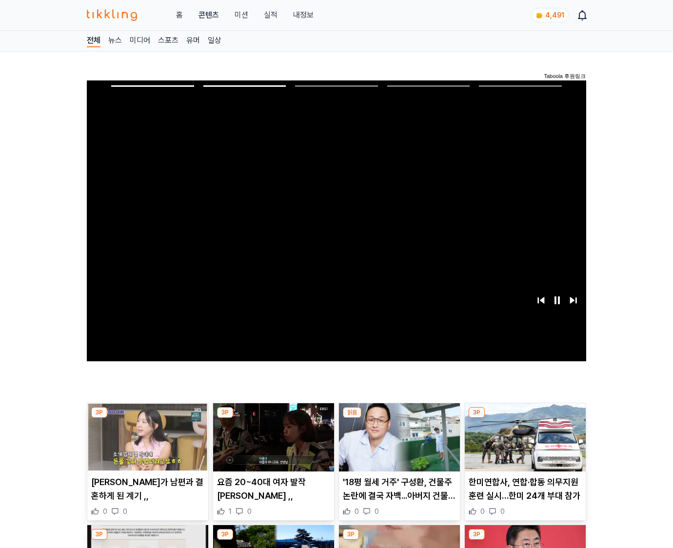
click at [523, 445] on img at bounding box center [525, 437] width 121 height 68
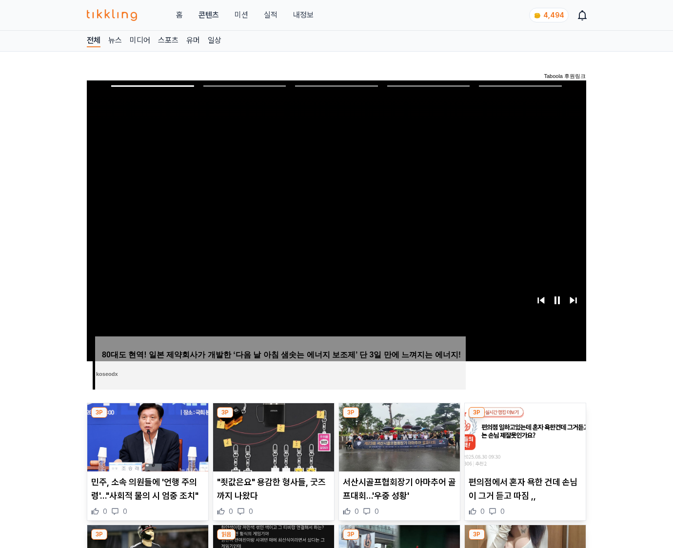
click at [523, 445] on img at bounding box center [525, 437] width 121 height 68
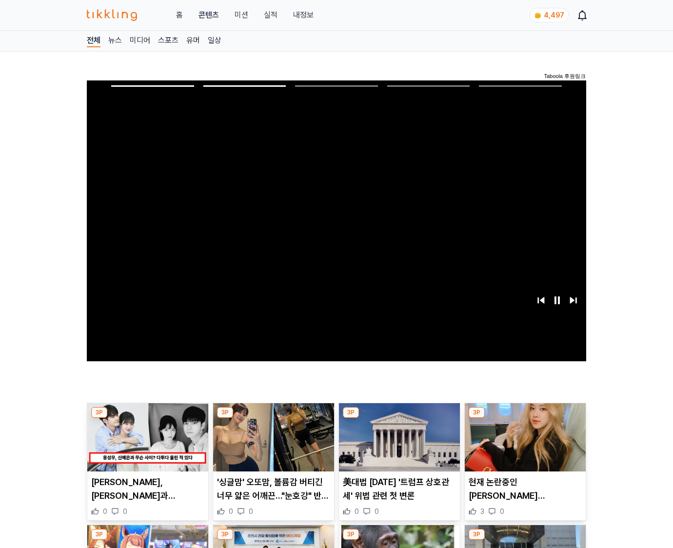
click at [523, 445] on img at bounding box center [525, 437] width 121 height 68
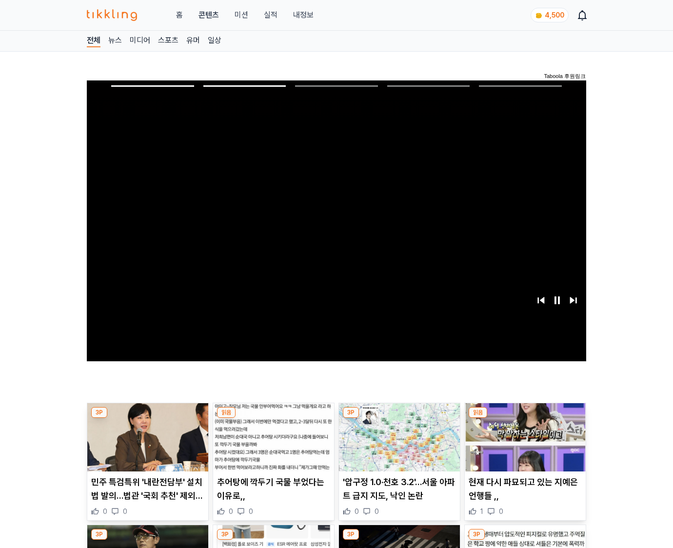
click at [523, 445] on img at bounding box center [525, 437] width 121 height 68
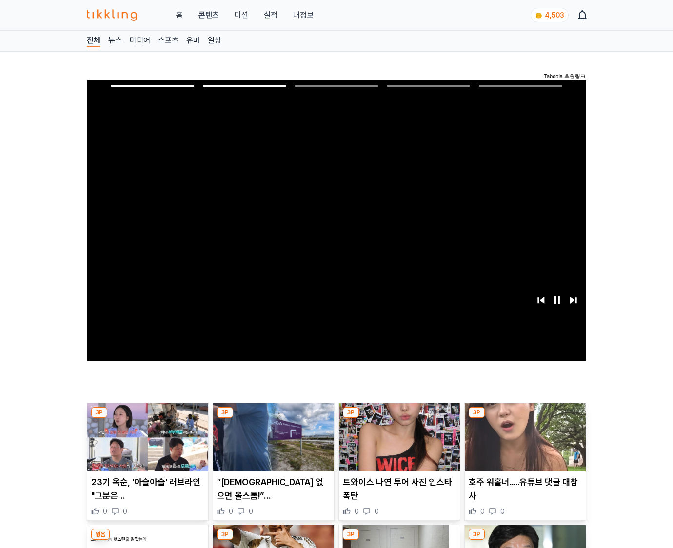
click at [523, 445] on img at bounding box center [525, 437] width 121 height 68
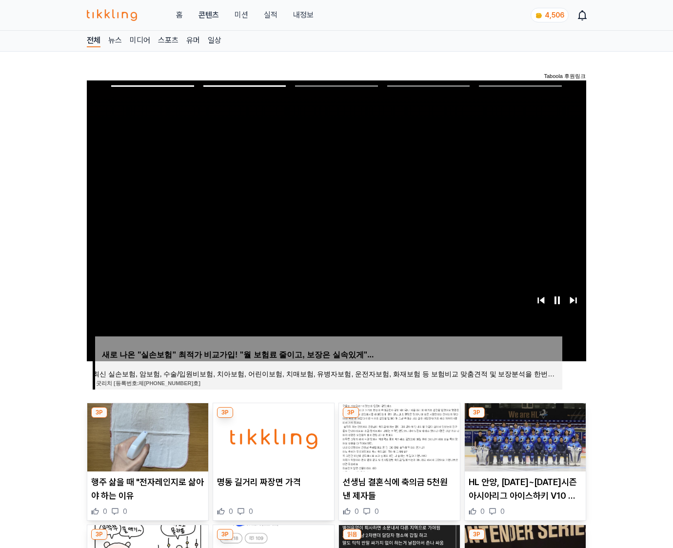
click at [523, 445] on img at bounding box center [525, 437] width 121 height 68
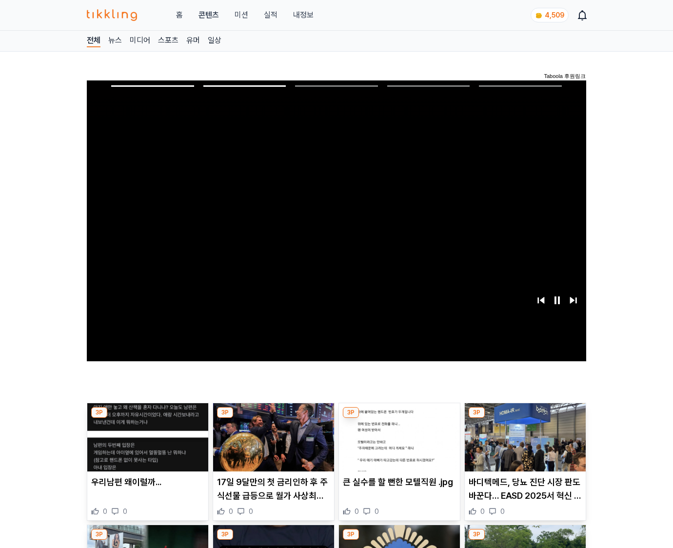
click at [523, 445] on img at bounding box center [525, 437] width 121 height 68
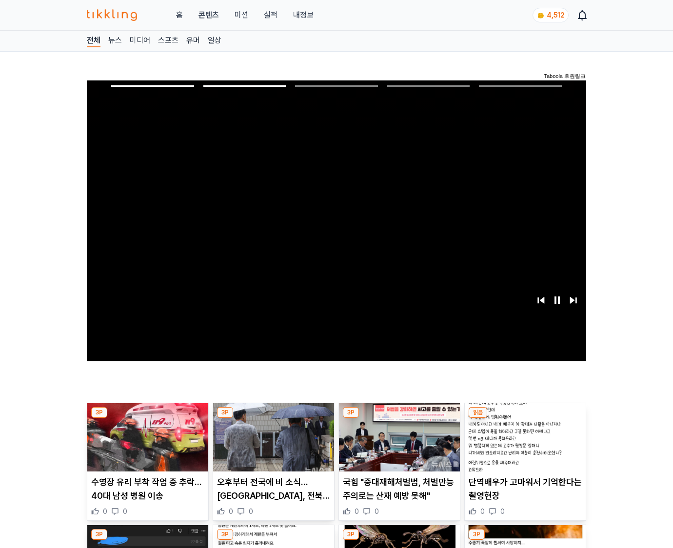
click at [523, 445] on img at bounding box center [525, 437] width 121 height 68
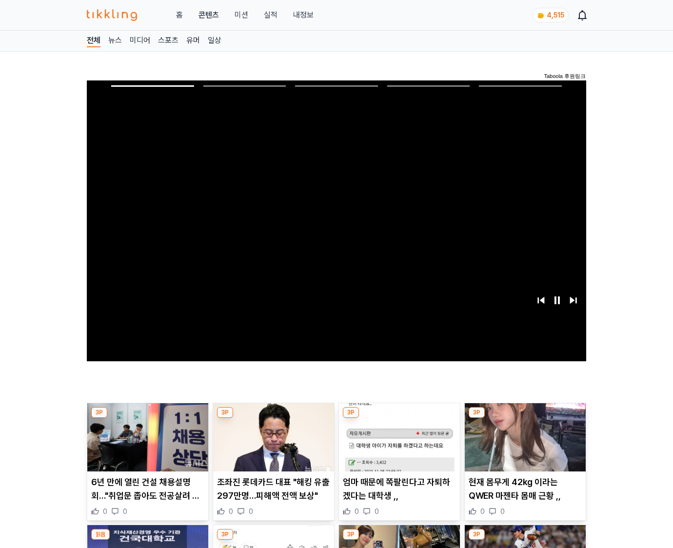
click at [523, 445] on img at bounding box center [525, 437] width 121 height 68
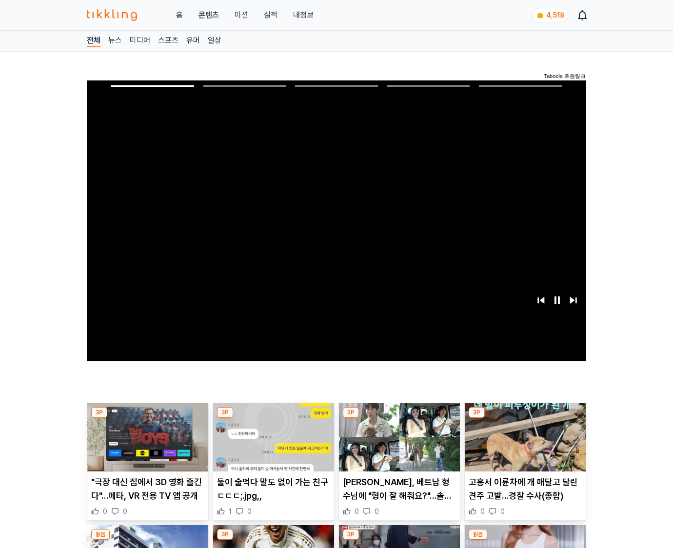
click at [523, 445] on img at bounding box center [525, 437] width 121 height 68
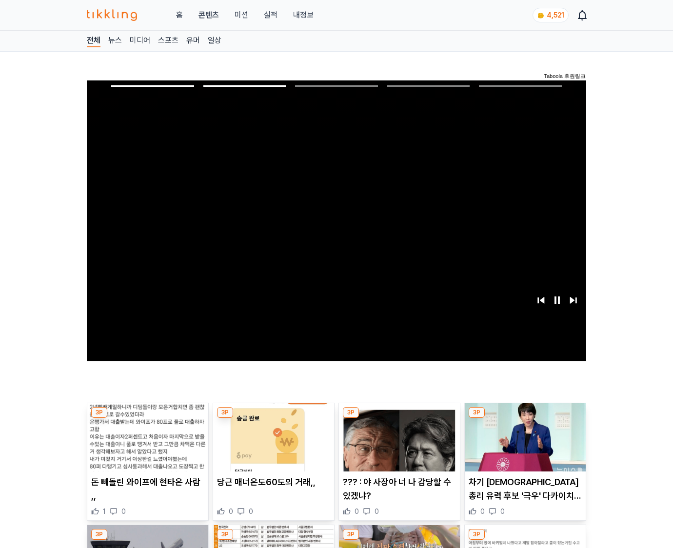
click at [523, 445] on img at bounding box center [525, 437] width 121 height 68
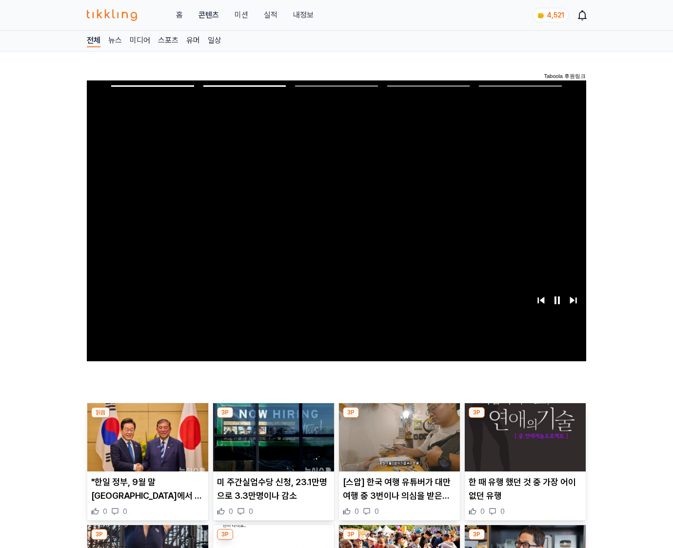
click at [523, 445] on img at bounding box center [525, 437] width 121 height 68
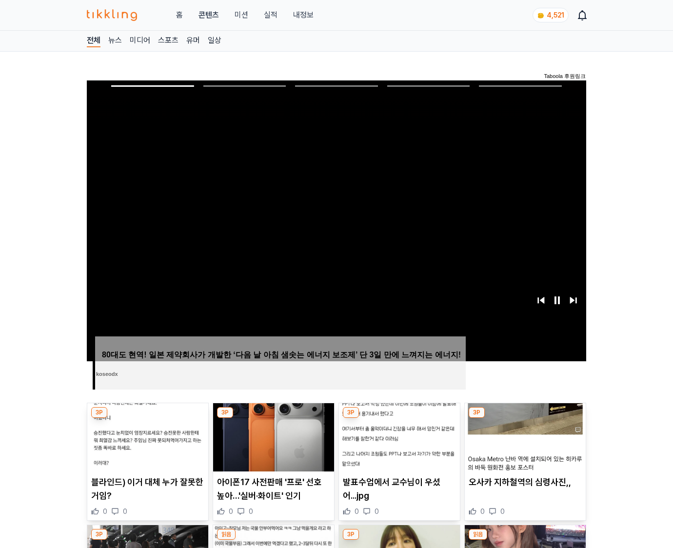
click at [523, 445] on img at bounding box center [525, 437] width 121 height 68
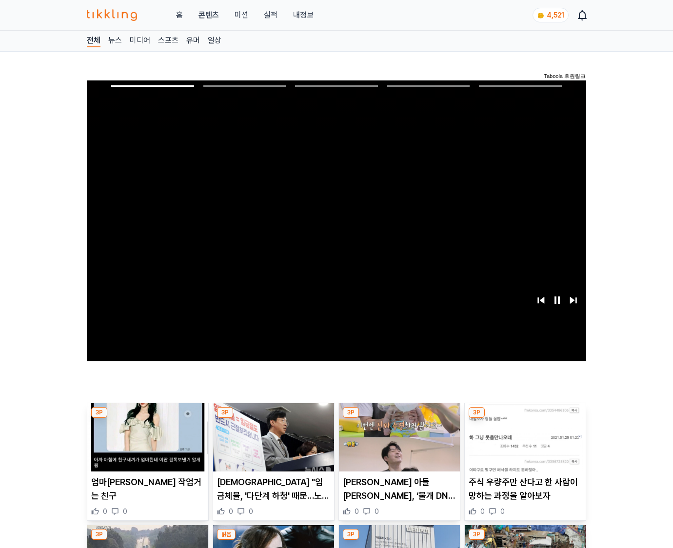
click at [523, 445] on img at bounding box center [525, 437] width 121 height 68
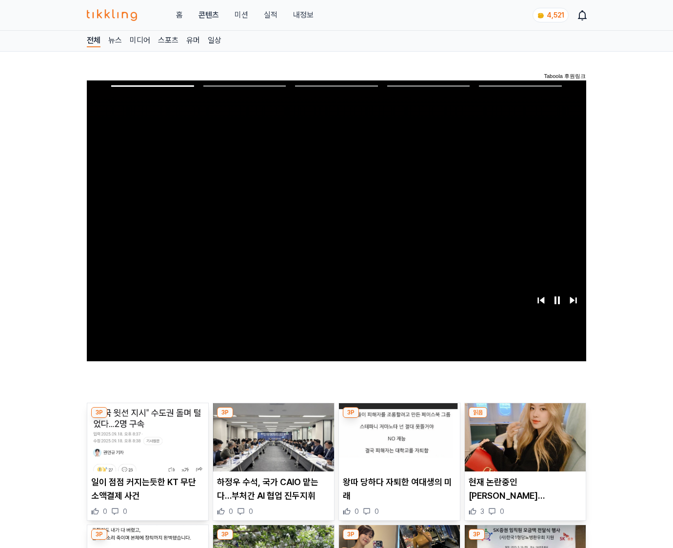
click at [523, 445] on img at bounding box center [525, 437] width 121 height 68
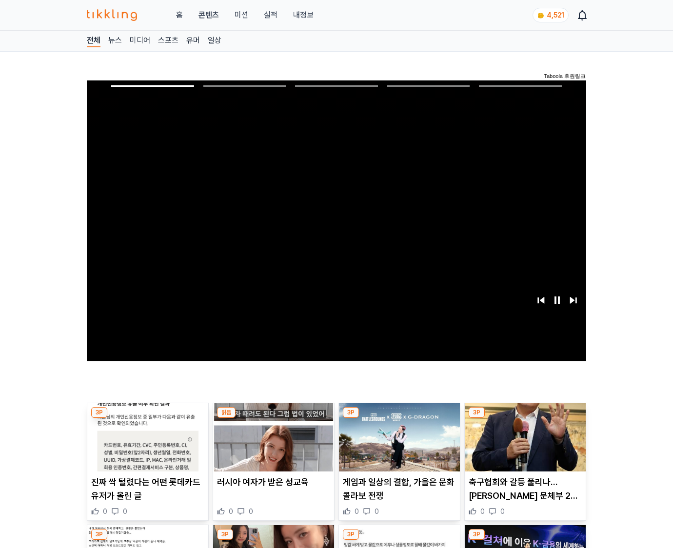
click at [523, 445] on img at bounding box center [525, 437] width 121 height 68
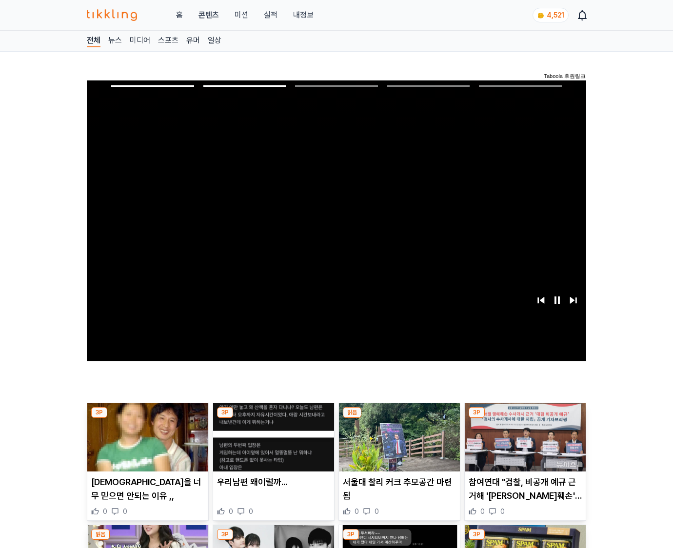
click at [523, 445] on img at bounding box center [525, 437] width 121 height 68
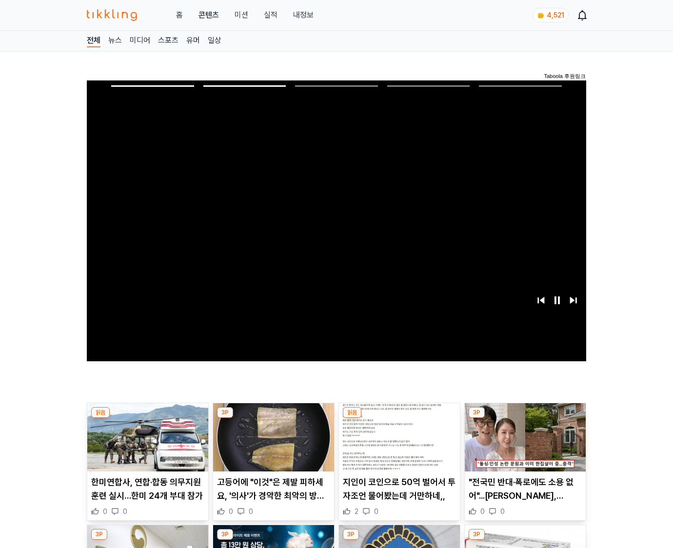
click at [523, 445] on img at bounding box center [525, 437] width 121 height 68
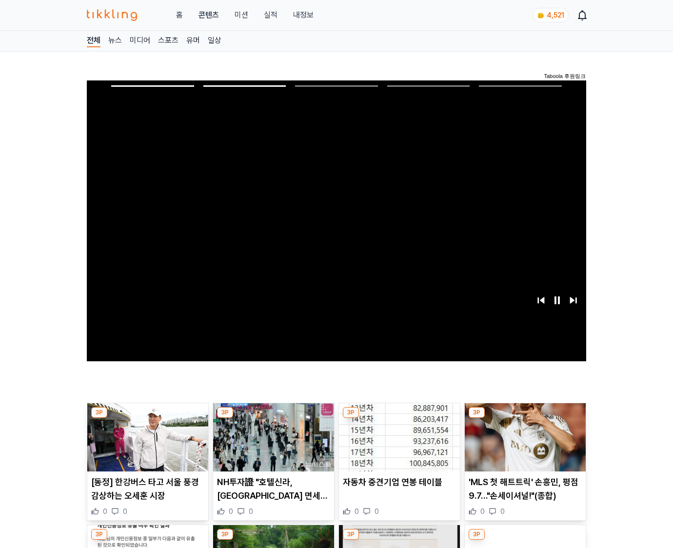
click at [523, 445] on img at bounding box center [525, 437] width 121 height 68
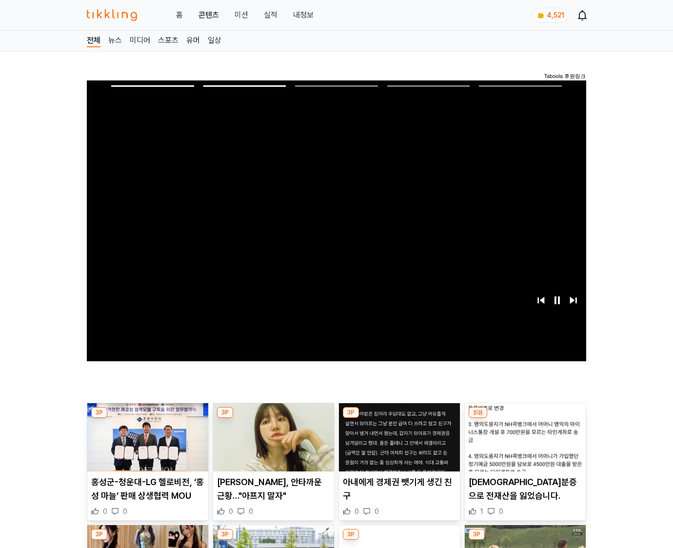
click at [523, 445] on img at bounding box center [525, 437] width 121 height 68
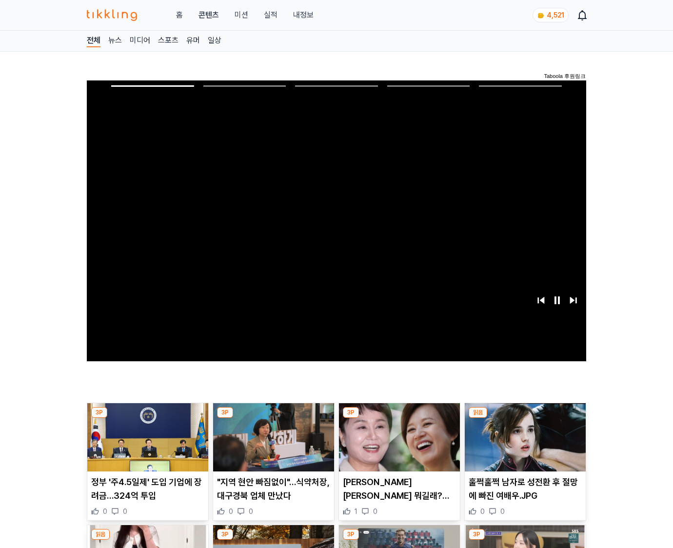
click at [523, 445] on img at bounding box center [525, 437] width 121 height 68
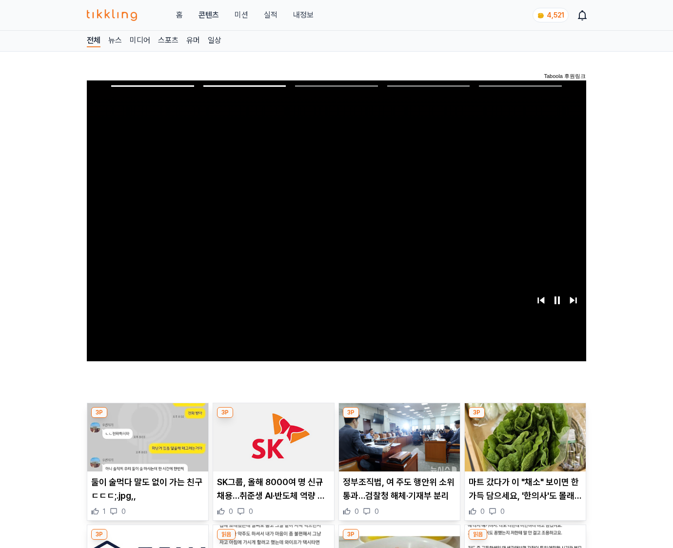
click at [523, 445] on img at bounding box center [525, 437] width 121 height 68
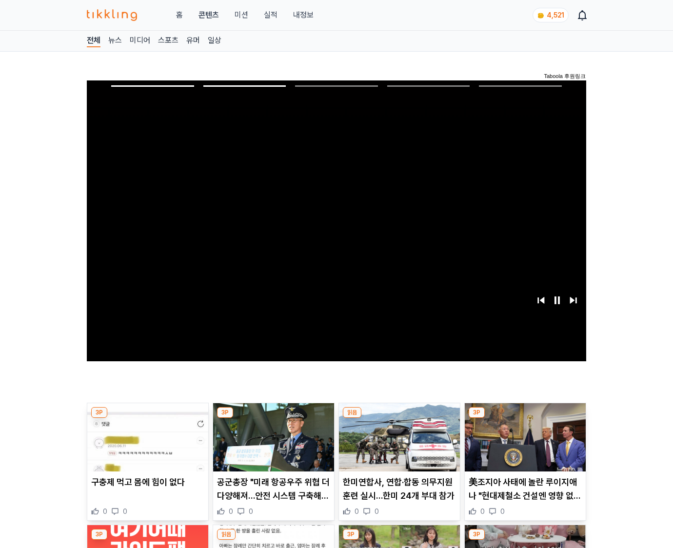
click at [523, 445] on img at bounding box center [525, 437] width 121 height 68
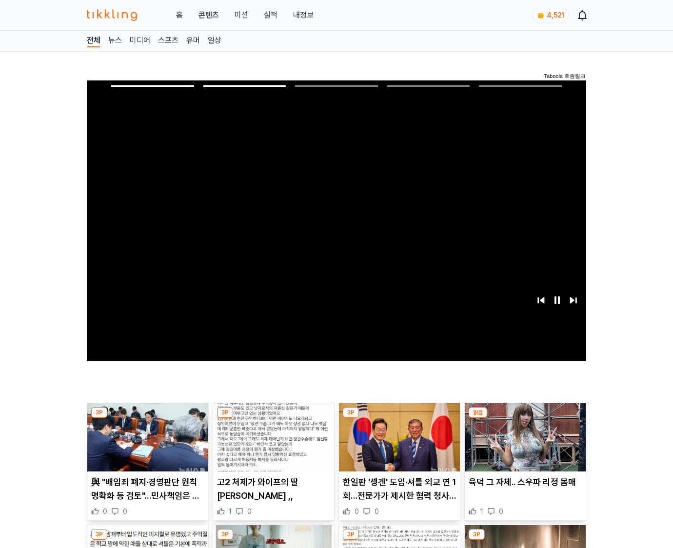
click at [523, 445] on img at bounding box center [525, 437] width 121 height 68
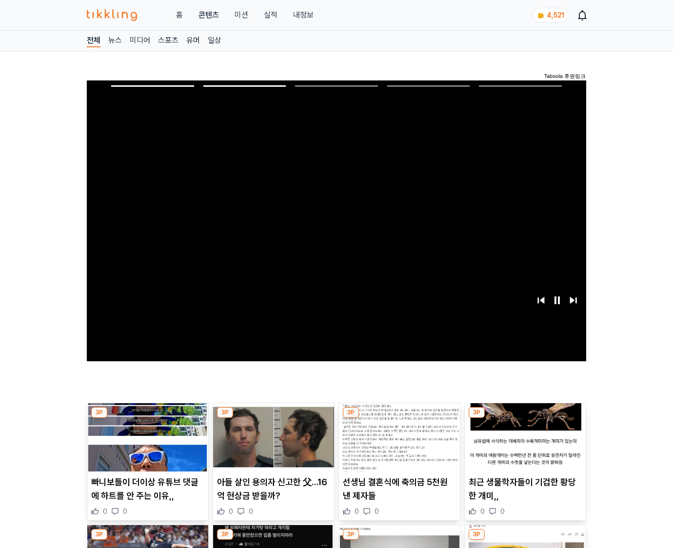
click at [523, 445] on img at bounding box center [525, 437] width 121 height 68
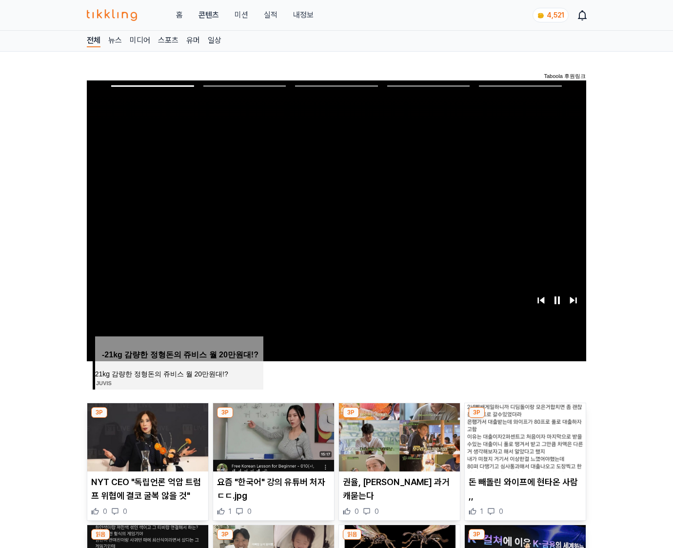
click at [523, 445] on img at bounding box center [525, 437] width 121 height 68
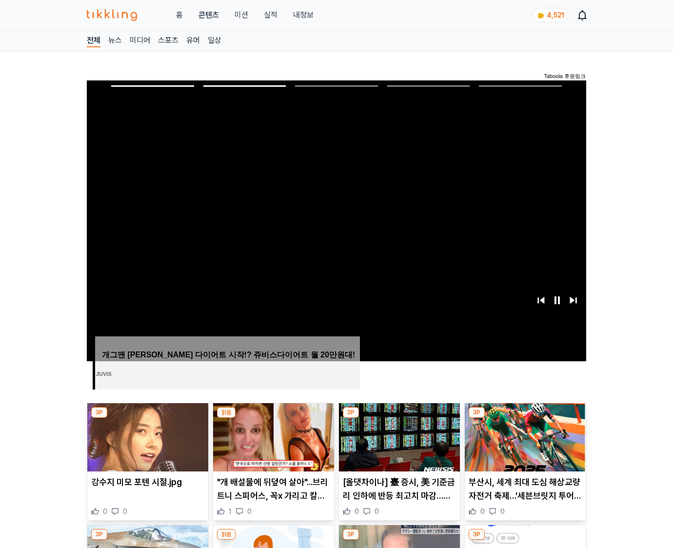
click at [523, 445] on img at bounding box center [525, 437] width 121 height 68
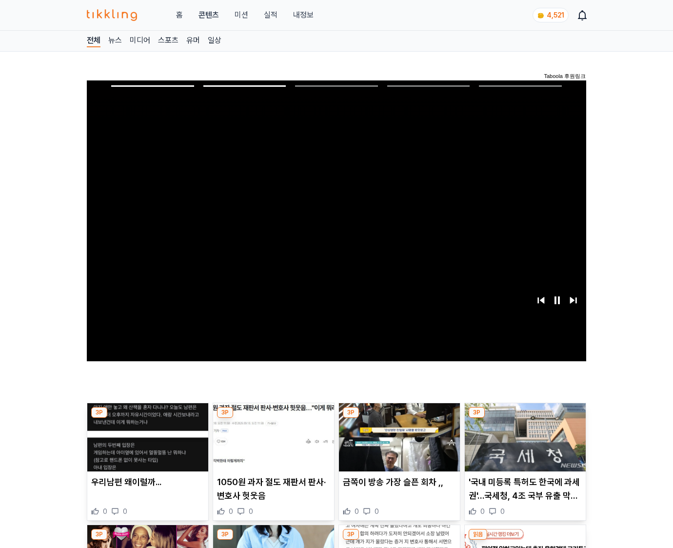
click at [523, 445] on img at bounding box center [525, 437] width 121 height 68
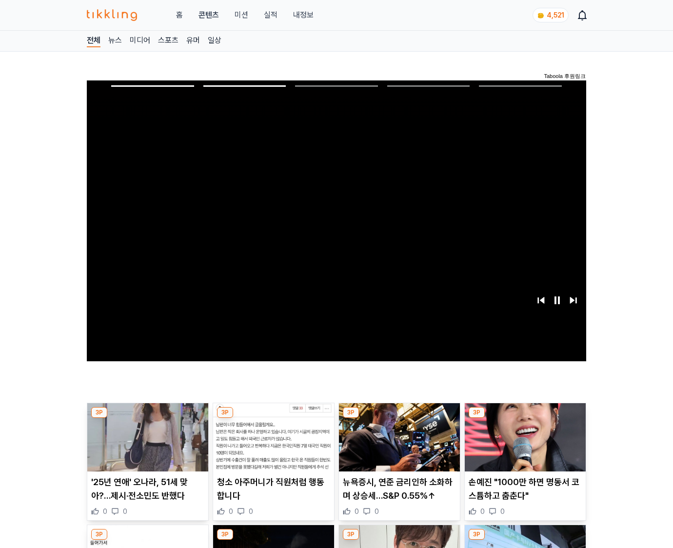
click at [523, 445] on img at bounding box center [525, 437] width 121 height 68
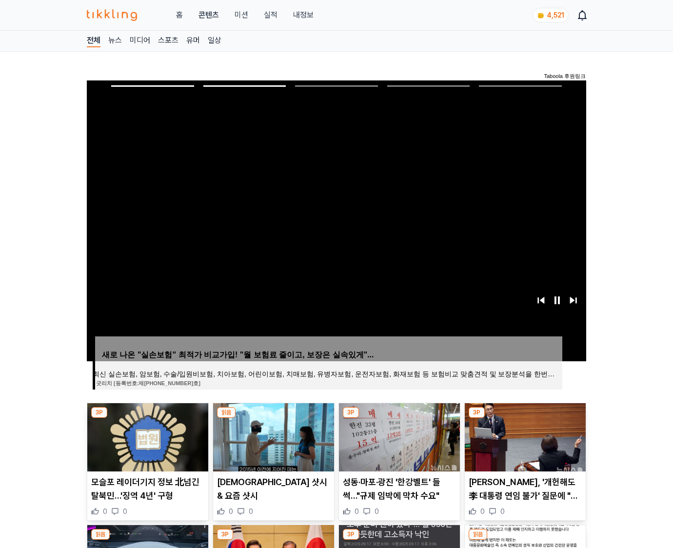
click at [523, 445] on img at bounding box center [525, 437] width 121 height 68
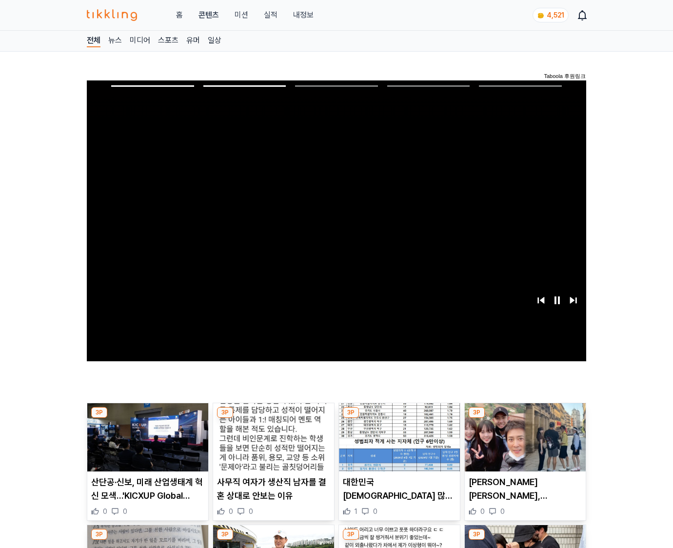
click at [523, 445] on img at bounding box center [525, 437] width 121 height 68
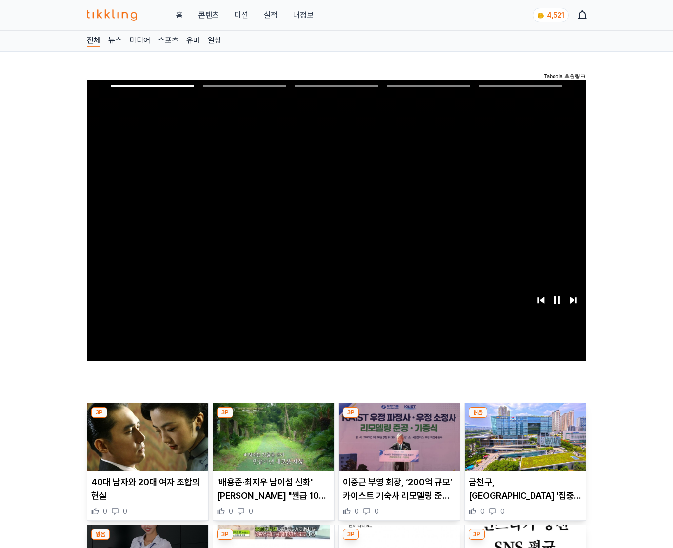
click at [523, 445] on img at bounding box center [525, 437] width 121 height 68
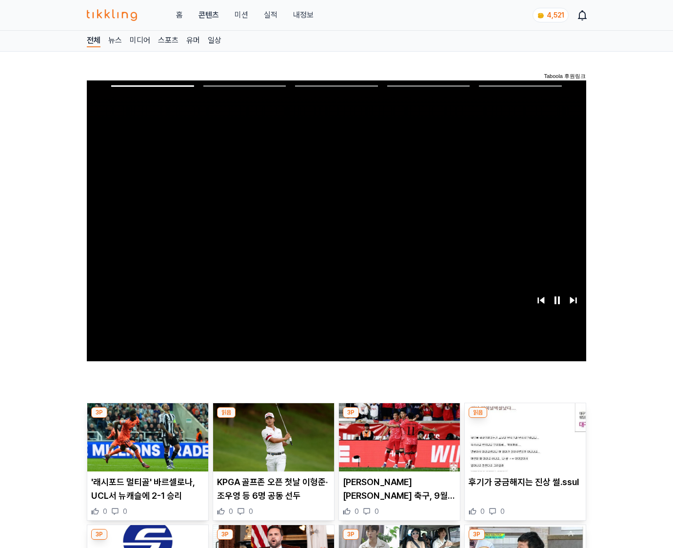
click at [523, 445] on img at bounding box center [525, 437] width 121 height 68
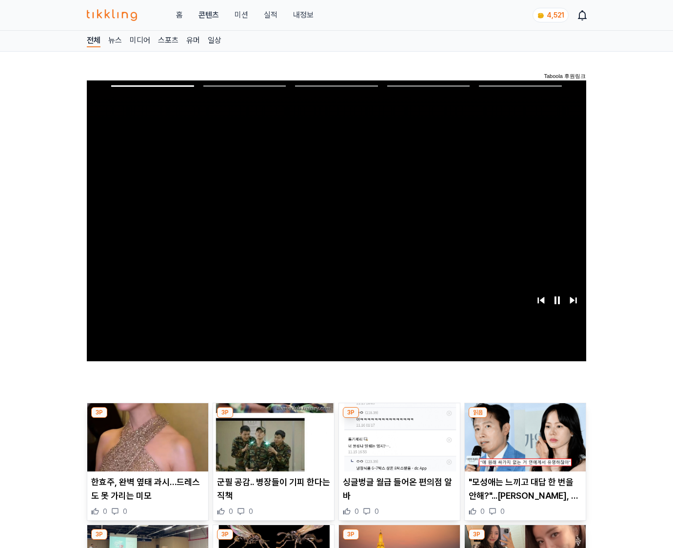
click at [523, 445] on img at bounding box center [525, 437] width 121 height 68
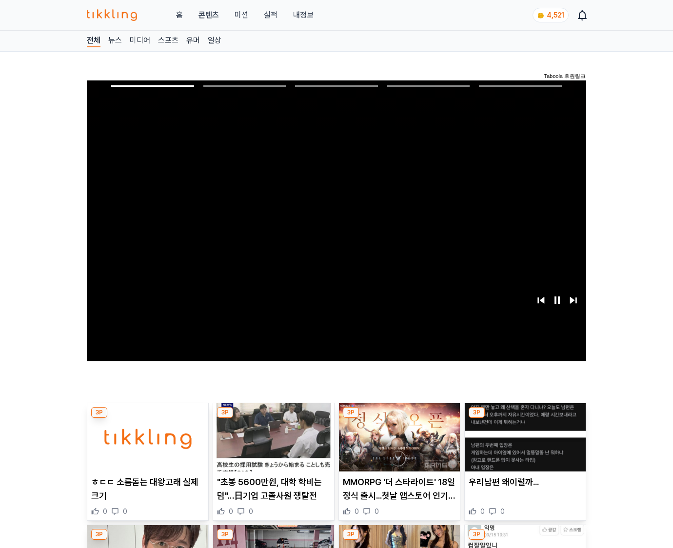
click at [523, 445] on img at bounding box center [525, 437] width 121 height 68
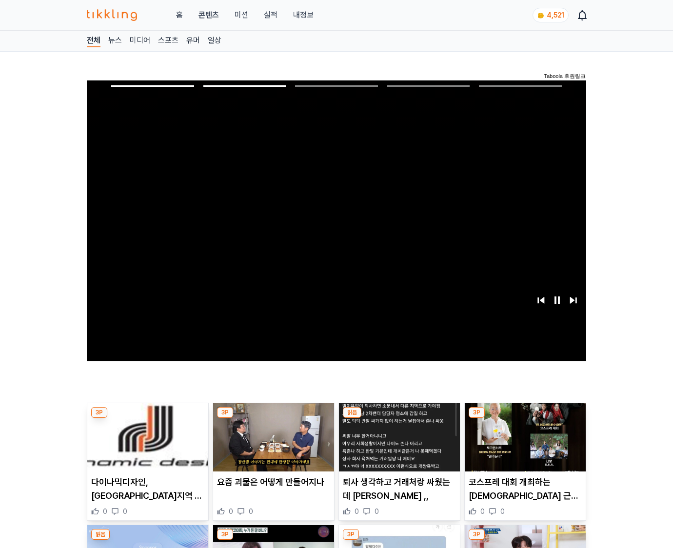
click at [523, 445] on img at bounding box center [525, 437] width 121 height 68
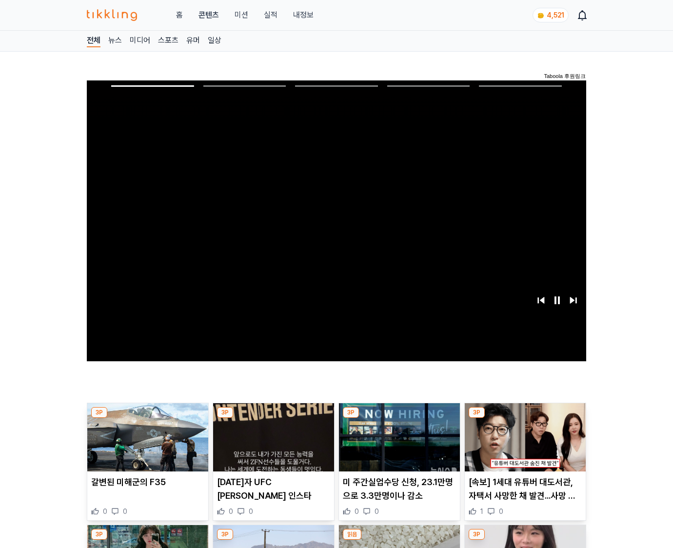
click at [523, 445] on img at bounding box center [525, 437] width 121 height 68
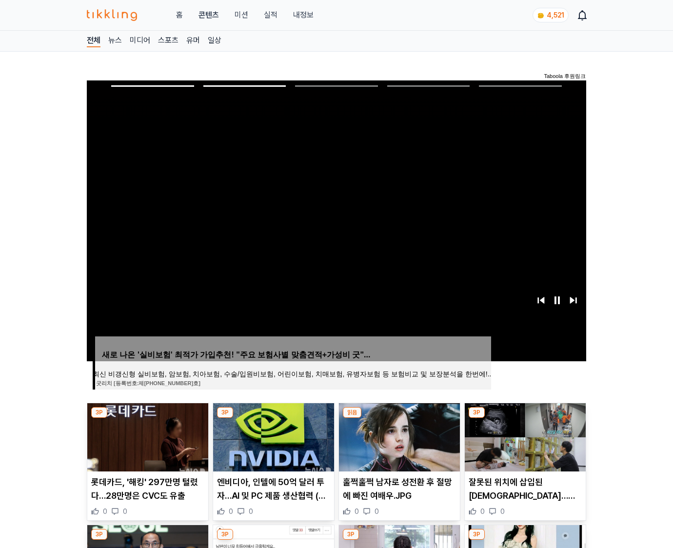
click at [523, 445] on img at bounding box center [525, 437] width 121 height 68
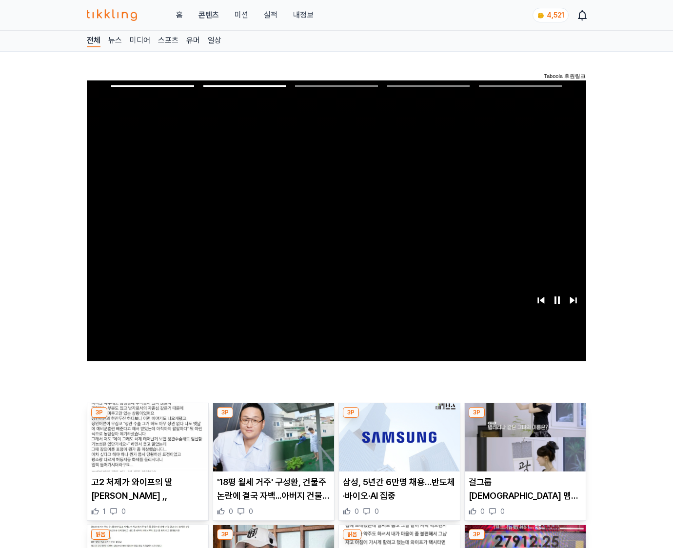
click at [523, 445] on img at bounding box center [525, 437] width 121 height 68
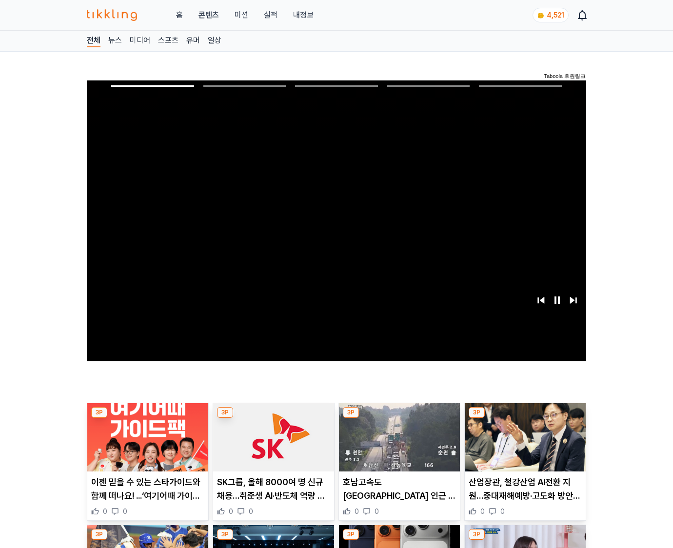
click at [523, 445] on img at bounding box center [525, 437] width 121 height 68
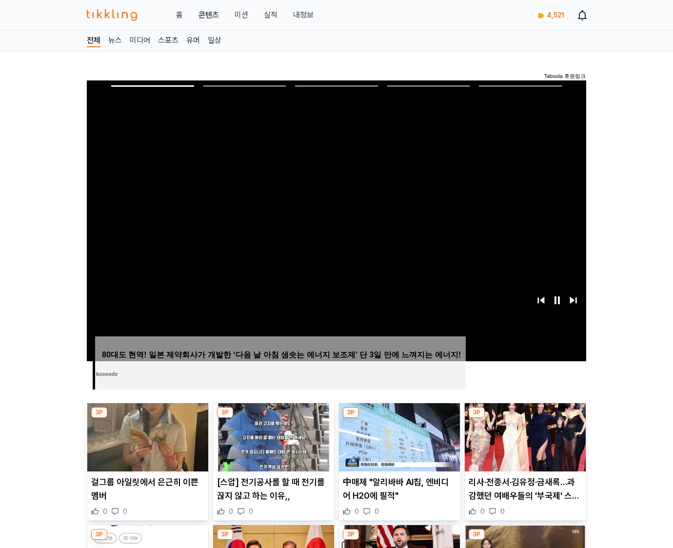
click at [523, 445] on img at bounding box center [525, 437] width 121 height 68
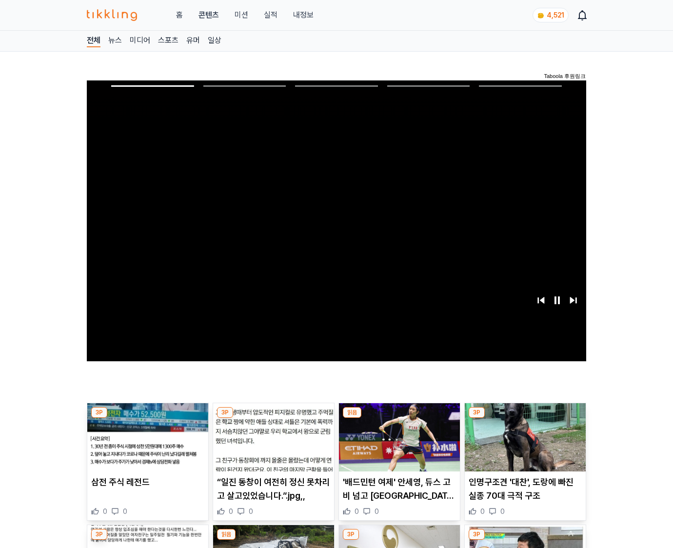
click at [523, 445] on img at bounding box center [525, 437] width 121 height 68
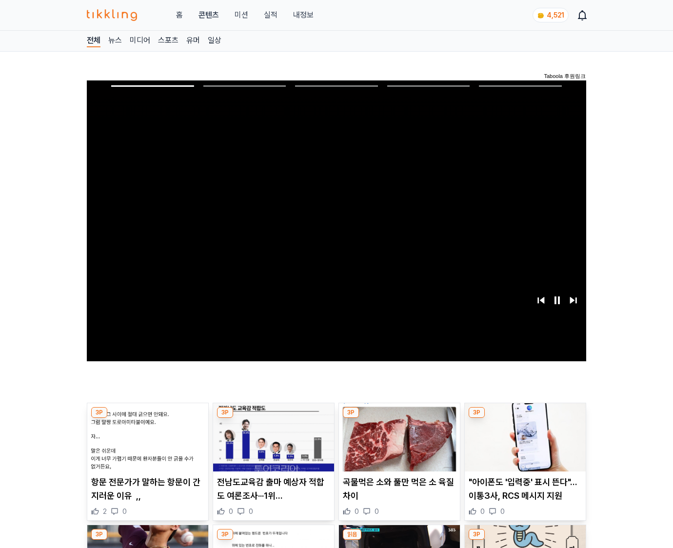
click at [523, 445] on img at bounding box center [525, 437] width 121 height 68
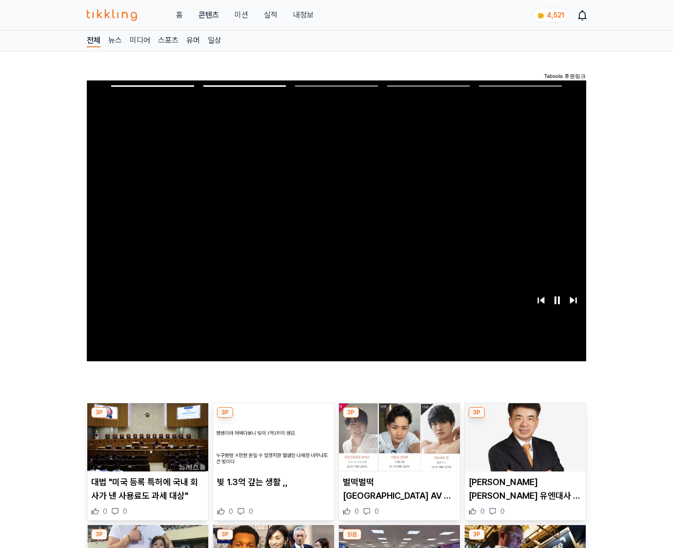
click at [523, 445] on img at bounding box center [525, 437] width 121 height 68
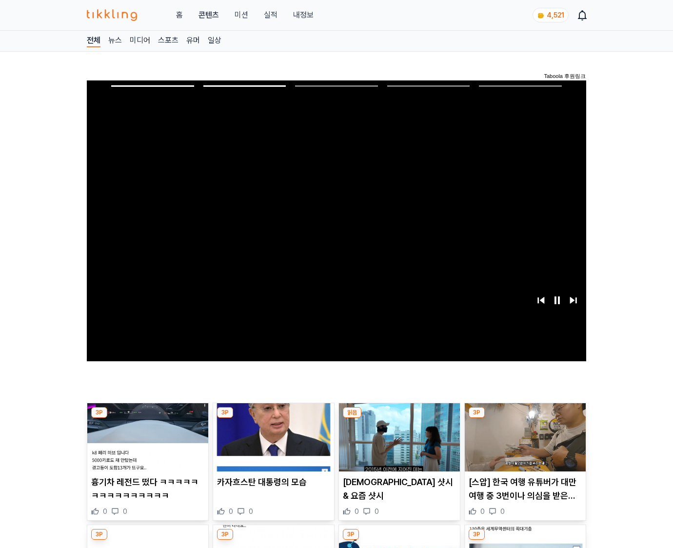
click at [523, 445] on img at bounding box center [525, 437] width 121 height 68
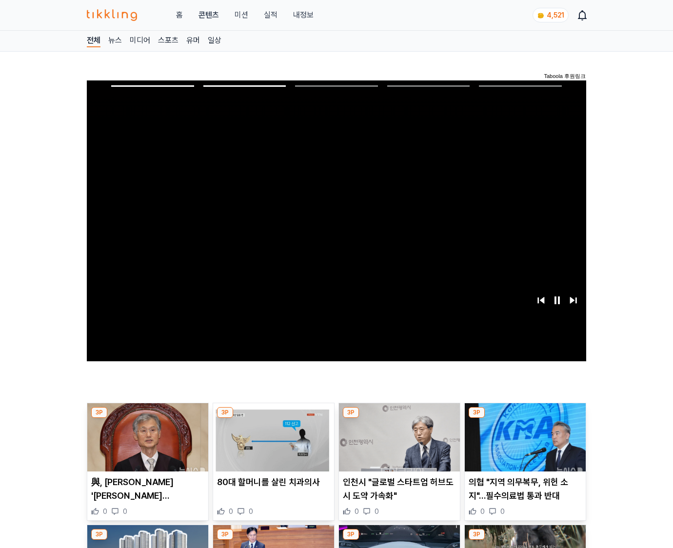
click at [523, 445] on img at bounding box center [525, 437] width 121 height 68
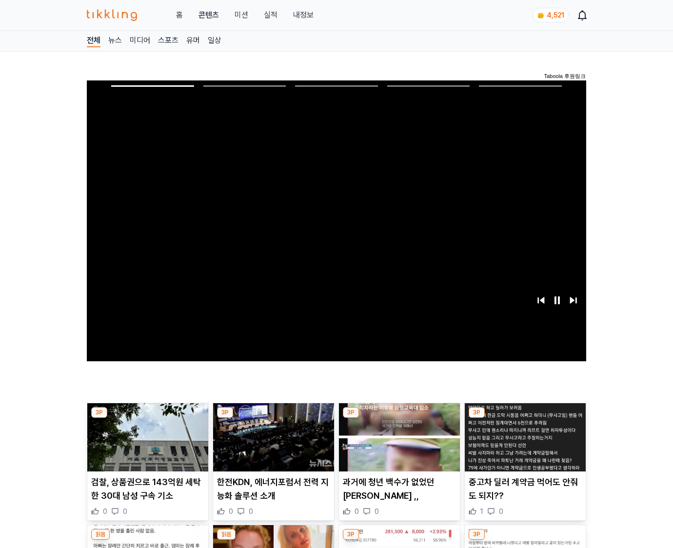
click at [523, 445] on img at bounding box center [525, 437] width 121 height 68
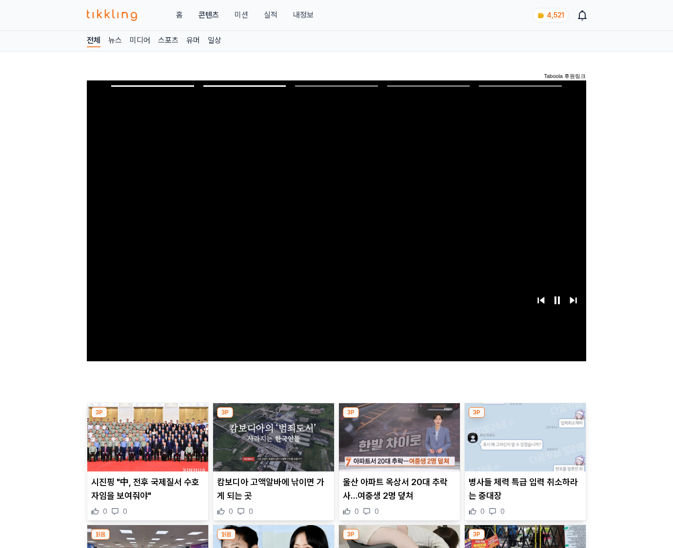
click at [523, 445] on img at bounding box center [525, 437] width 121 height 68
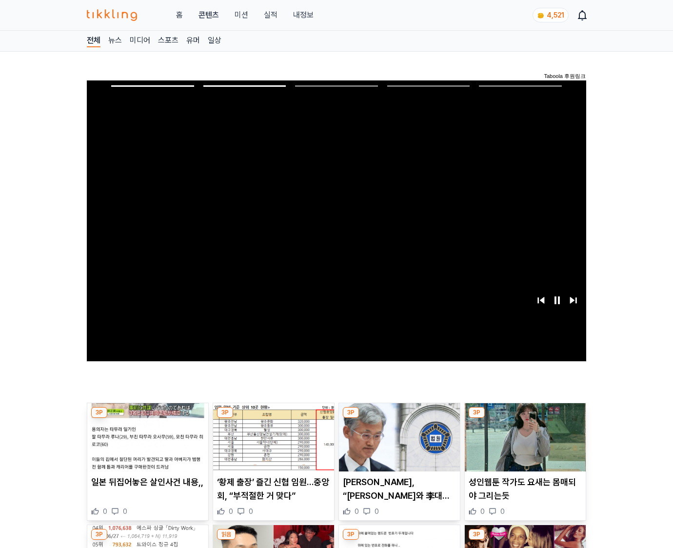
click at [523, 445] on img at bounding box center [525, 437] width 121 height 68
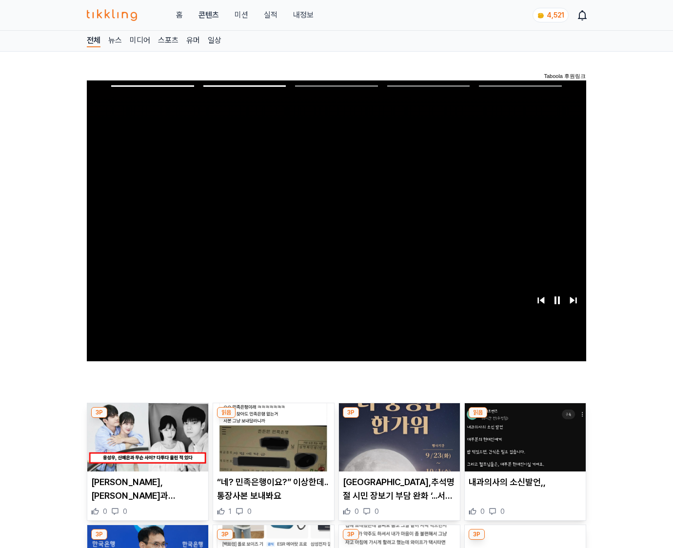
click at [523, 445] on img at bounding box center [525, 437] width 121 height 68
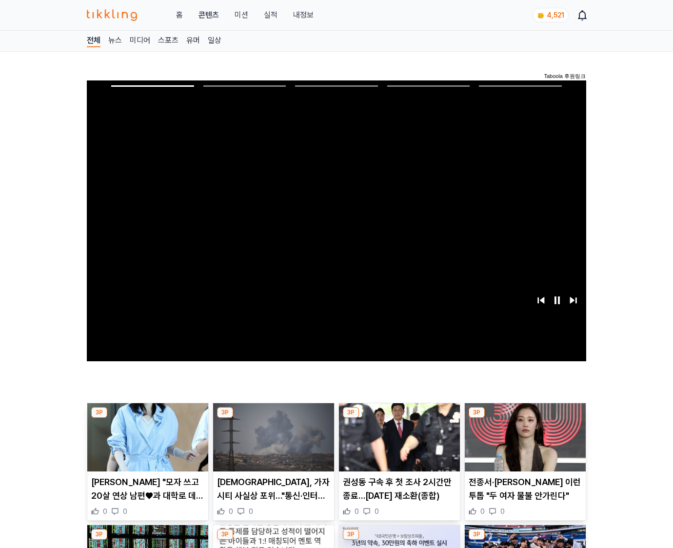
click at [523, 445] on img at bounding box center [525, 437] width 121 height 68
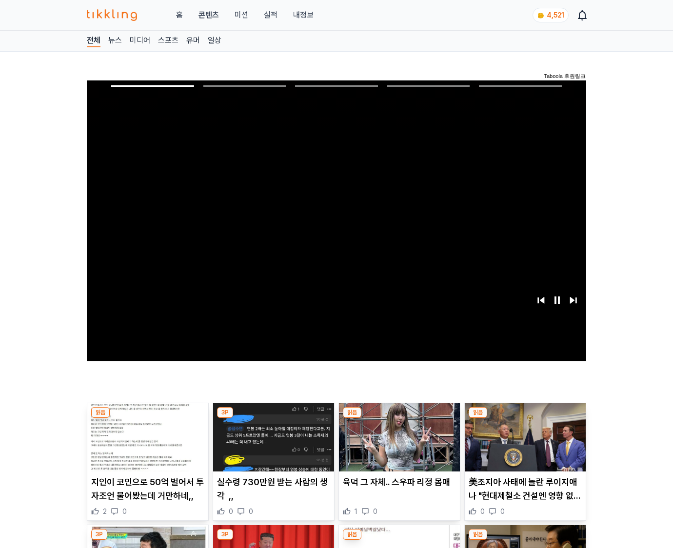
click at [523, 445] on img at bounding box center [525, 437] width 121 height 68
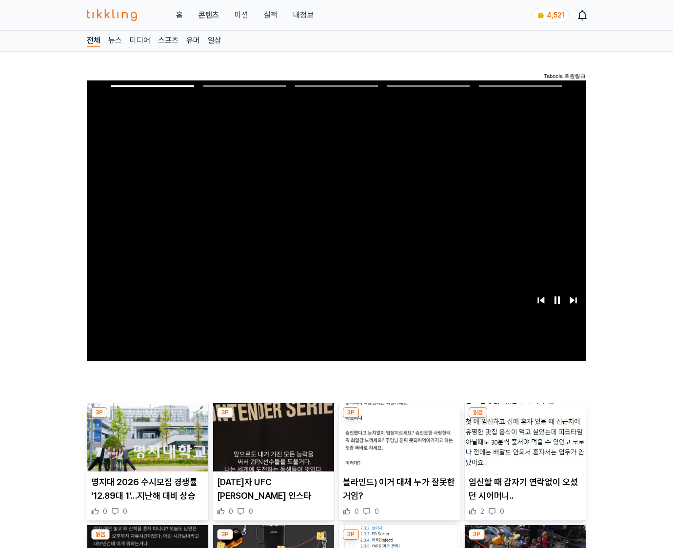
click at [523, 445] on img at bounding box center [525, 437] width 121 height 68
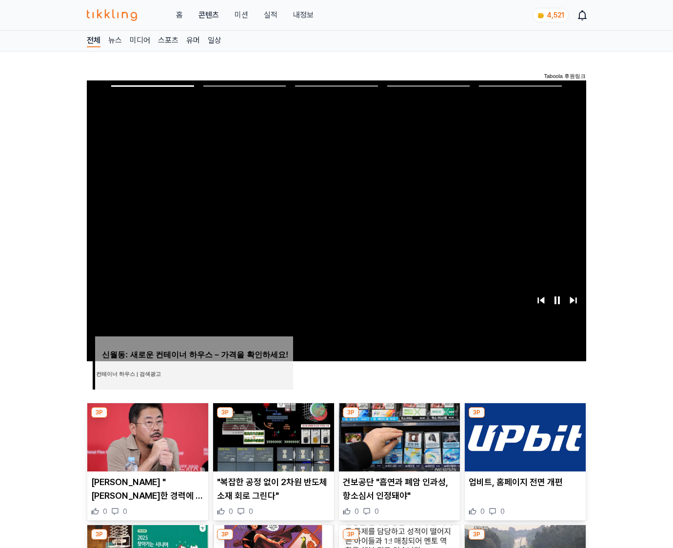
click at [523, 445] on img at bounding box center [525, 437] width 121 height 68
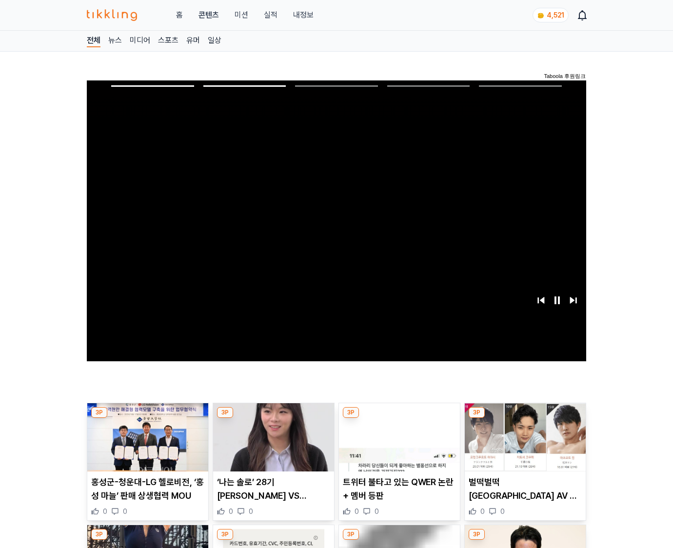
click at [523, 445] on img at bounding box center [525, 437] width 121 height 68
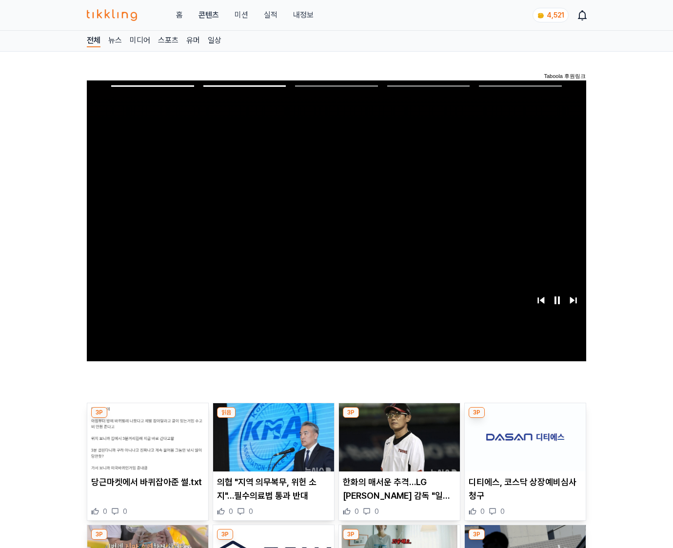
click at [523, 445] on img at bounding box center [525, 437] width 121 height 68
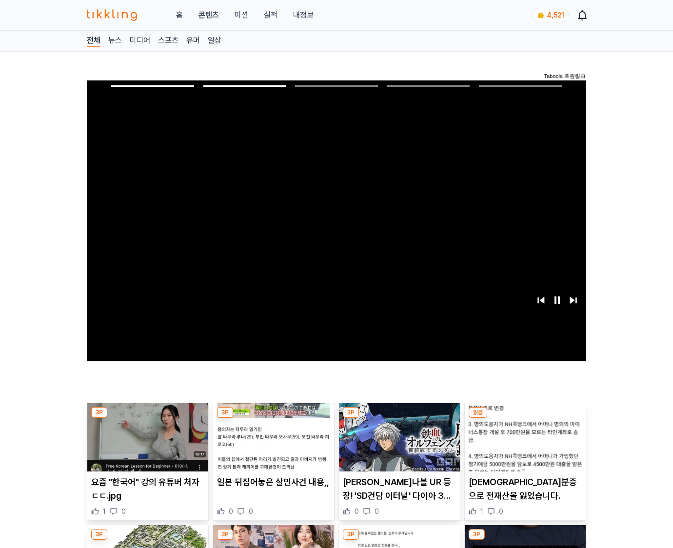
click at [523, 445] on img at bounding box center [525, 437] width 121 height 68
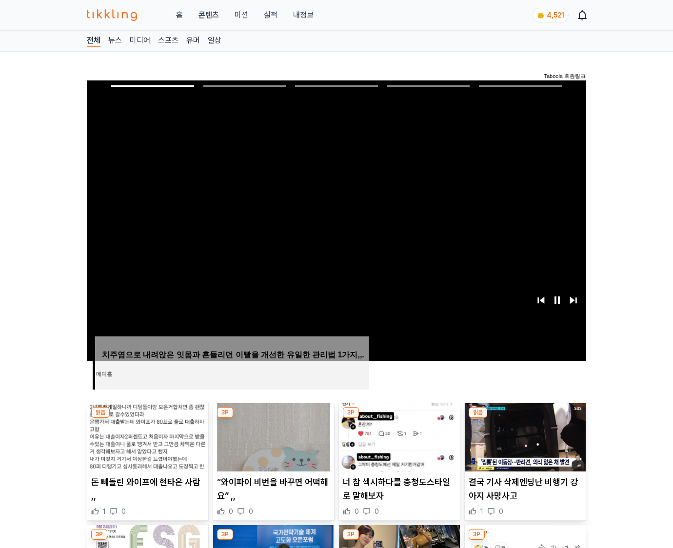
click at [523, 445] on img at bounding box center [525, 437] width 121 height 68
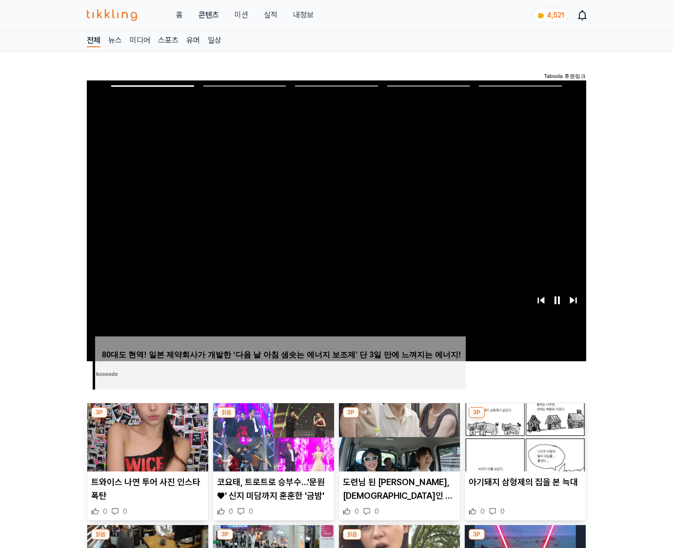
click at [523, 445] on img at bounding box center [525, 437] width 121 height 68
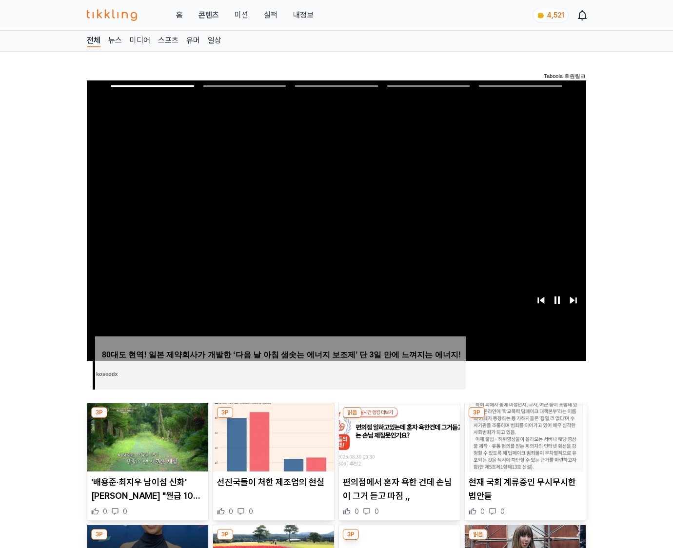
click at [523, 445] on img at bounding box center [525, 437] width 121 height 68
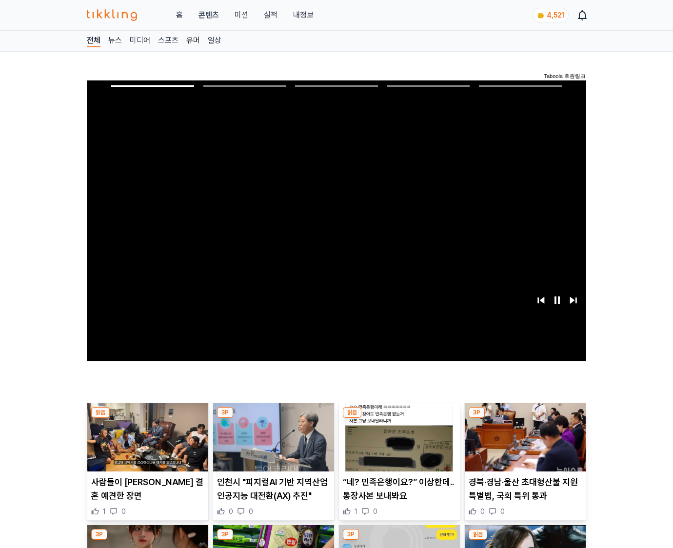
click at [523, 445] on img at bounding box center [525, 437] width 121 height 68
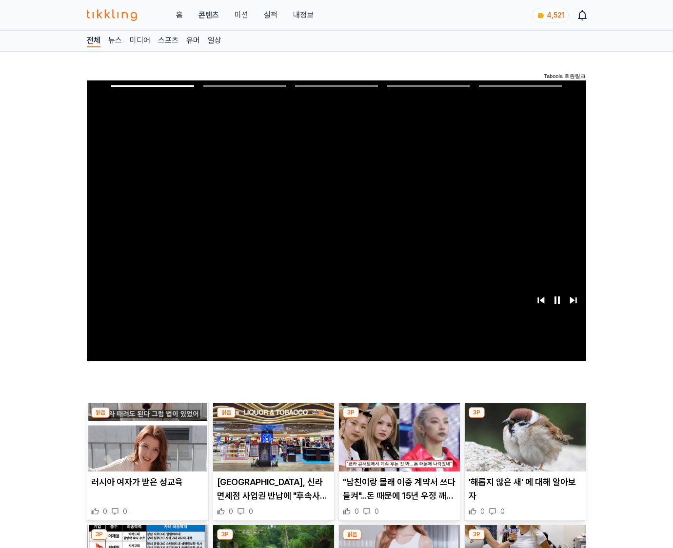
click at [523, 445] on img at bounding box center [525, 437] width 121 height 68
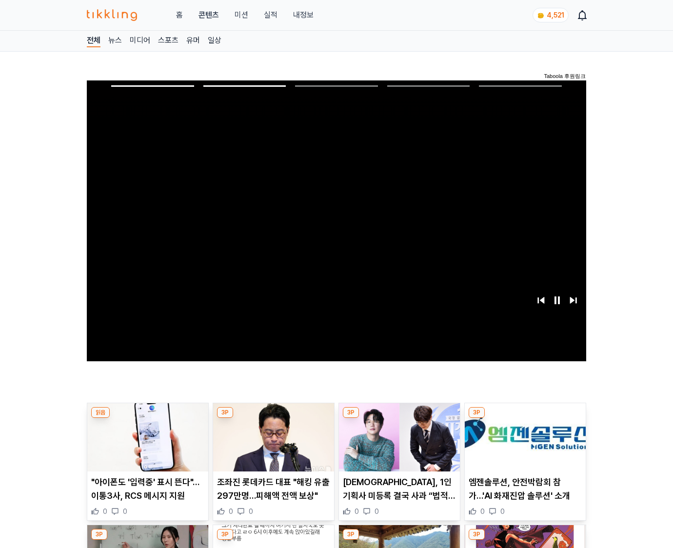
click at [523, 445] on img at bounding box center [525, 437] width 121 height 68
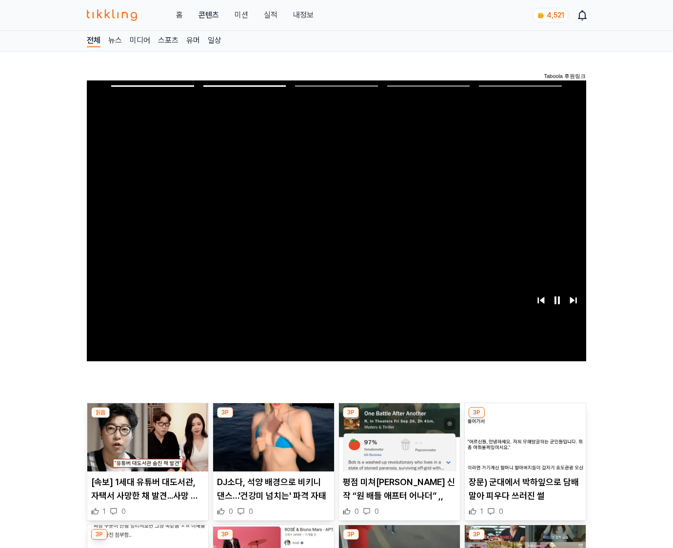
click at [523, 445] on img at bounding box center [525, 437] width 121 height 68
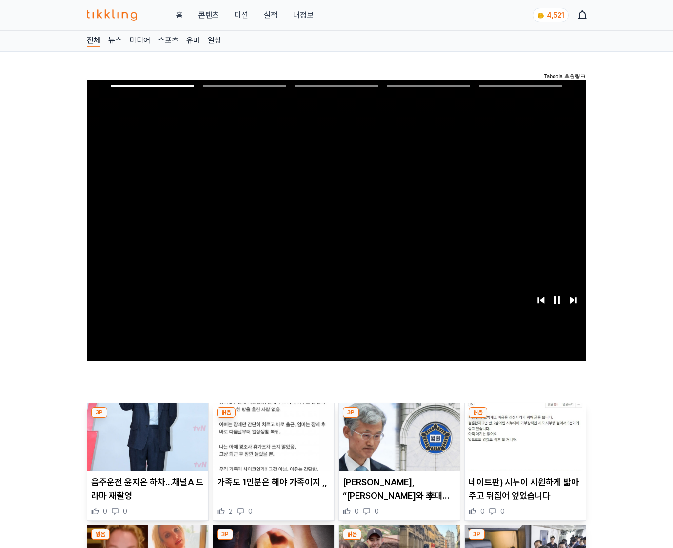
click at [523, 445] on img at bounding box center [525, 437] width 121 height 68
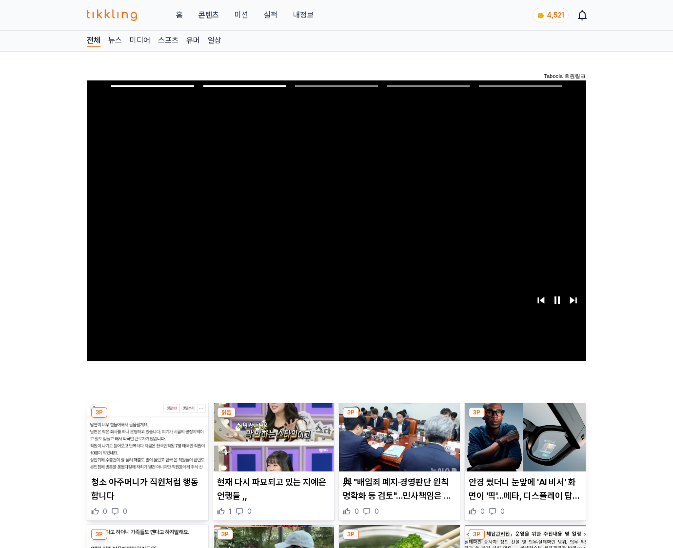
click at [523, 445] on img at bounding box center [525, 437] width 121 height 68
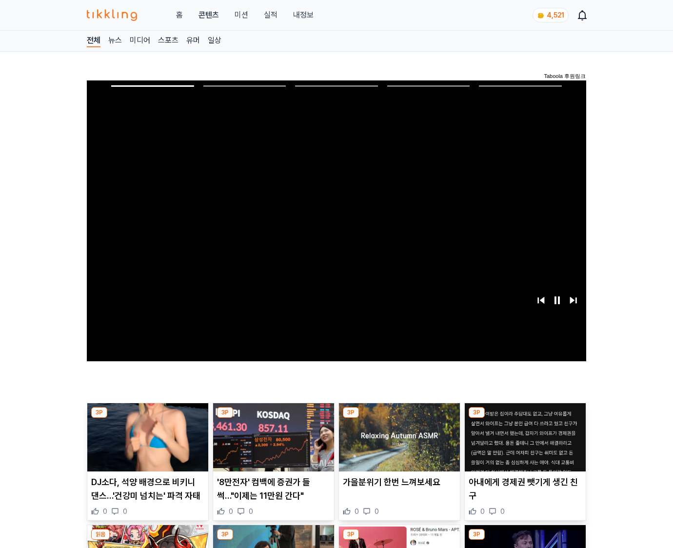
click at [523, 445] on img at bounding box center [525, 437] width 121 height 68
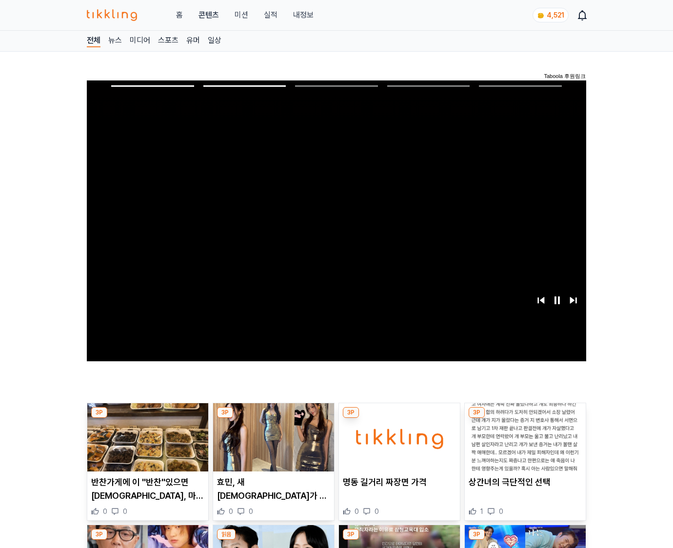
click at [523, 445] on img at bounding box center [525, 437] width 121 height 68
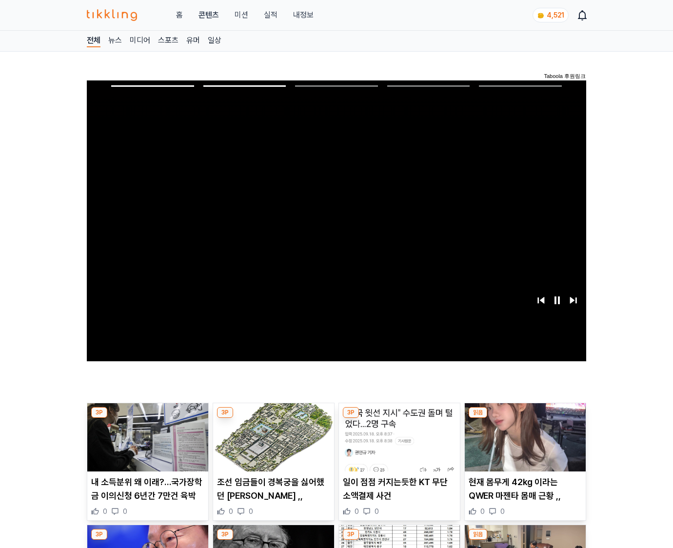
click at [523, 445] on img at bounding box center [525, 437] width 121 height 68
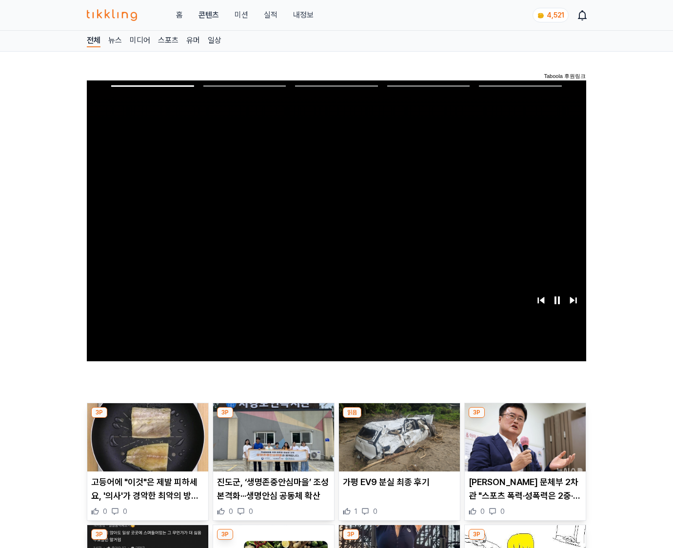
click at [523, 445] on img at bounding box center [525, 437] width 121 height 68
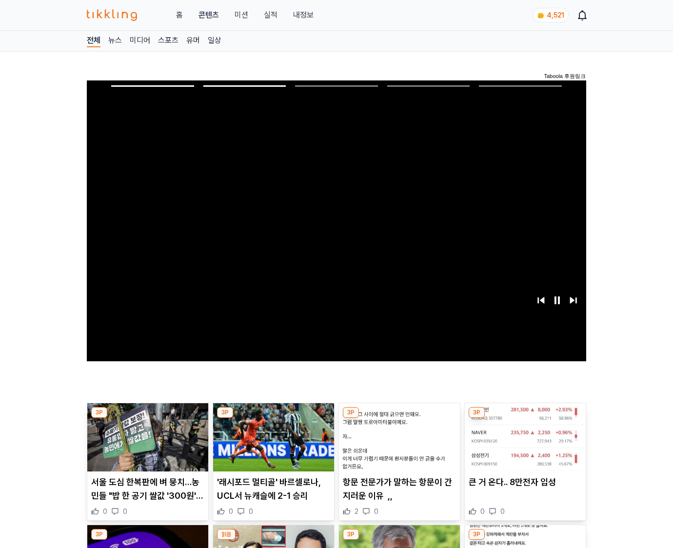
click at [523, 445] on img at bounding box center [525, 437] width 121 height 68
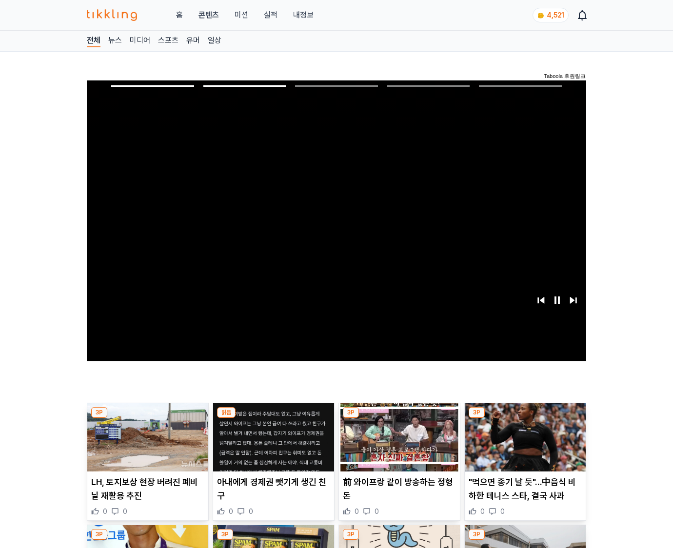
click at [523, 445] on img at bounding box center [525, 437] width 121 height 68
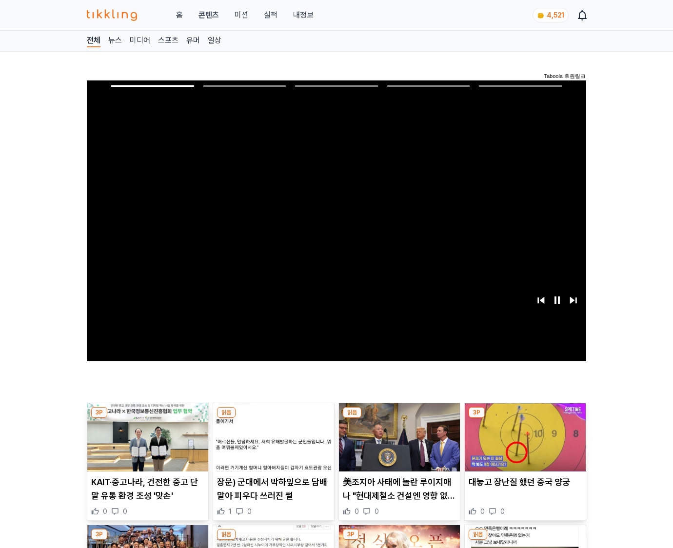
click at [523, 445] on img at bounding box center [525, 437] width 121 height 68
